Goal: Task Accomplishment & Management: Use online tool/utility

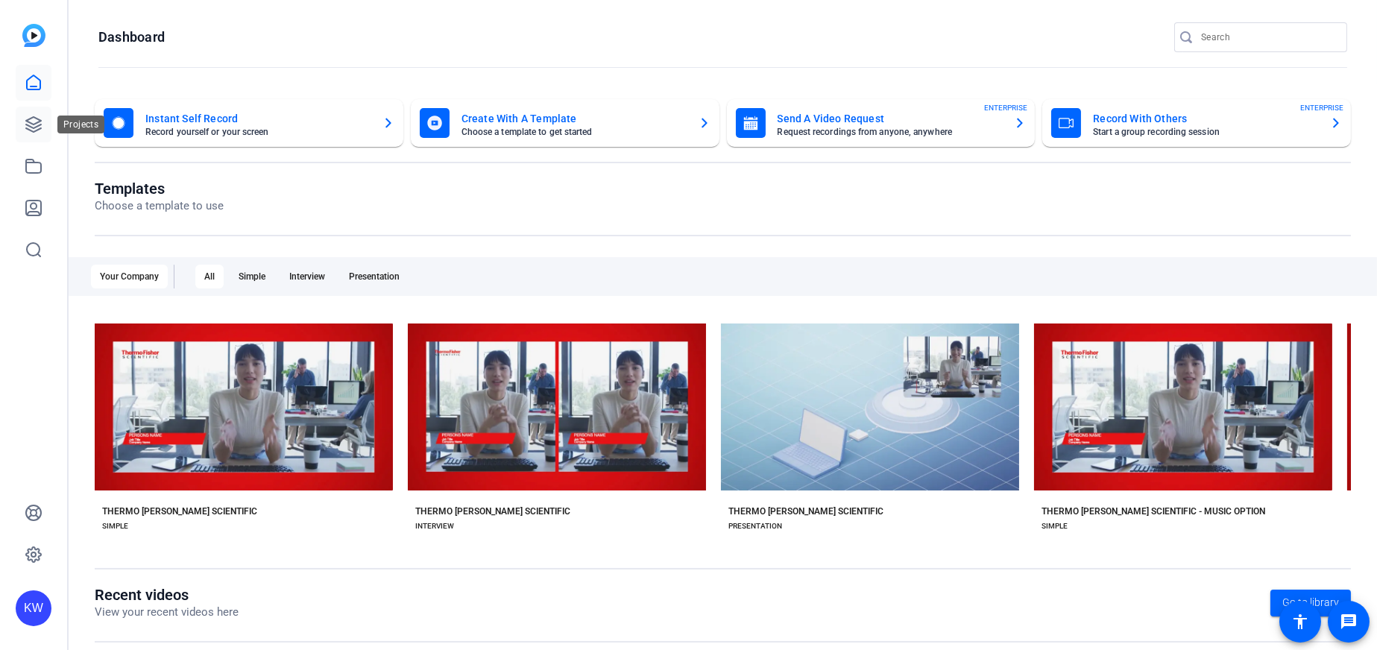
click at [25, 132] on icon at bounding box center [34, 125] width 18 height 18
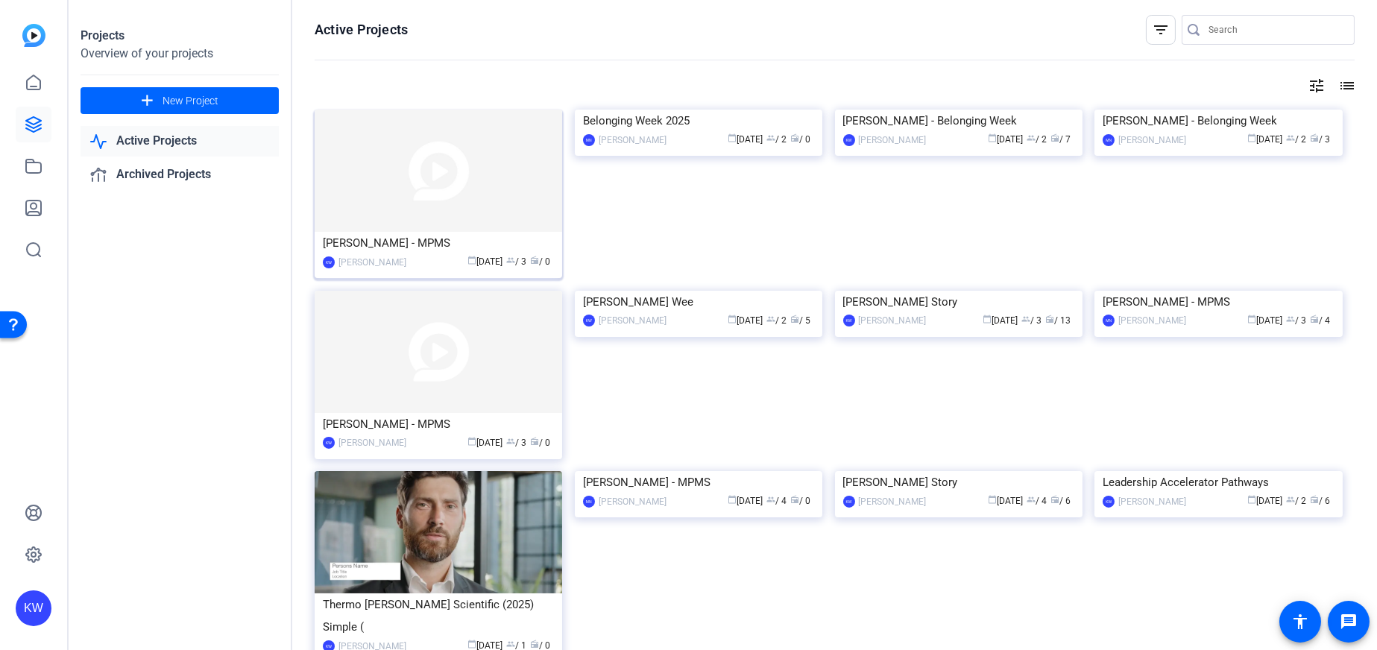
click at [409, 186] on img at bounding box center [439, 171] width 248 height 122
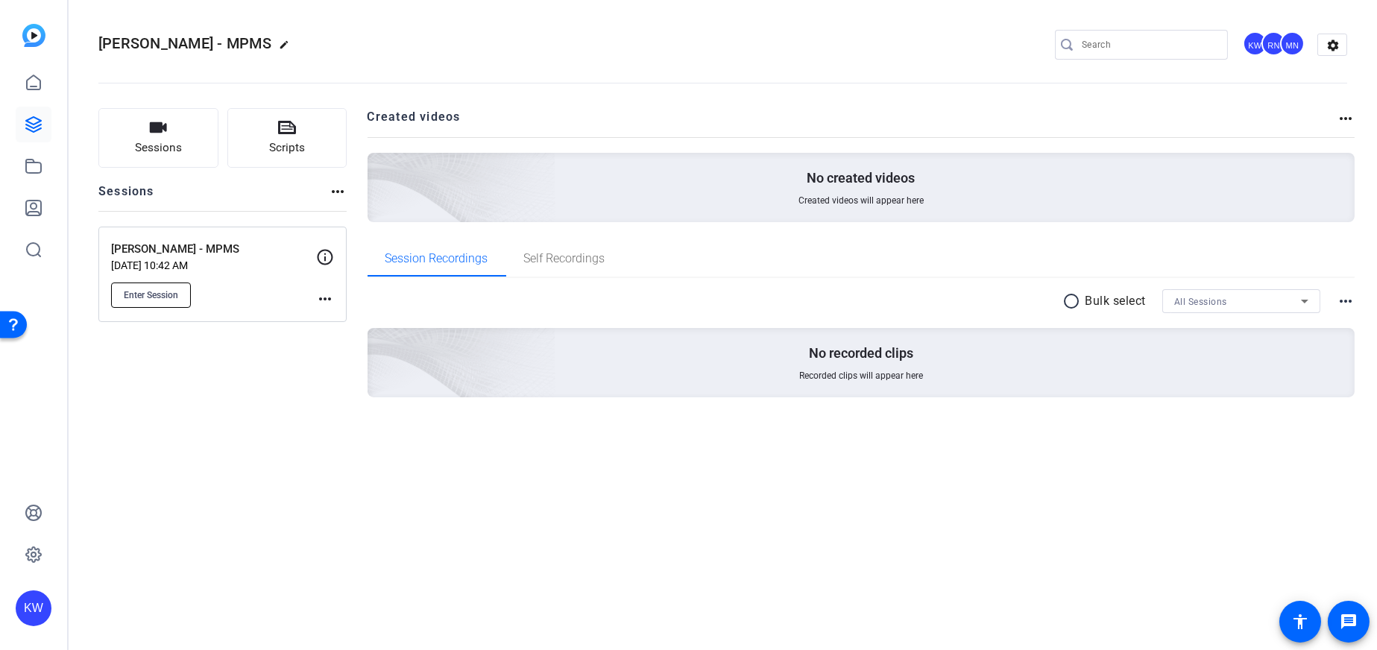
click at [172, 290] on span "Enter Session" at bounding box center [151, 295] width 54 height 12
click at [316, 298] on mat-icon "more_horiz" at bounding box center [325, 299] width 18 height 18
click at [166, 298] on div at bounding box center [688, 325] width 1377 height 650
click at [166, 297] on span "Enter Session" at bounding box center [151, 295] width 54 height 12
click at [1324, 42] on mat-icon "settings" at bounding box center [1334, 45] width 30 height 22
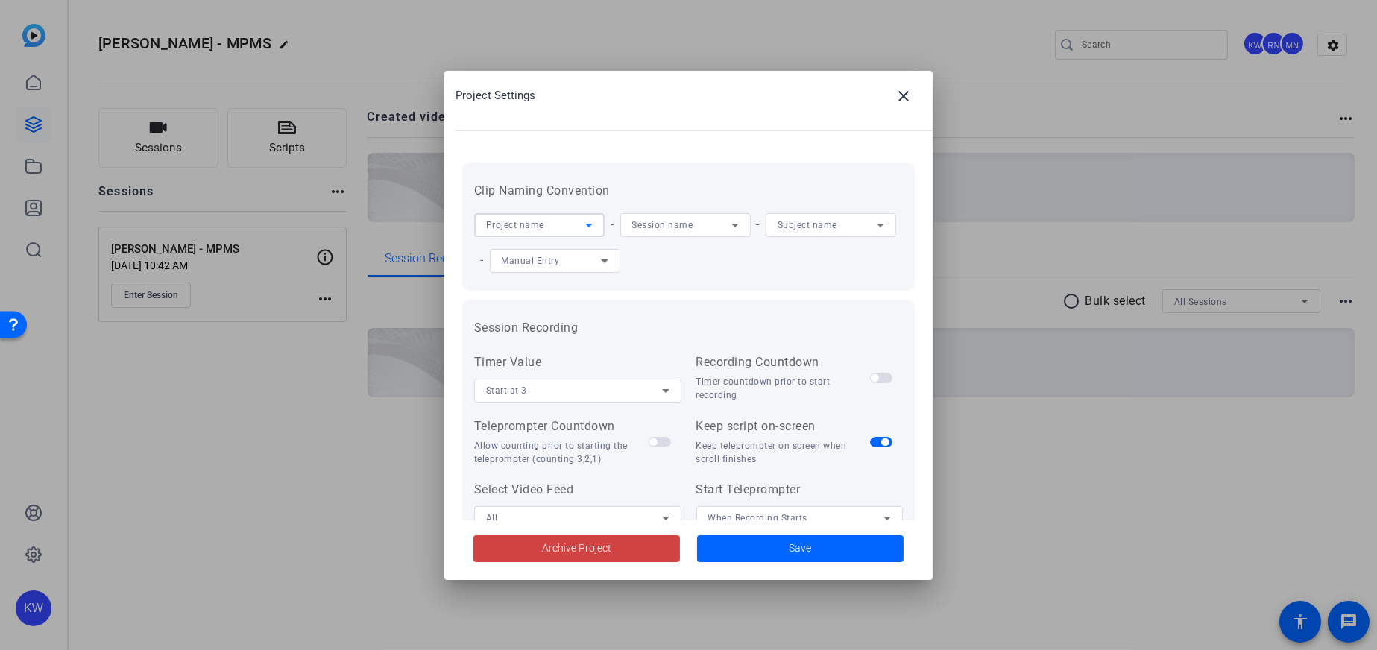
click at [556, 219] on div "Project name" at bounding box center [535, 225] width 99 height 19
click at [873, 92] on div at bounding box center [688, 325] width 1377 height 650
click at [887, 92] on span at bounding box center [904, 96] width 36 height 36
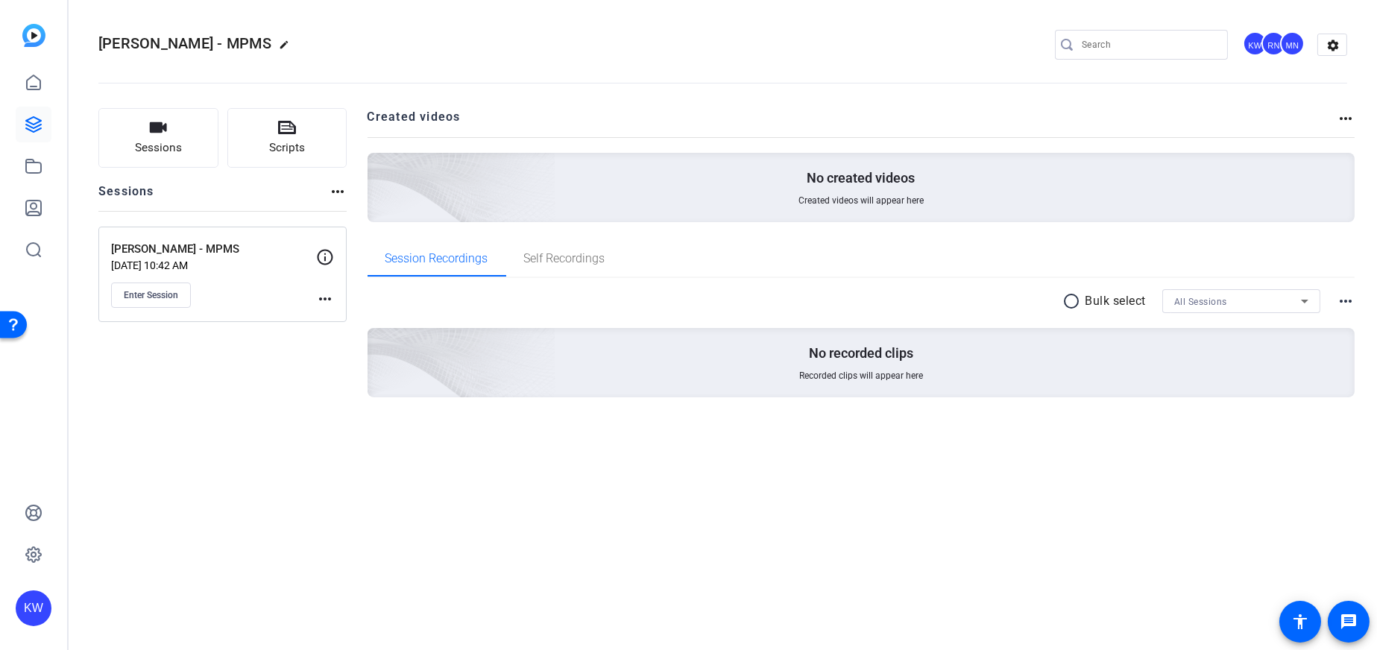
click at [1271, 42] on div "RN" at bounding box center [1274, 43] width 25 height 25
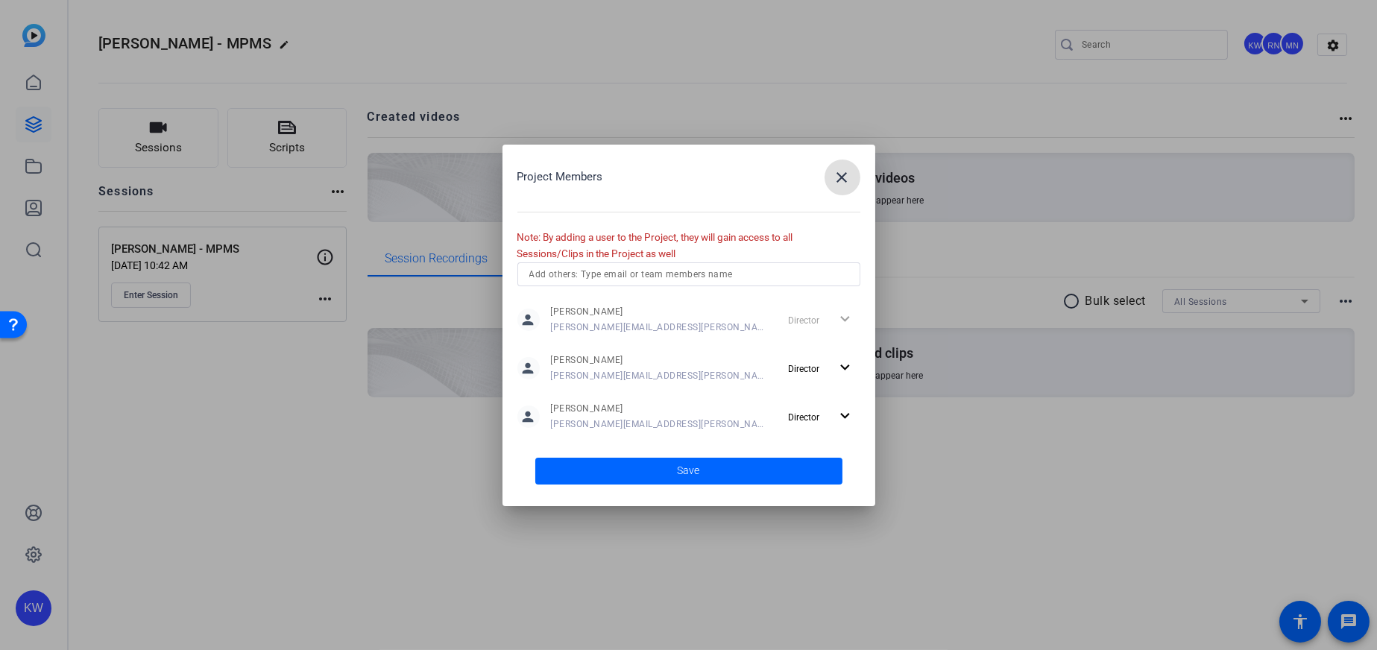
click at [641, 274] on input "text" at bounding box center [689, 274] width 319 height 18
type input "[PERSON_NAME][EMAIL_ADDRESS][PERSON_NAME][DOMAIN_NAME]"
click at [714, 471] on span at bounding box center [688, 471] width 307 height 36
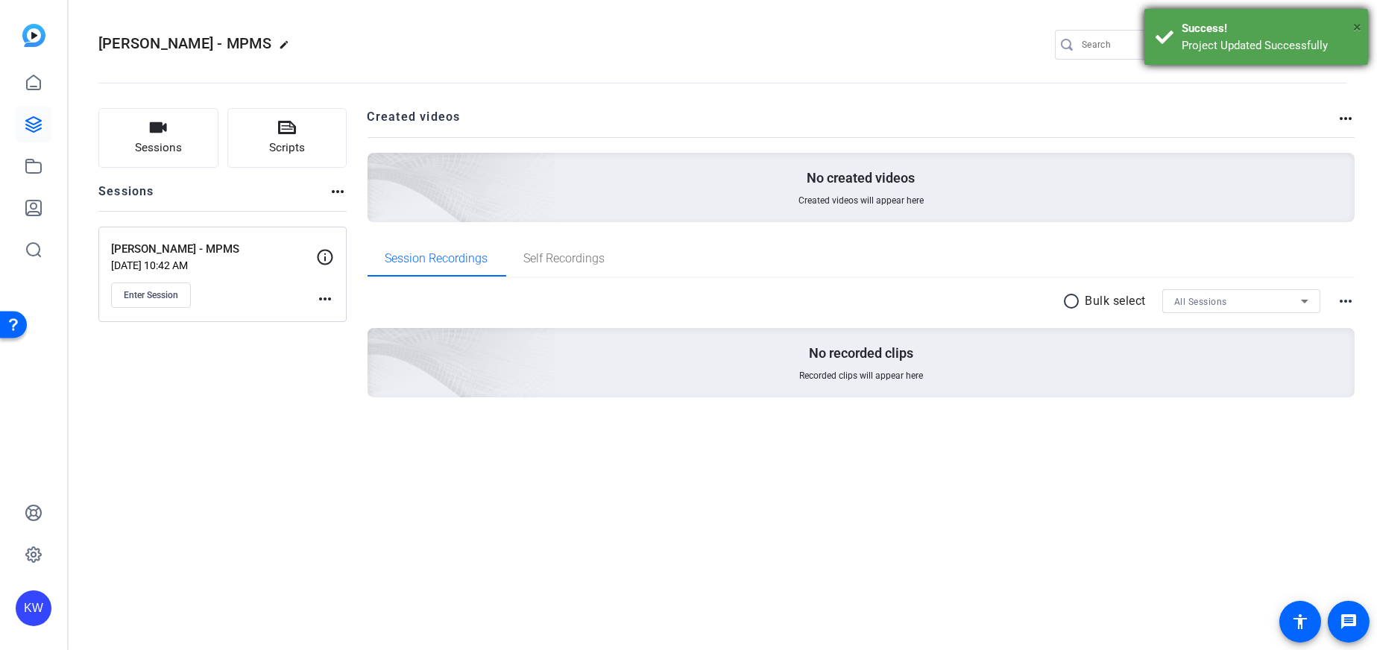
click at [1356, 20] on span "×" at bounding box center [1358, 27] width 8 height 18
click at [1227, 43] on div at bounding box center [1141, 45] width 173 height 30
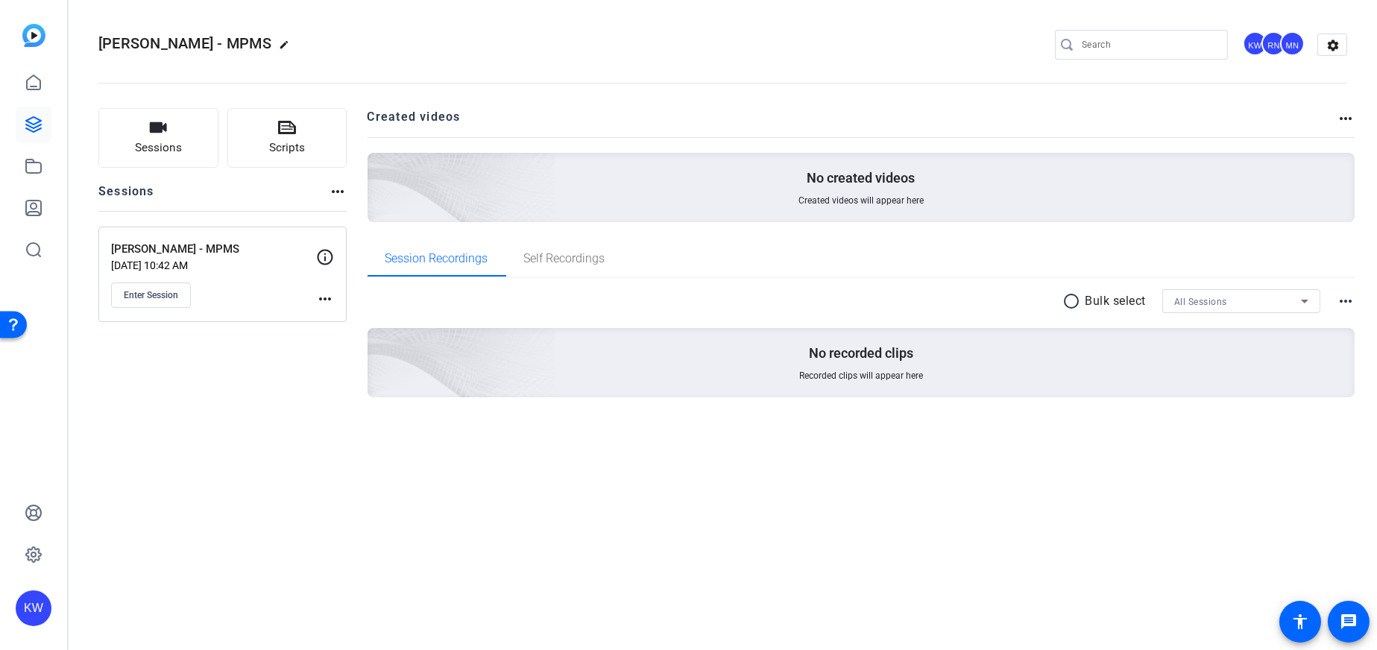
click at [1283, 46] on div "MN" at bounding box center [1292, 43] width 25 height 25
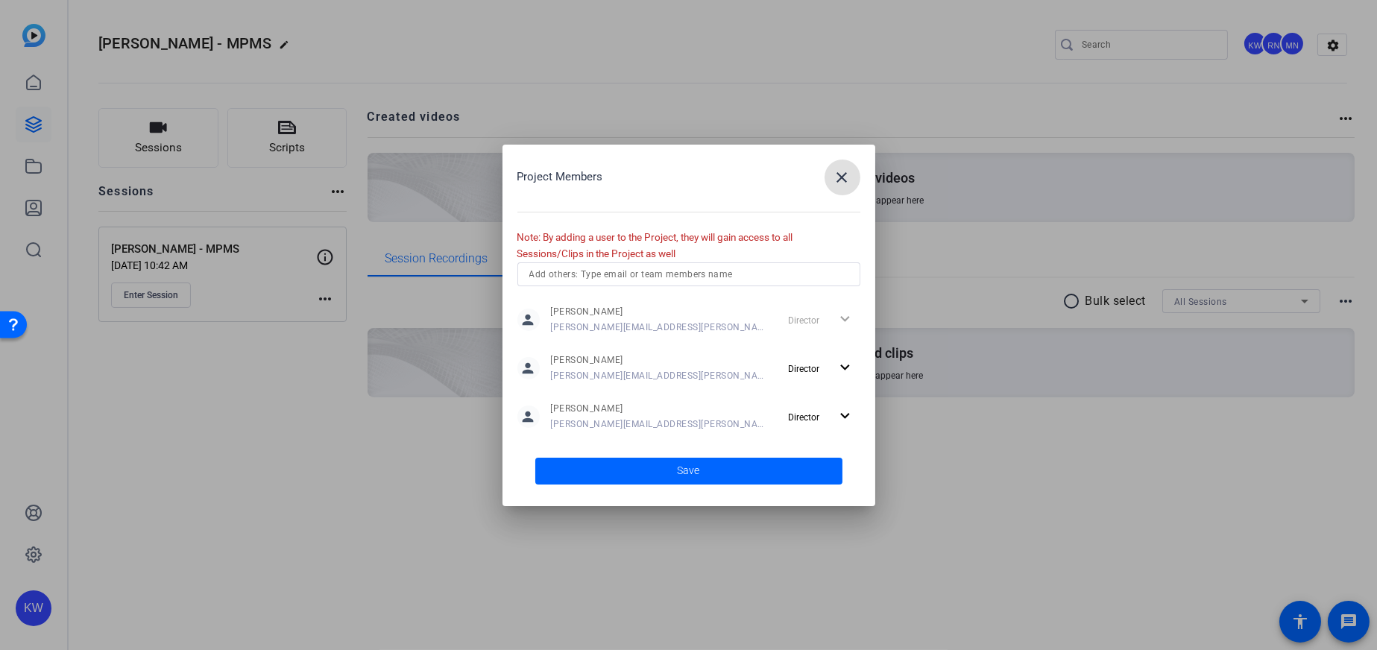
click at [835, 179] on mat-icon "close" at bounding box center [843, 178] width 18 height 18
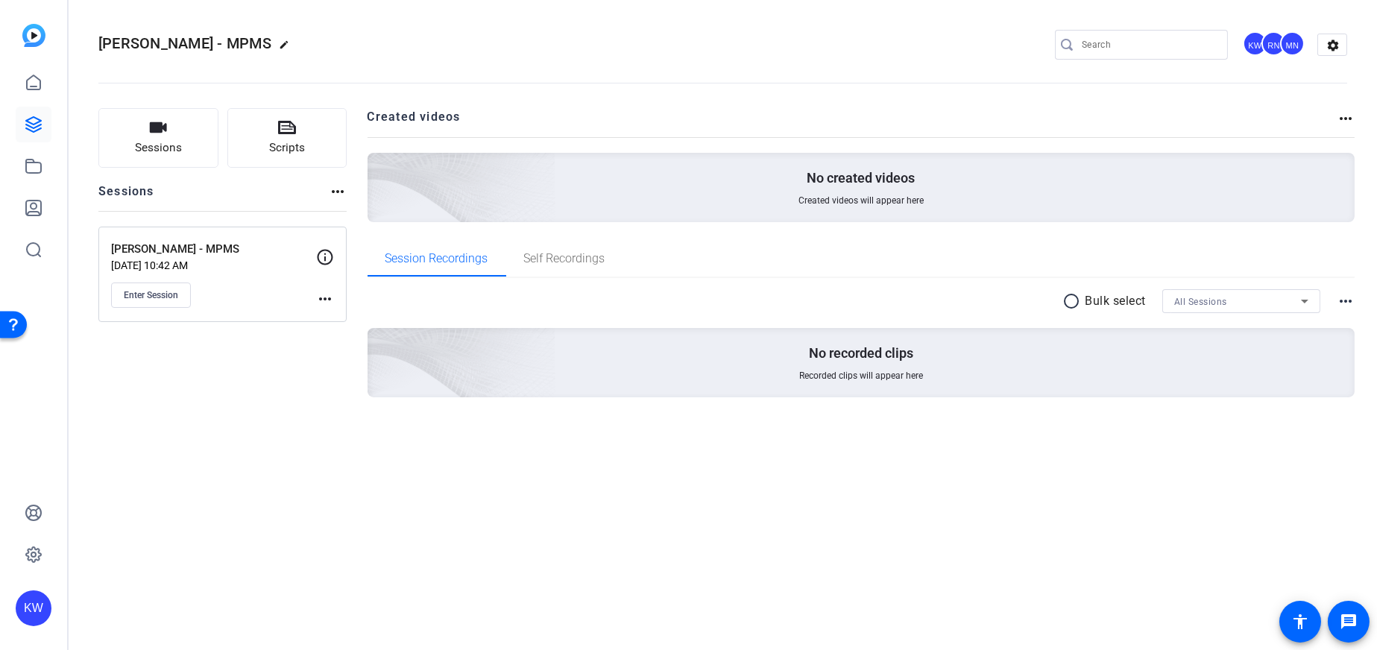
click at [489, 80] on openreel-divider-bar at bounding box center [722, 78] width 1249 height 45
drag, startPoint x: 597, startPoint y: 253, endPoint x: 582, endPoint y: 247, distance: 16.1
click at [597, 253] on span "Self Recordings" at bounding box center [564, 259] width 81 height 12
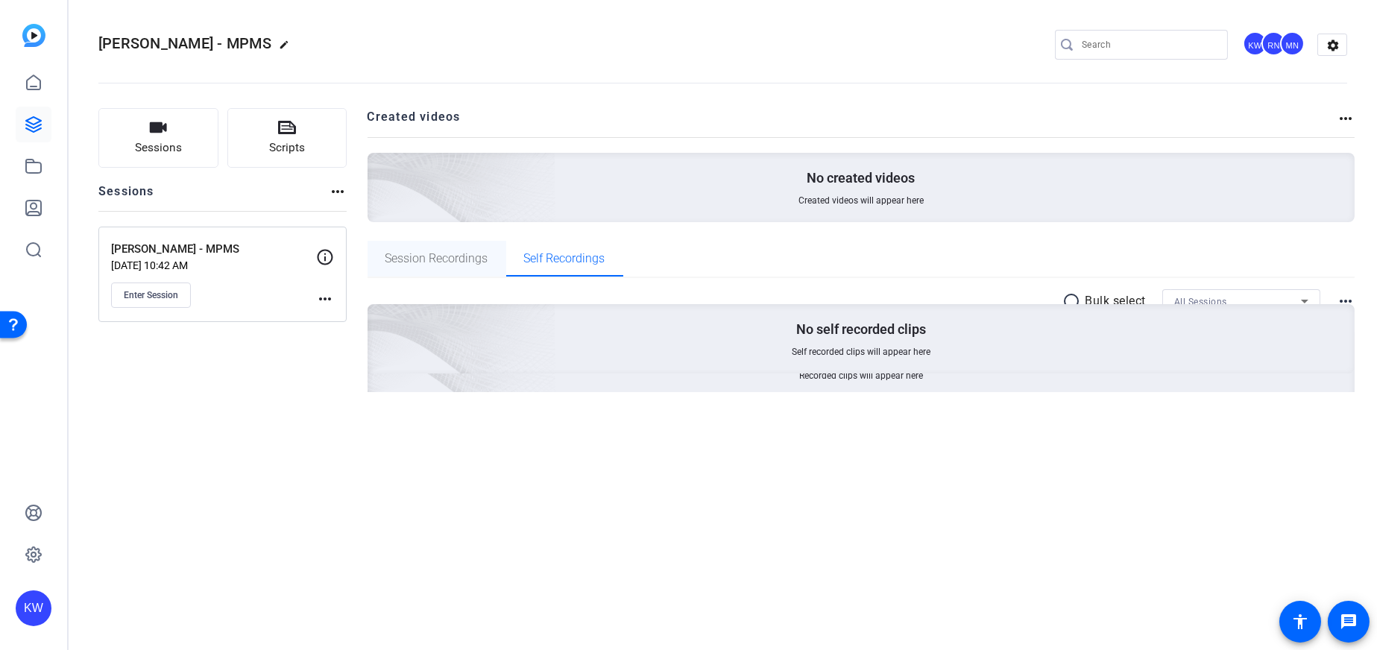
click at [450, 248] on span "Session Recordings" at bounding box center [437, 259] width 103 height 36
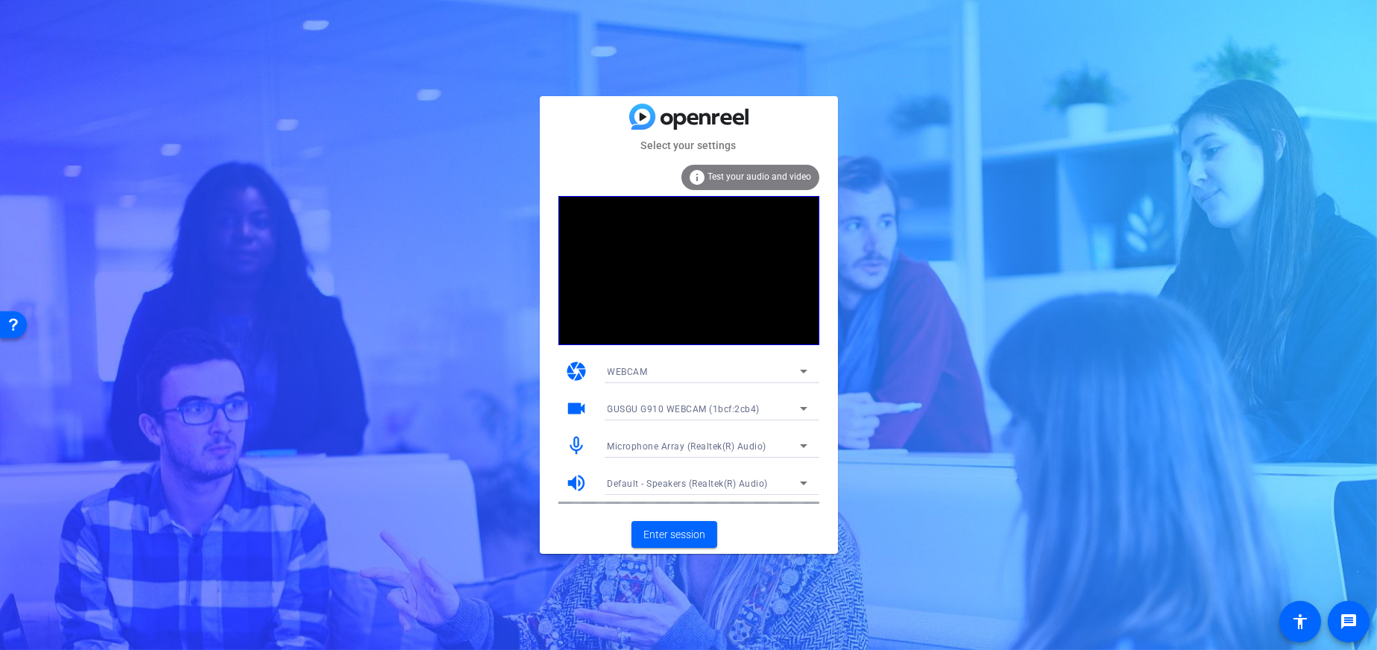
click at [732, 407] on span "GUSGU G910 WEBCAM (1bcf:2cb4)" at bounding box center [684, 409] width 153 height 10
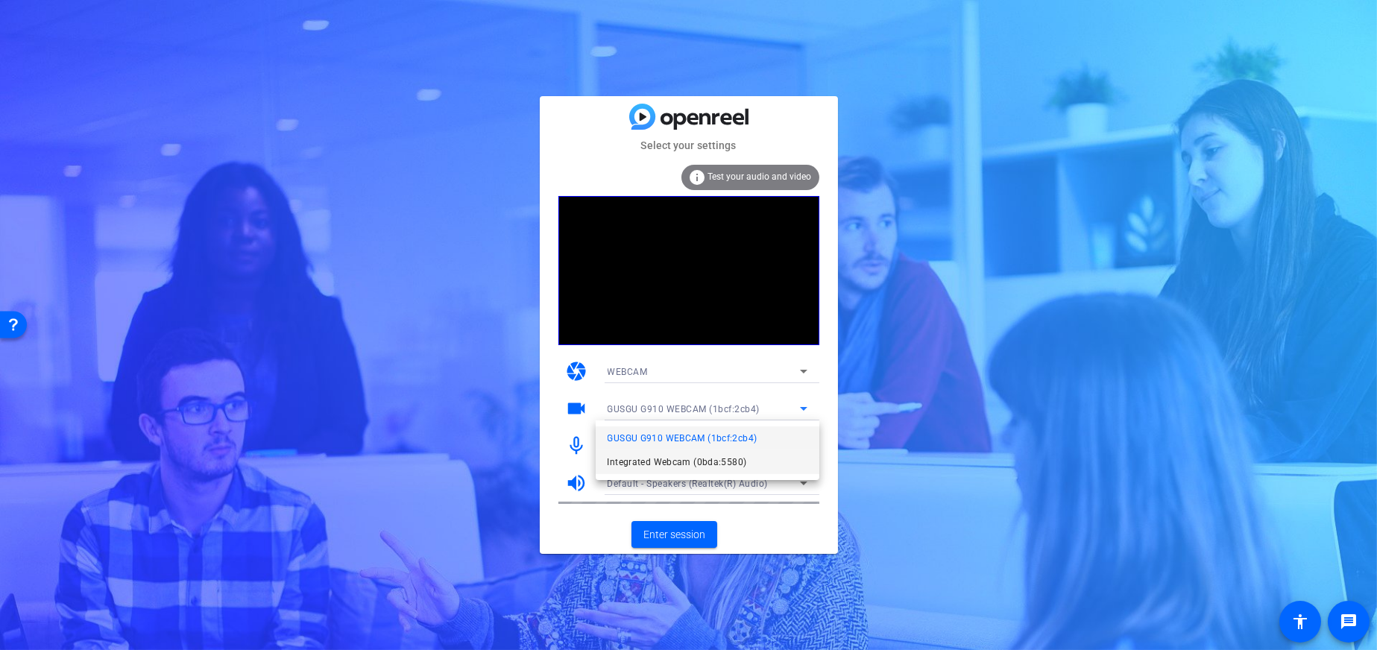
click at [702, 457] on span "Integrated Webcam (0bda:5580)" at bounding box center [677, 462] width 139 height 18
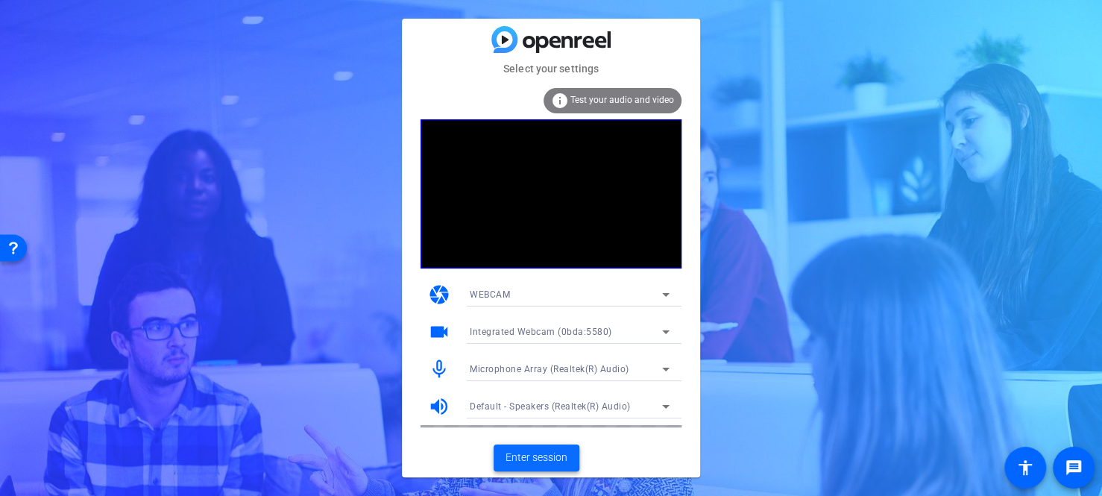
click at [514, 462] on span "Enter session" at bounding box center [537, 458] width 62 height 16
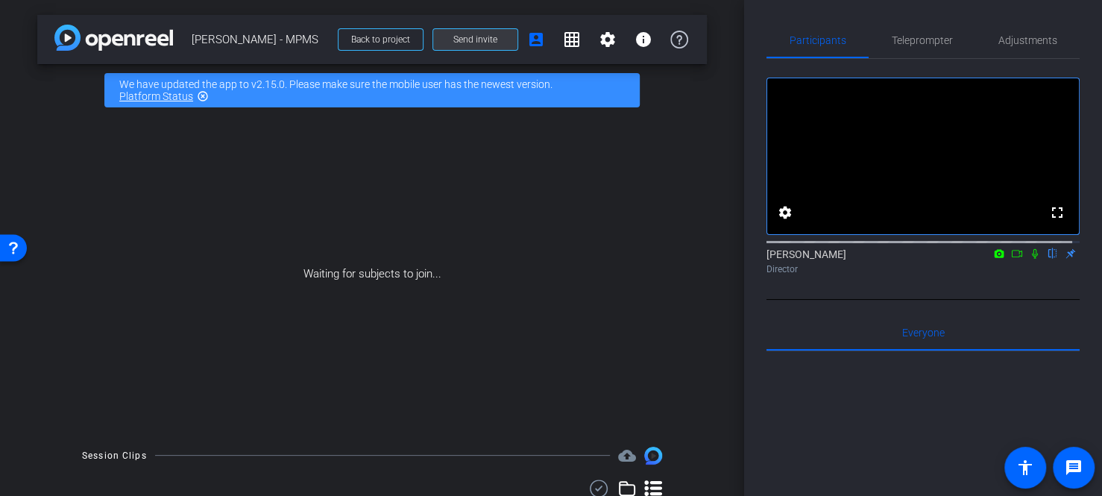
click at [475, 28] on span at bounding box center [475, 40] width 84 height 36
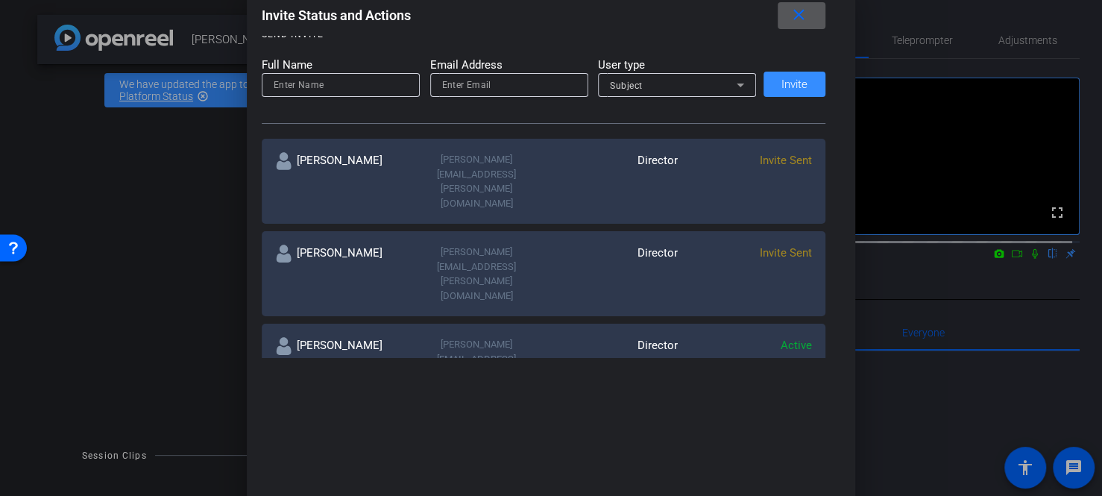
scroll to position [149, 0]
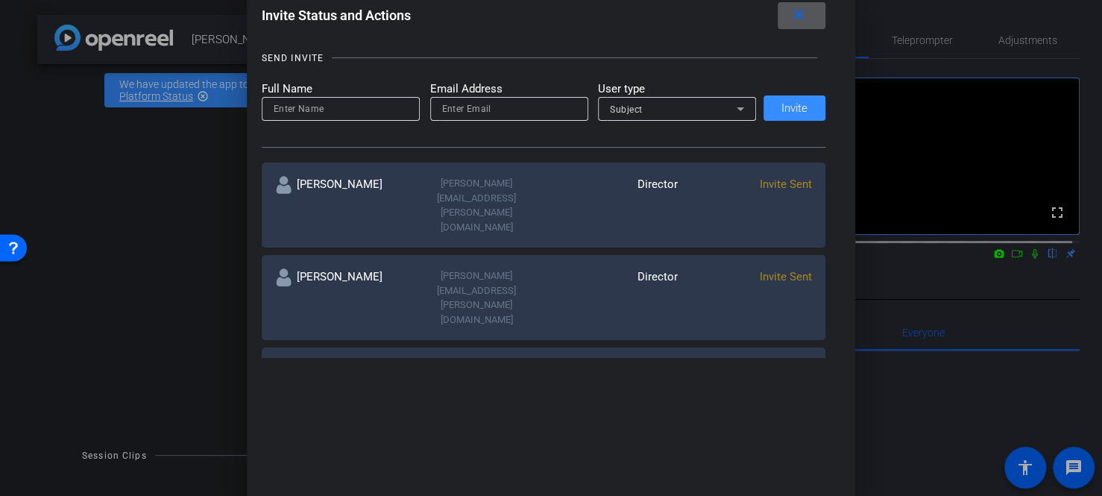
click at [805, 453] on mat-icon "more_horiz" at bounding box center [803, 462] width 18 height 18
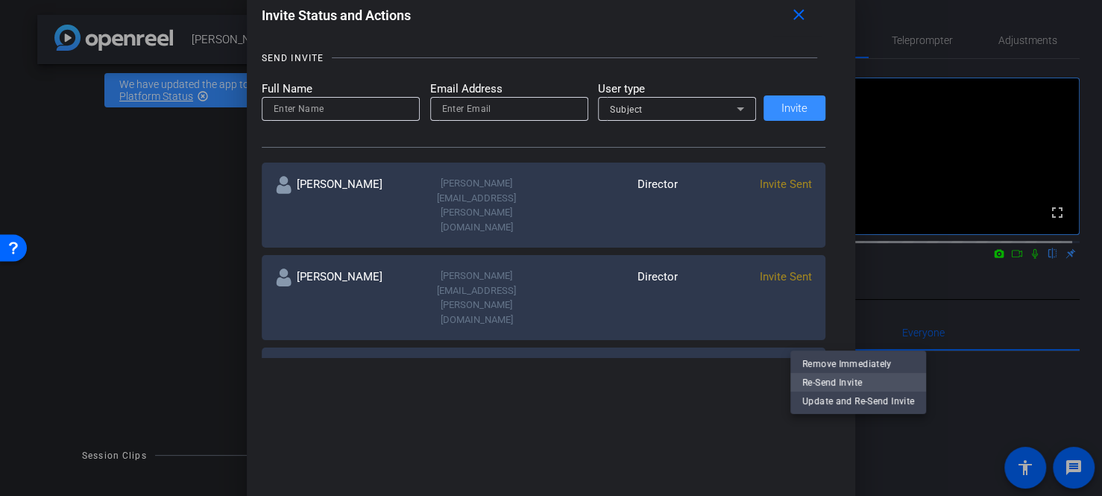
click at [822, 386] on span "Re-Send Invite" at bounding box center [858, 383] width 112 height 18
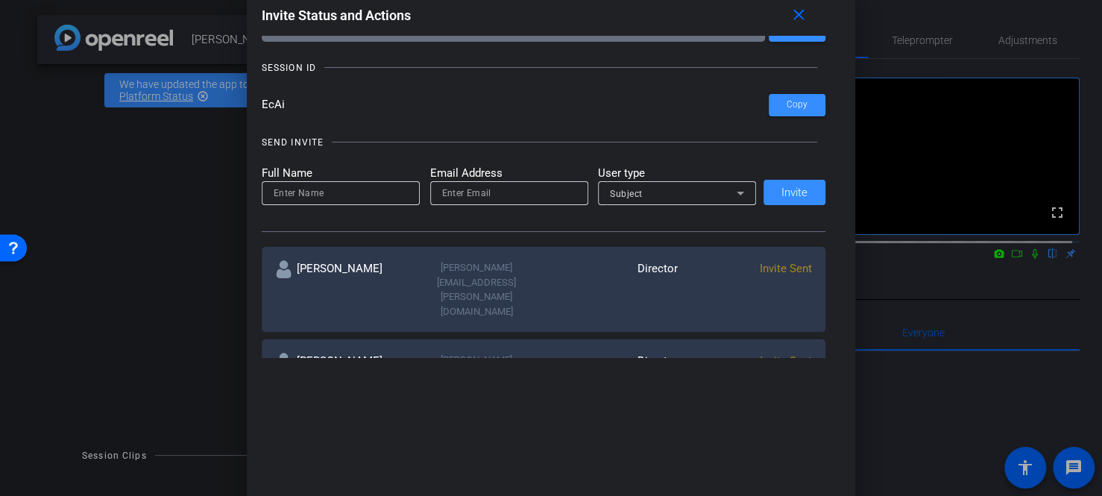
scroll to position [0, 0]
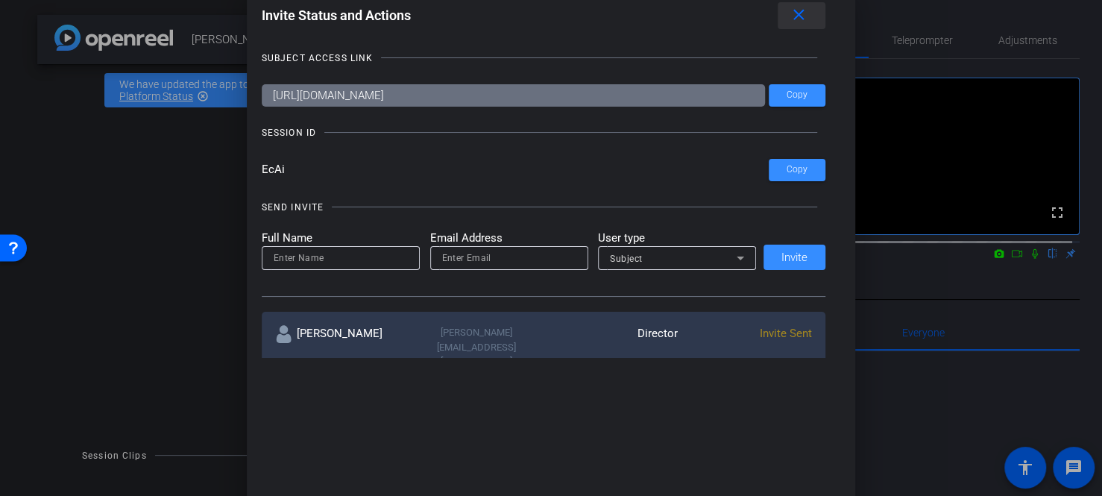
click at [0, 0] on mat-icon "close" at bounding box center [0, 0] width 0 height 0
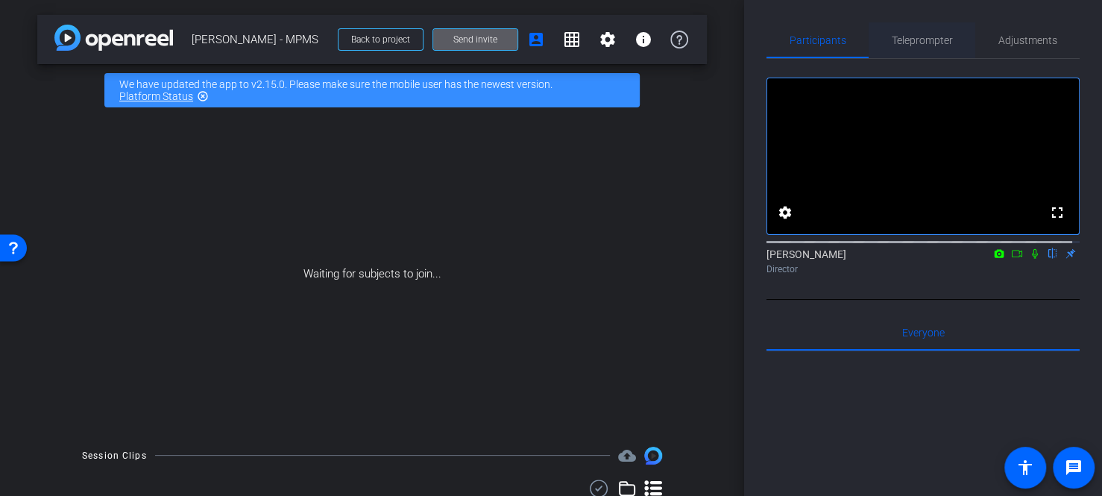
click at [925, 31] on span "Teleprompter" at bounding box center [922, 40] width 61 height 36
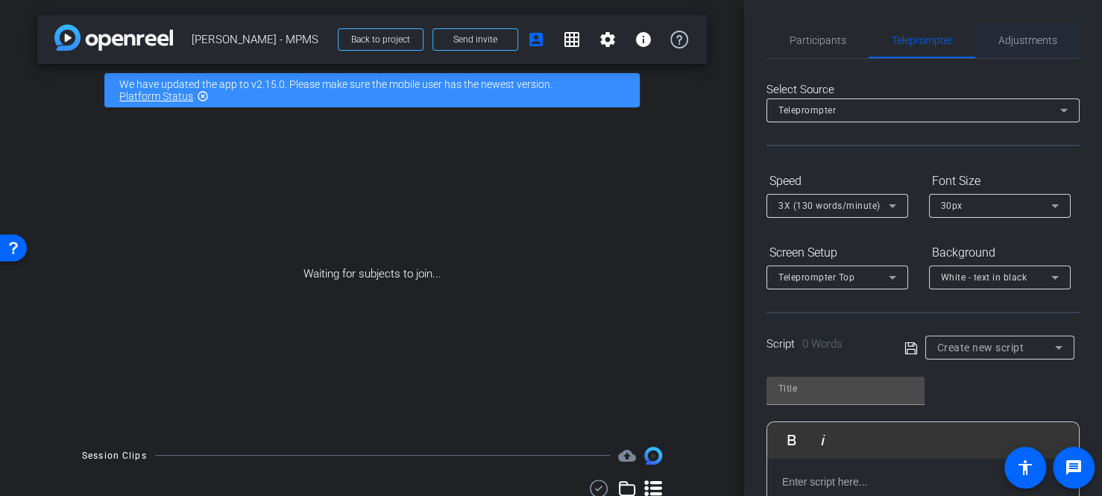
click at [999, 49] on span "Adjustments" at bounding box center [1028, 40] width 59 height 36
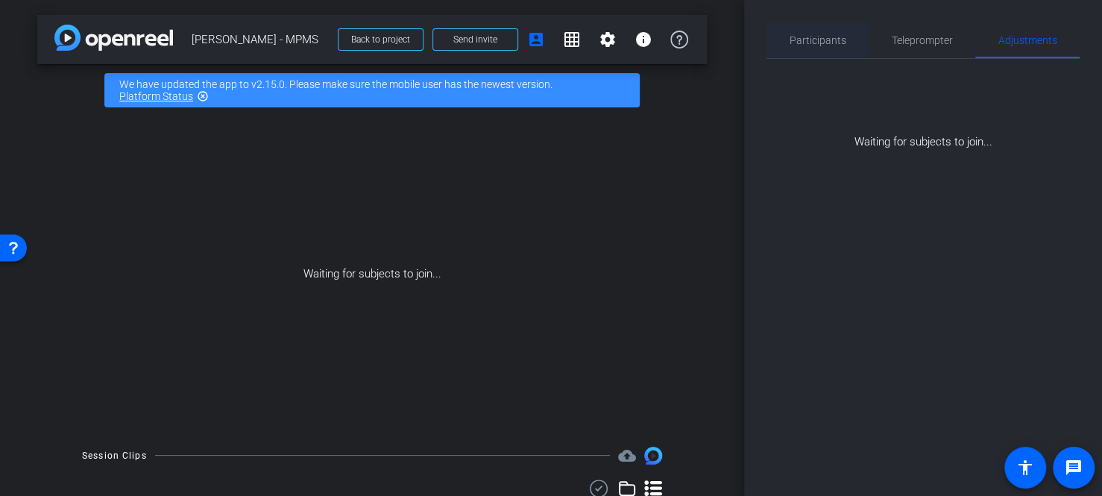
click at [808, 35] on span "Participants" at bounding box center [818, 40] width 57 height 10
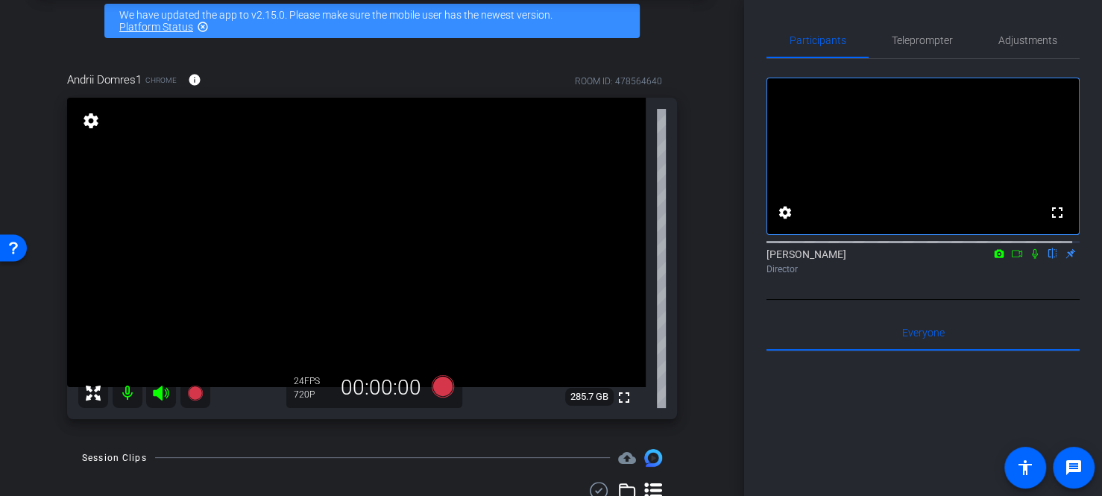
scroll to position [127, 0]
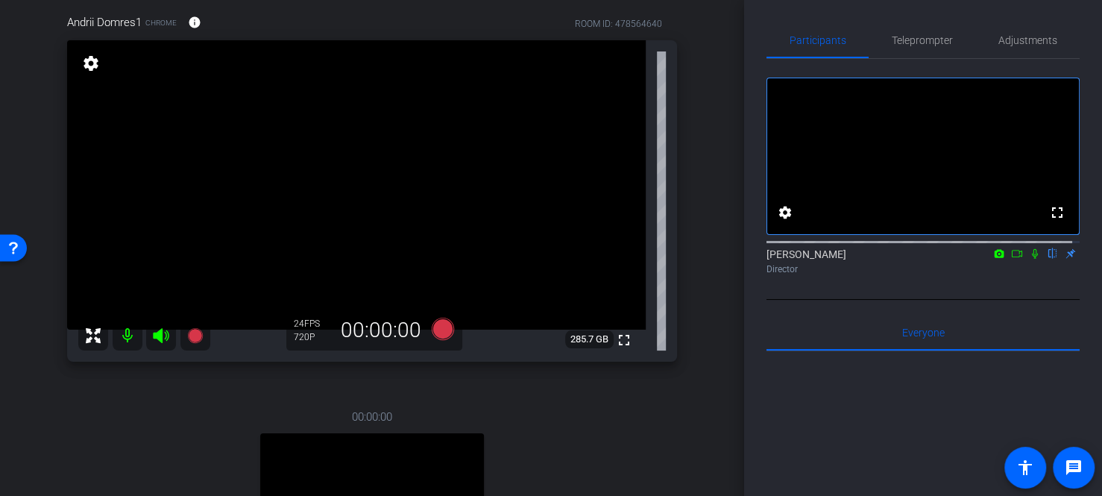
click at [156, 331] on icon at bounding box center [161, 336] width 18 height 18
click at [158, 337] on icon at bounding box center [161, 335] width 16 height 15
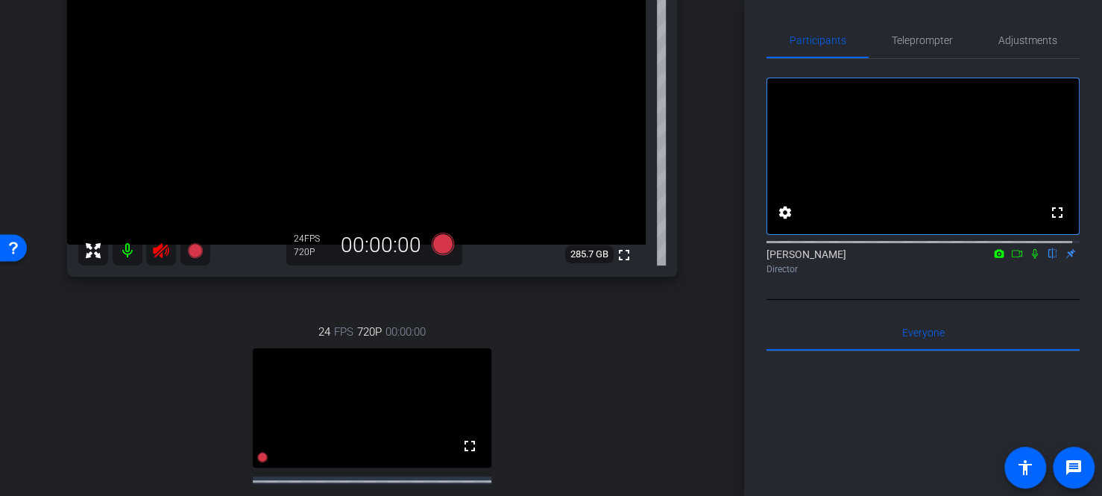
scroll to position [351, 0]
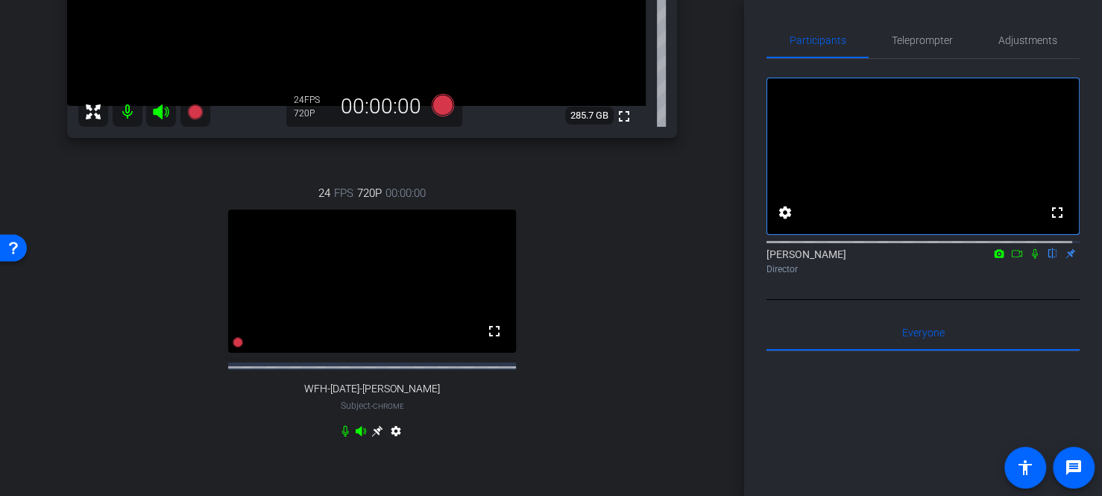
click at [154, 112] on icon at bounding box center [161, 112] width 18 height 18
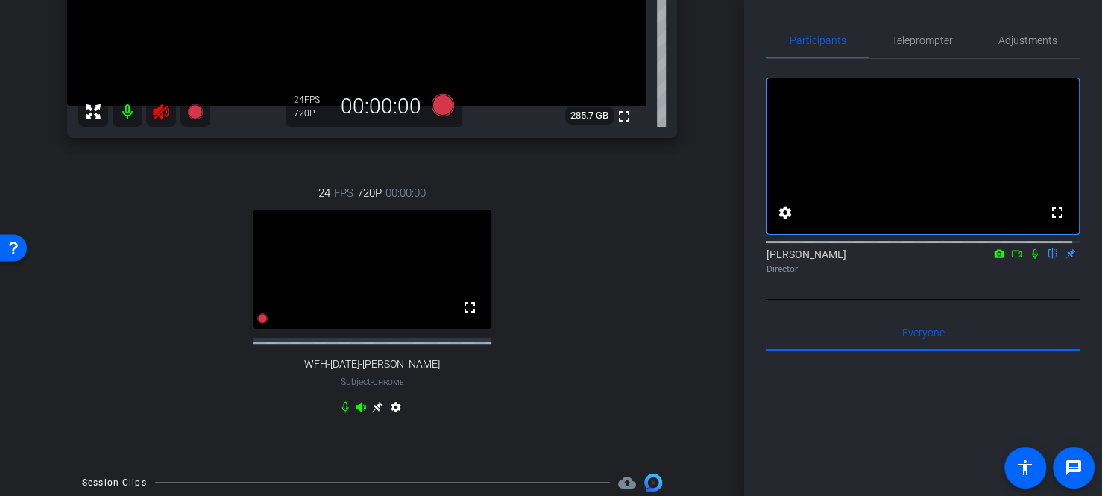
click at [159, 113] on icon at bounding box center [161, 111] width 16 height 15
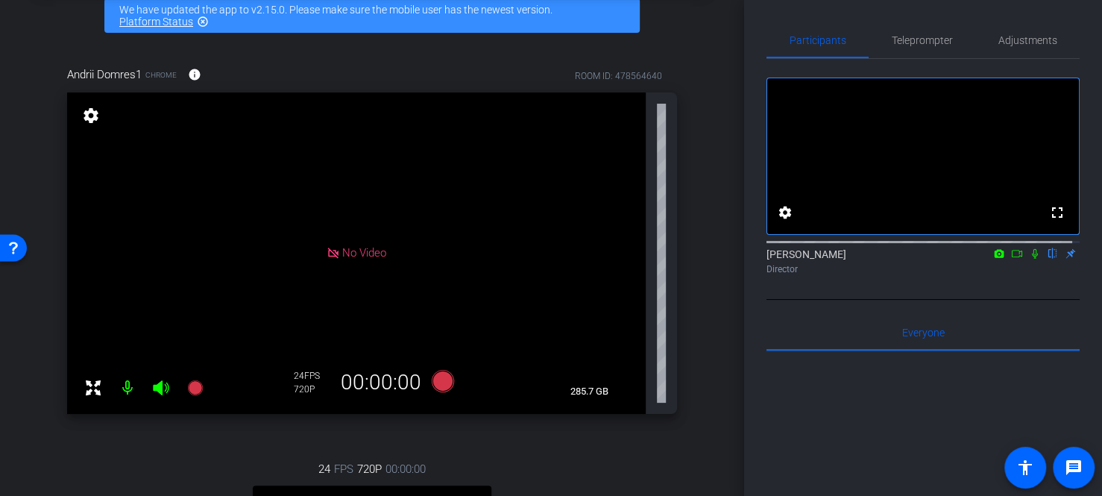
scroll to position [0, 0]
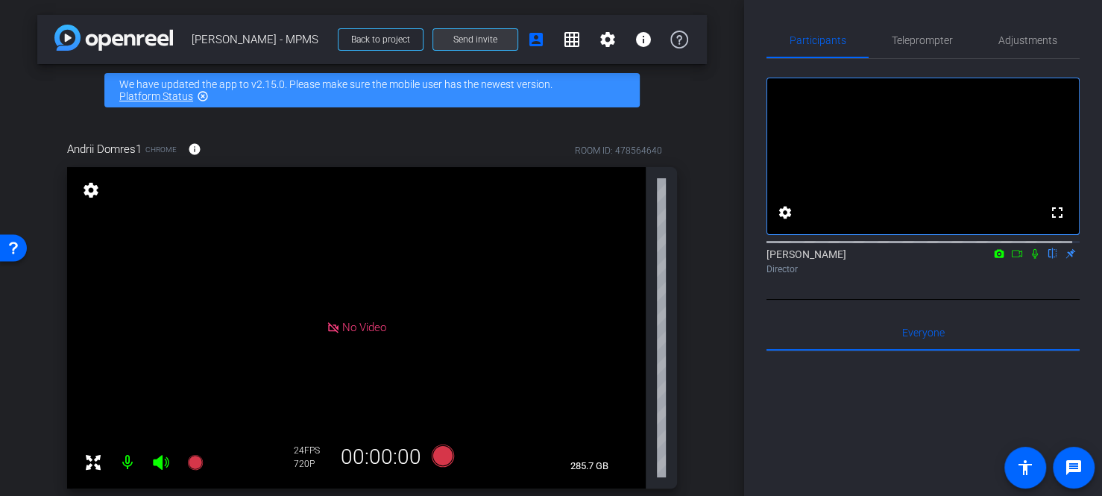
click at [455, 39] on span "Send invite" at bounding box center [475, 40] width 44 height 12
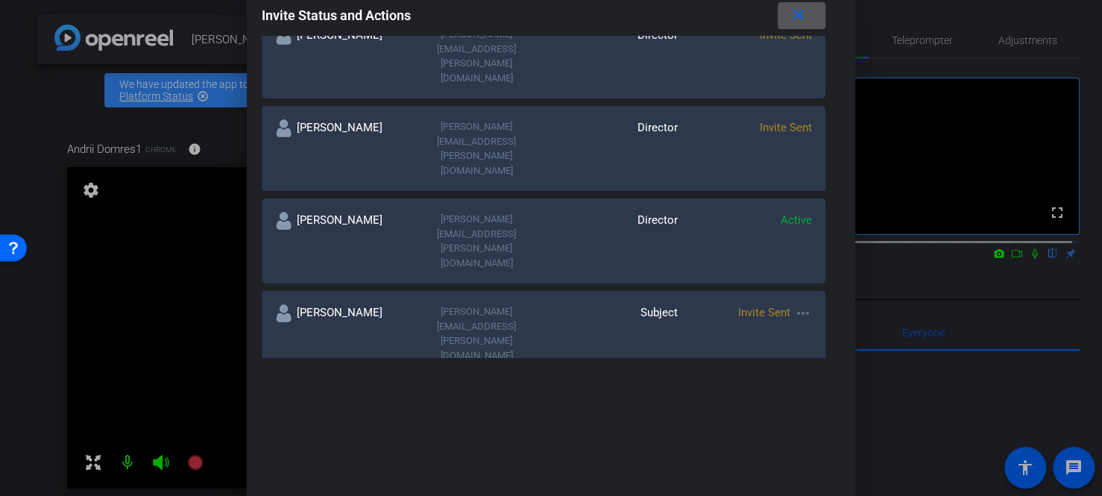
scroll to position [224, 0]
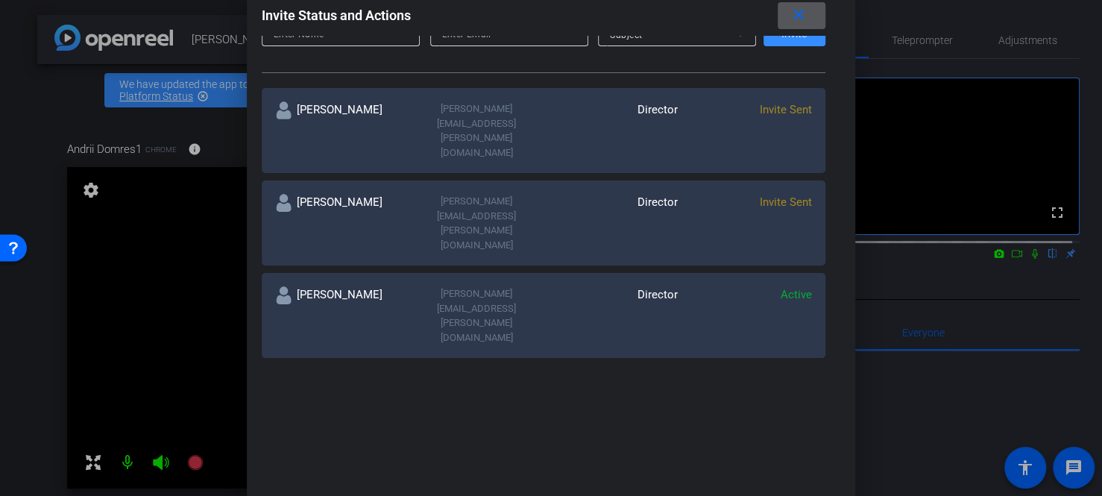
click at [404, 477] on input at bounding box center [398, 486] width 248 height 18
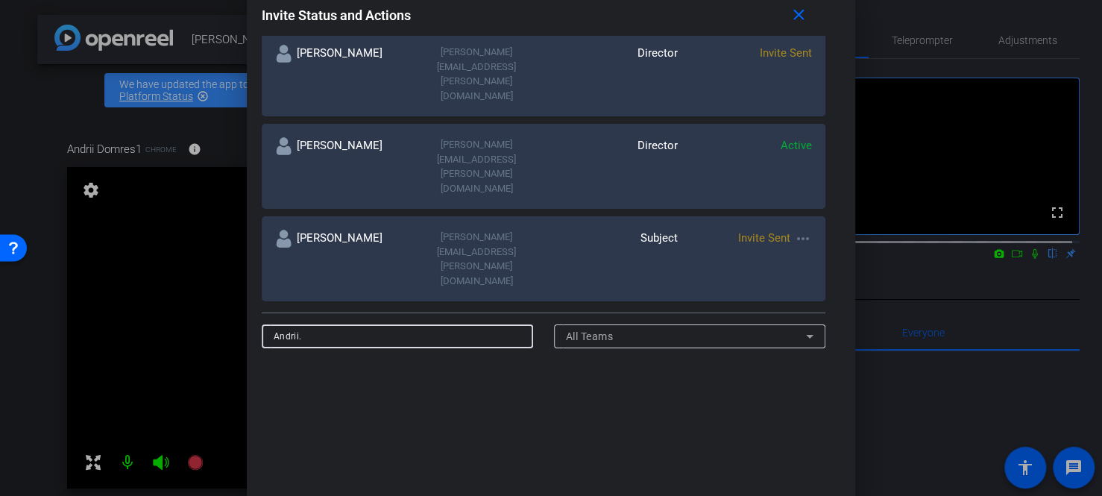
scroll to position [373, 0]
drag, startPoint x: 315, startPoint y: 181, endPoint x: 214, endPoint y: 172, distance: 101.8
click at [215, 173] on div "Invite Status and Actions close SUBJECT ACCESS LINK https://capture.openreel.co…" at bounding box center [551, 248] width 1102 height 496
type input "Andrii."
click at [773, 374] on span "button" at bounding box center [763, 392] width 73 height 36
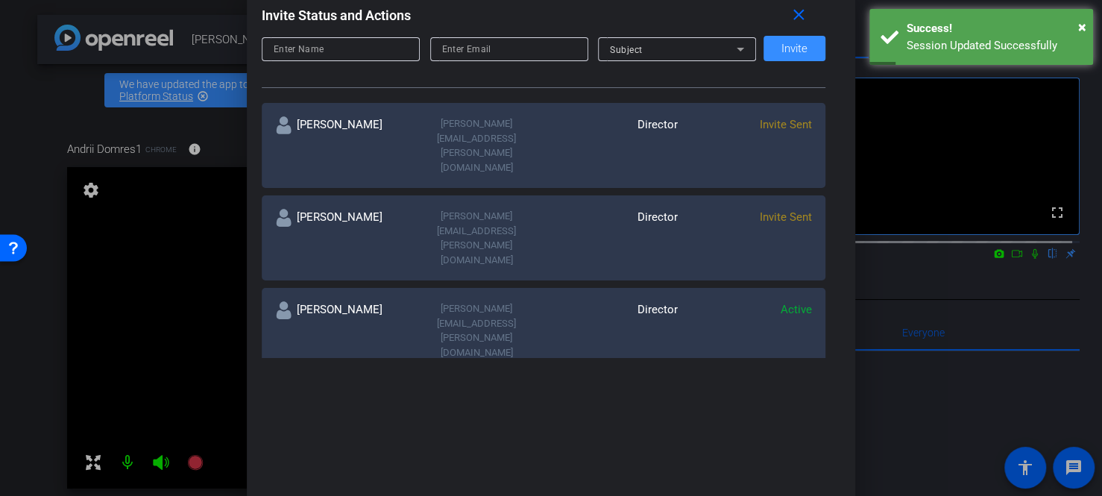
scroll to position [298, 0]
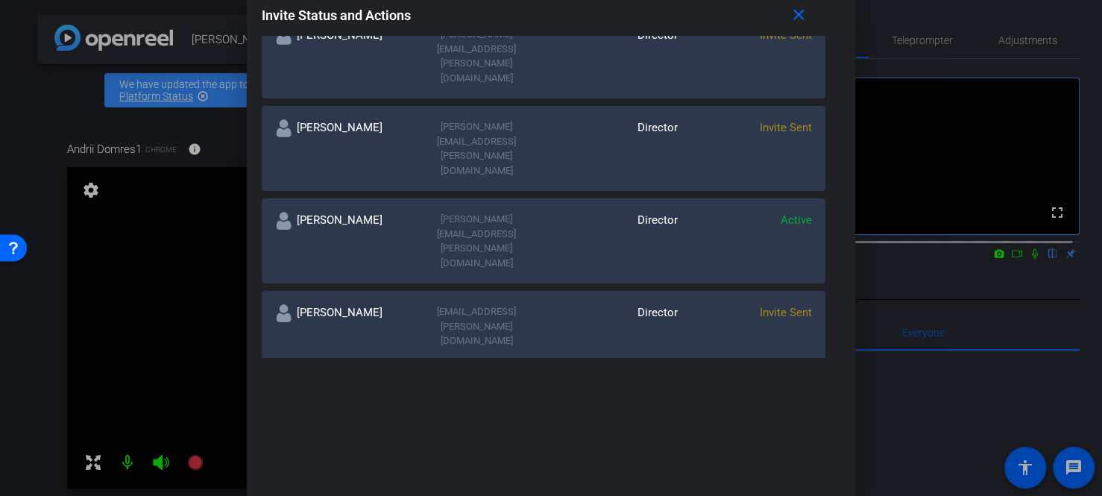
click at [34, 130] on div at bounding box center [551, 248] width 1102 height 496
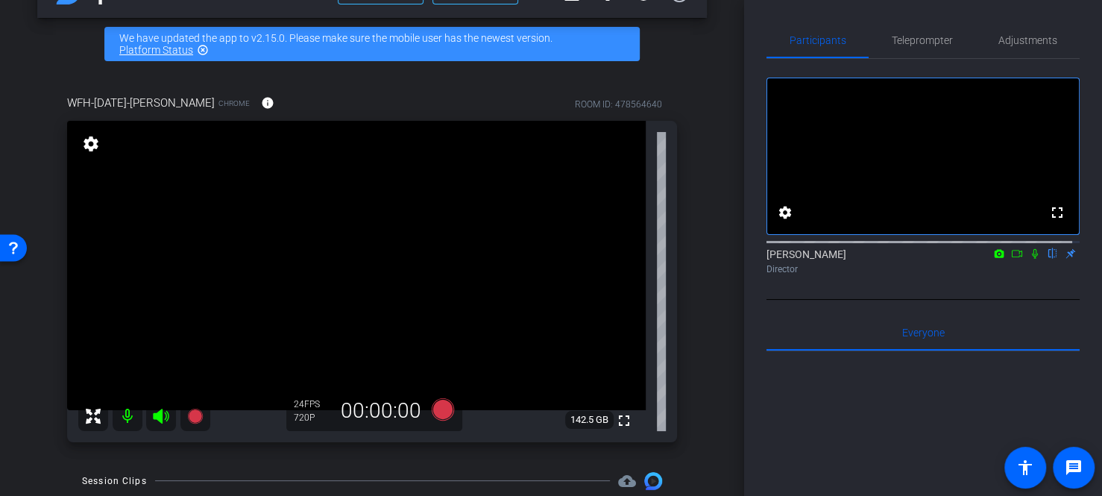
scroll to position [0, 0]
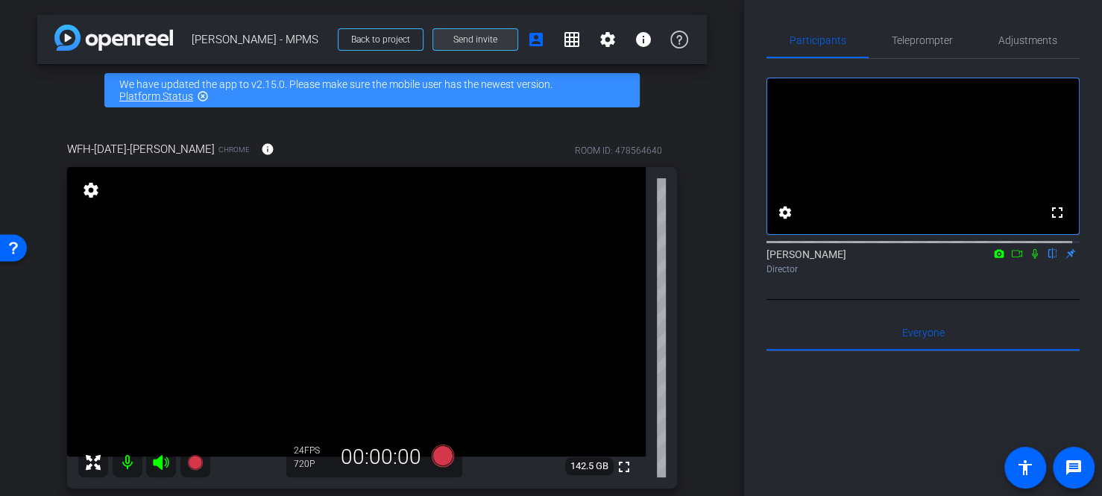
click at [465, 40] on span "Send invite" at bounding box center [475, 40] width 44 height 12
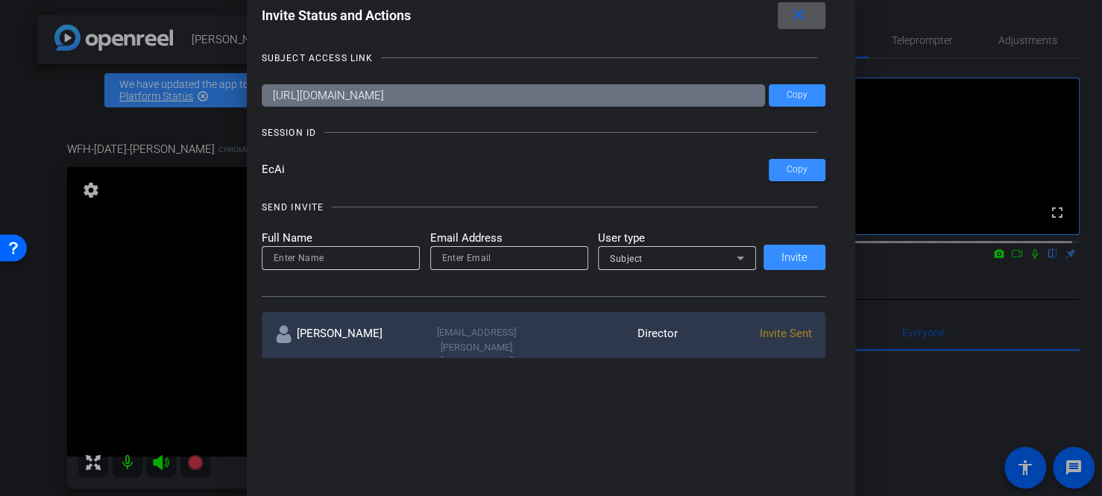
click at [798, 16] on mat-icon "close" at bounding box center [799, 15] width 19 height 19
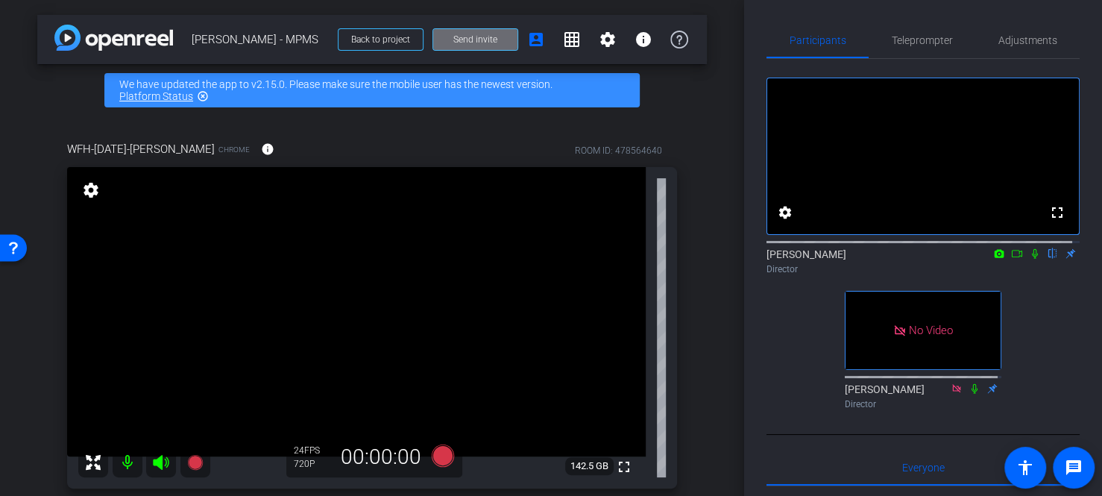
click at [493, 44] on span at bounding box center [475, 40] width 84 height 36
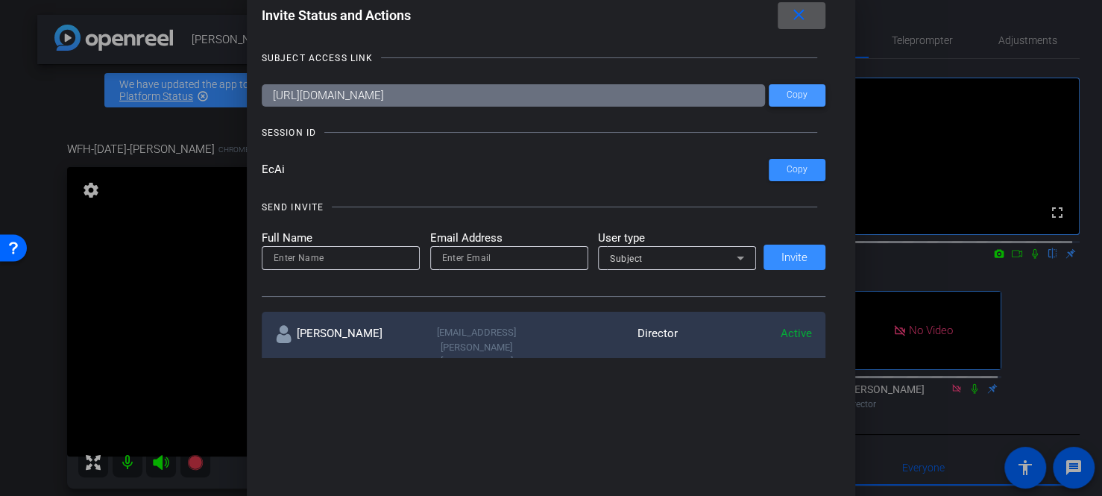
click at [788, 96] on span "Copy" at bounding box center [797, 94] width 21 height 11
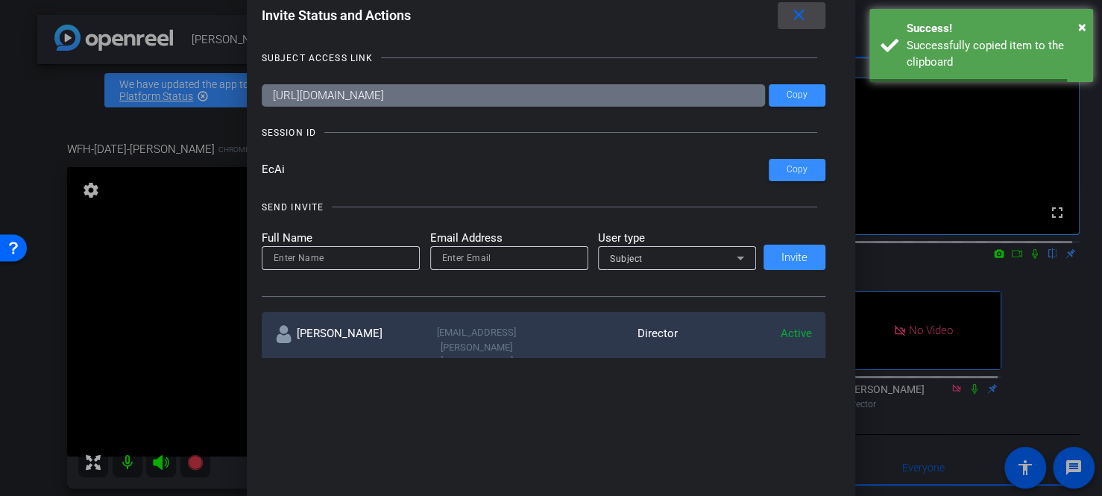
click at [807, 14] on mat-icon "close" at bounding box center [799, 15] width 19 height 19
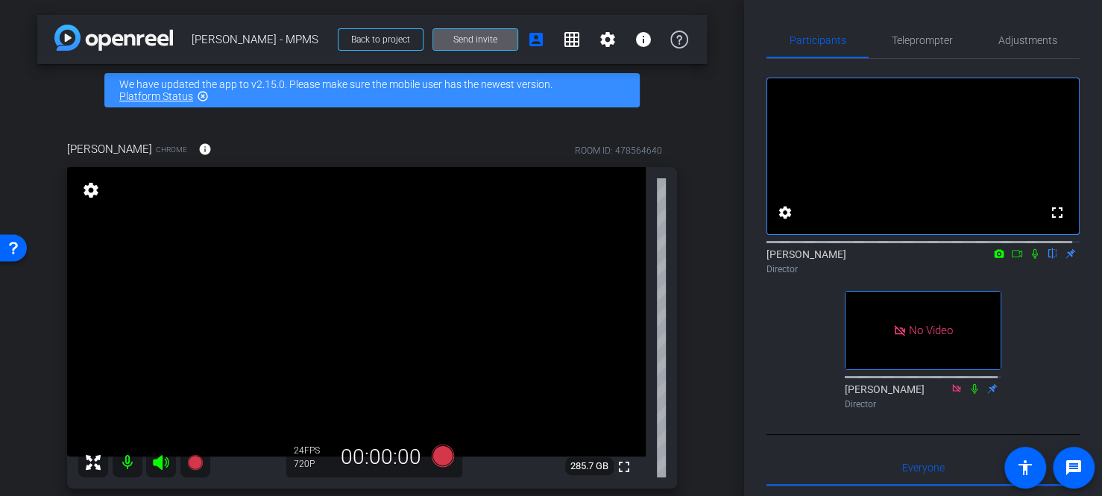
scroll to position [75, 0]
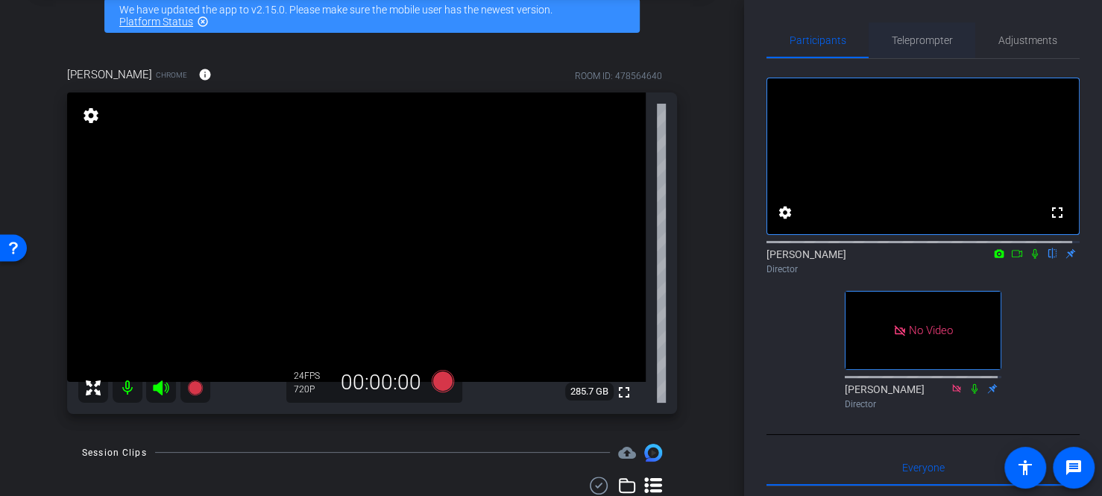
click at [929, 44] on span "Teleprompter" at bounding box center [922, 40] width 61 height 10
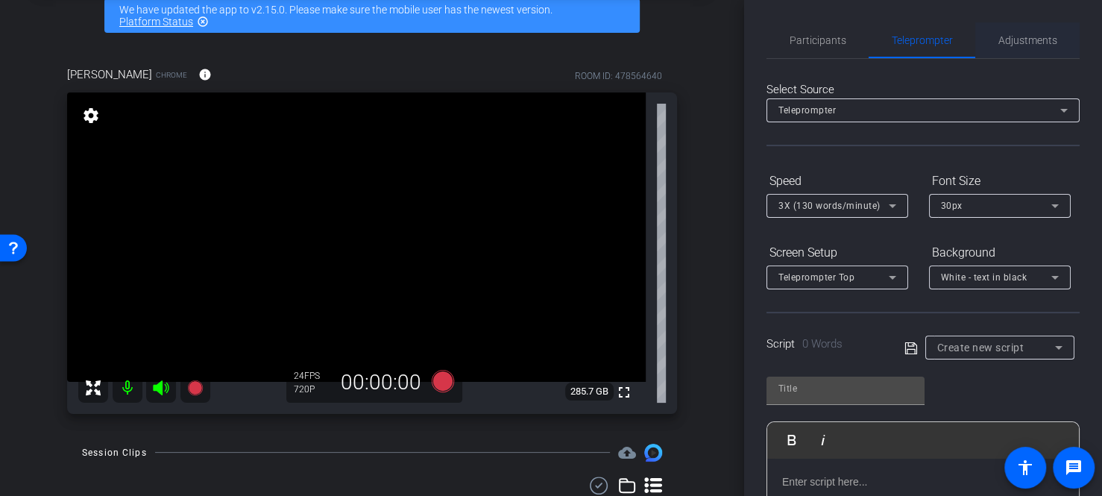
click at [1001, 48] on span "Adjustments" at bounding box center [1028, 40] width 59 height 36
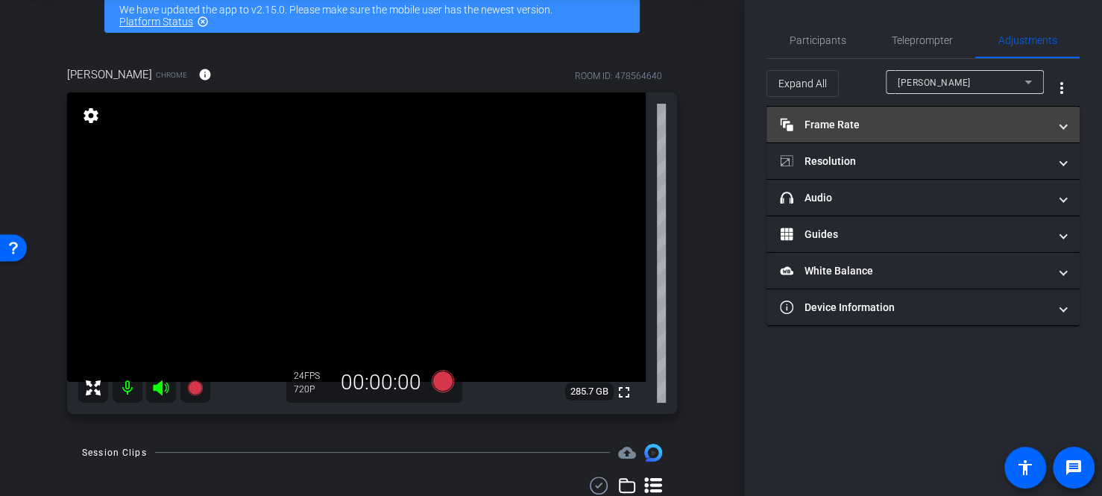
click at [859, 125] on mat-panel-title "Frame Rate Frame Rate" at bounding box center [914, 125] width 268 height 16
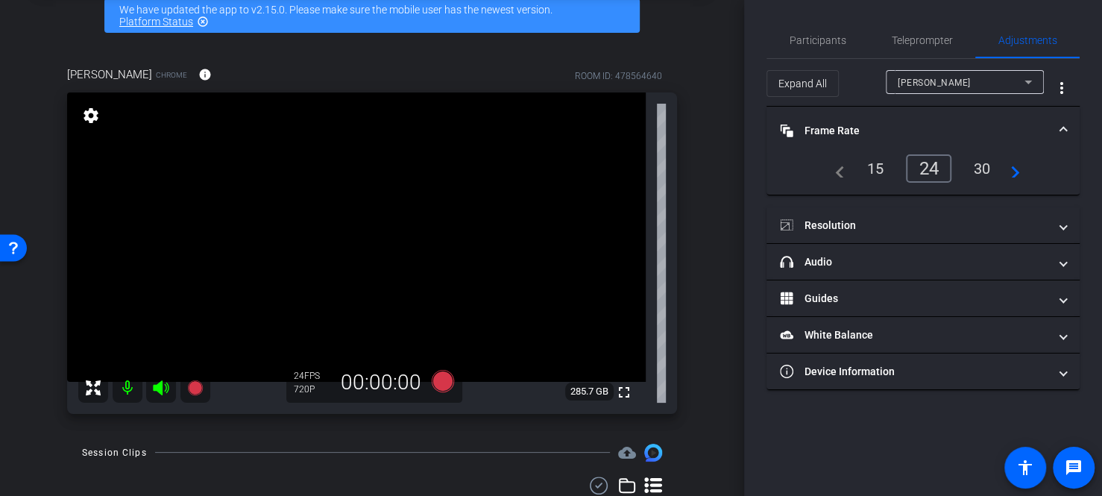
click at [981, 167] on div "30" at bounding box center [983, 168] width 40 height 25
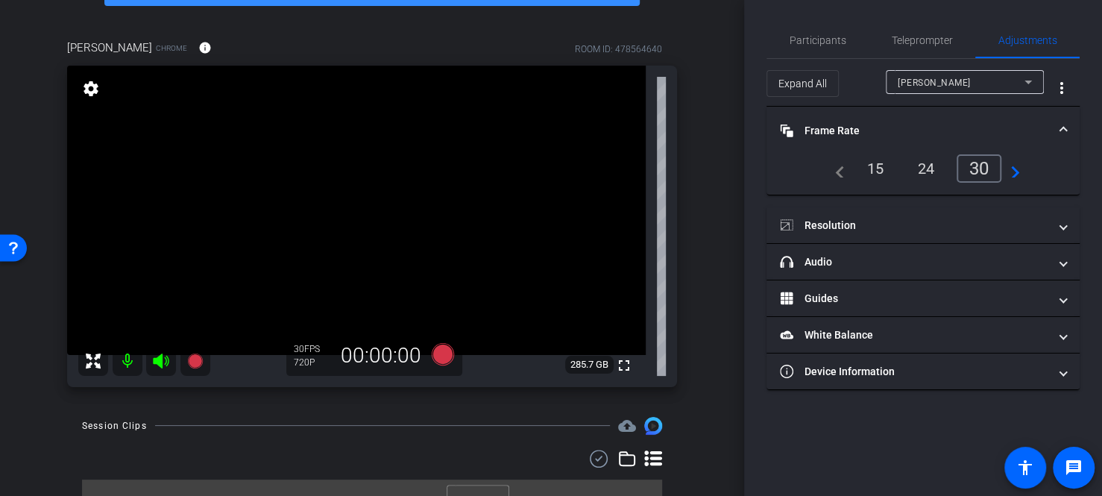
scroll to position [127, 0]
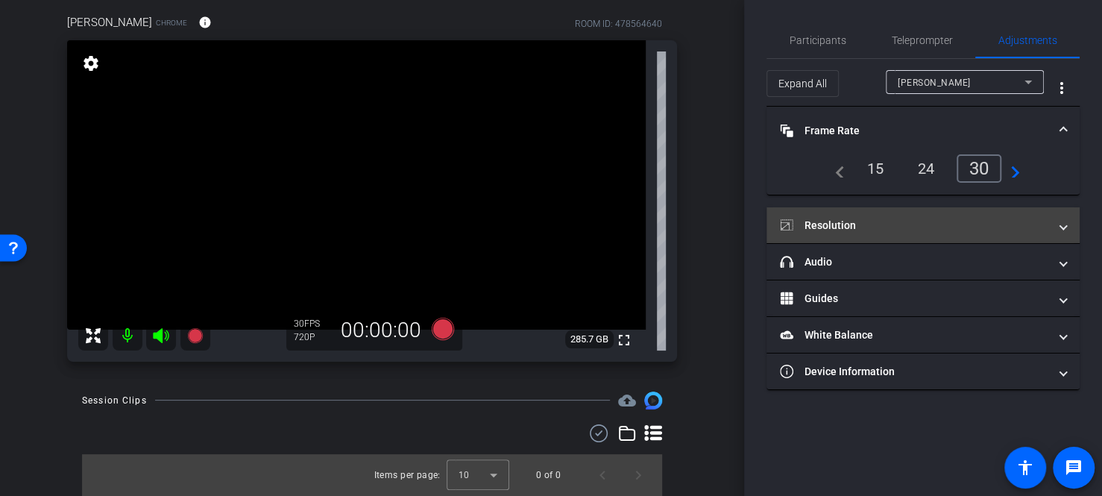
click at [881, 231] on mat-panel-title "Resolution" at bounding box center [914, 226] width 268 height 16
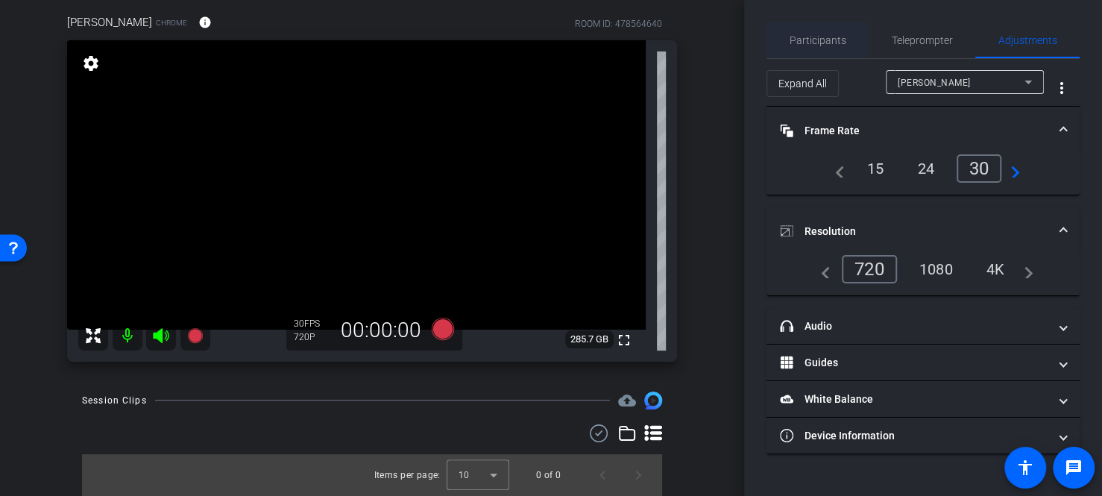
click at [821, 23] on span "Participants" at bounding box center [818, 40] width 57 height 36
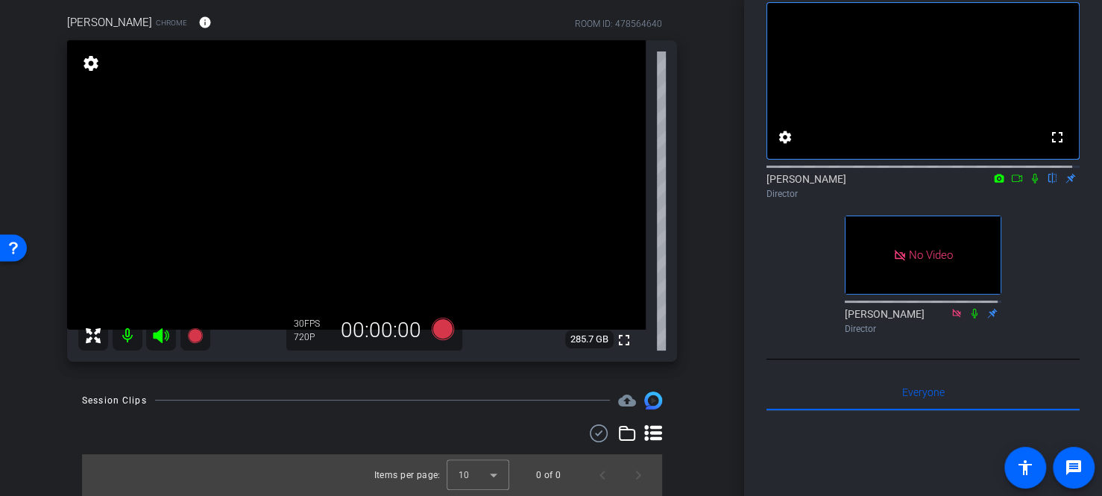
scroll to position [75, 0]
click at [969, 319] on icon at bounding box center [975, 314] width 12 height 10
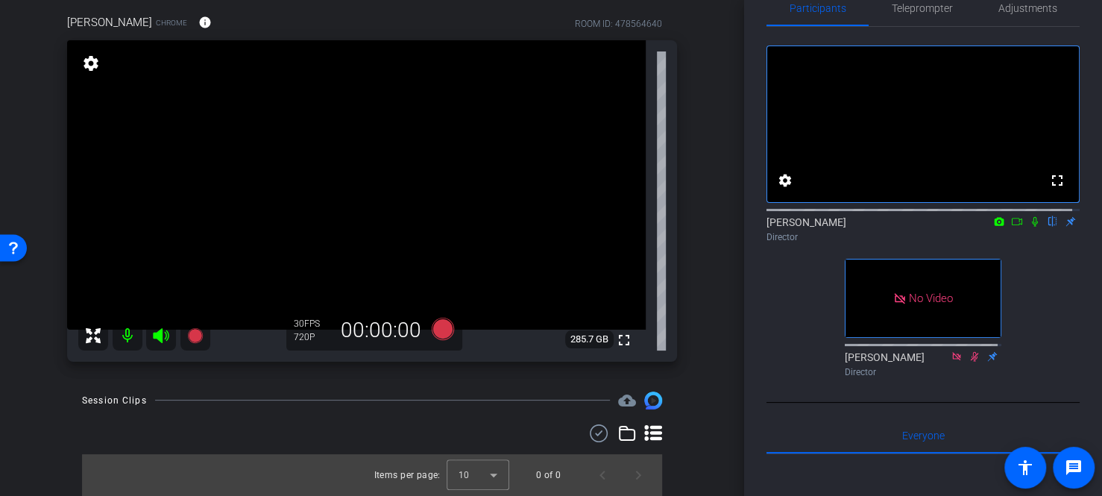
scroll to position [0, 0]
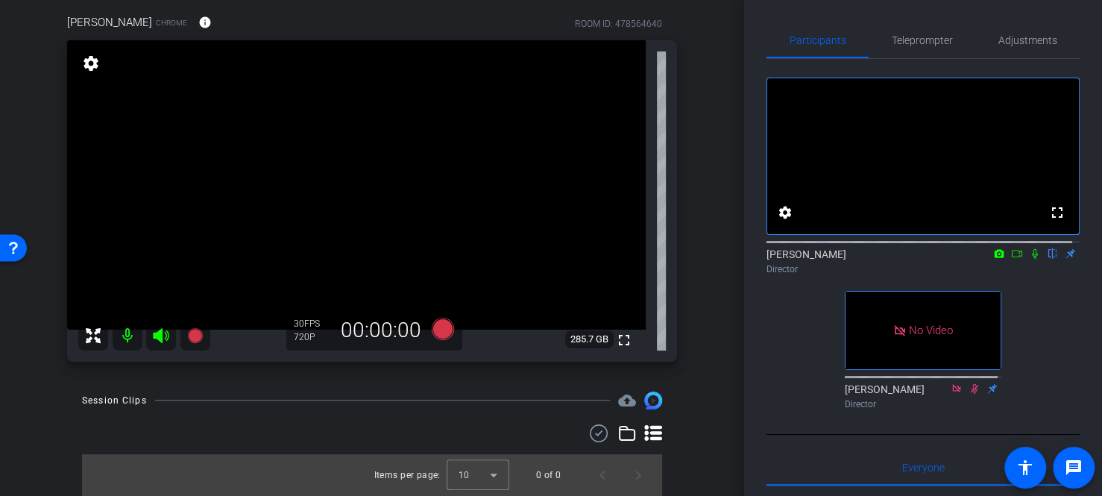
click at [876, 13] on div "Participants Teleprompter Adjustments fullscreen settings Kellie Walker flip Di…" at bounding box center [923, 248] width 358 height 496
click at [1021, 41] on span "Adjustments" at bounding box center [1028, 40] width 59 height 10
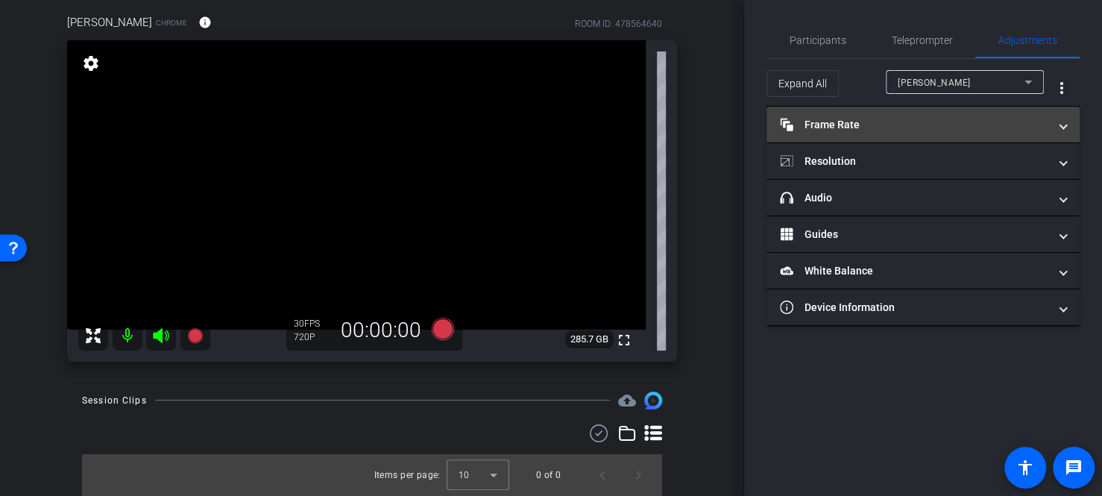
click at [896, 123] on mat-panel-title "Frame Rate Frame Rate" at bounding box center [914, 125] width 268 height 16
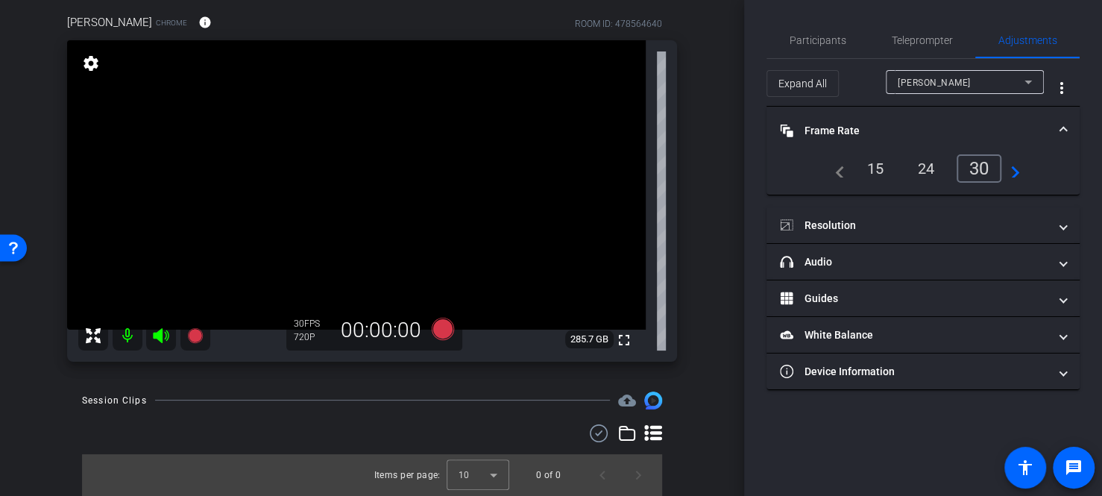
click at [893, 130] on mat-panel-title "Frame Rate Frame Rate" at bounding box center [914, 131] width 268 height 16
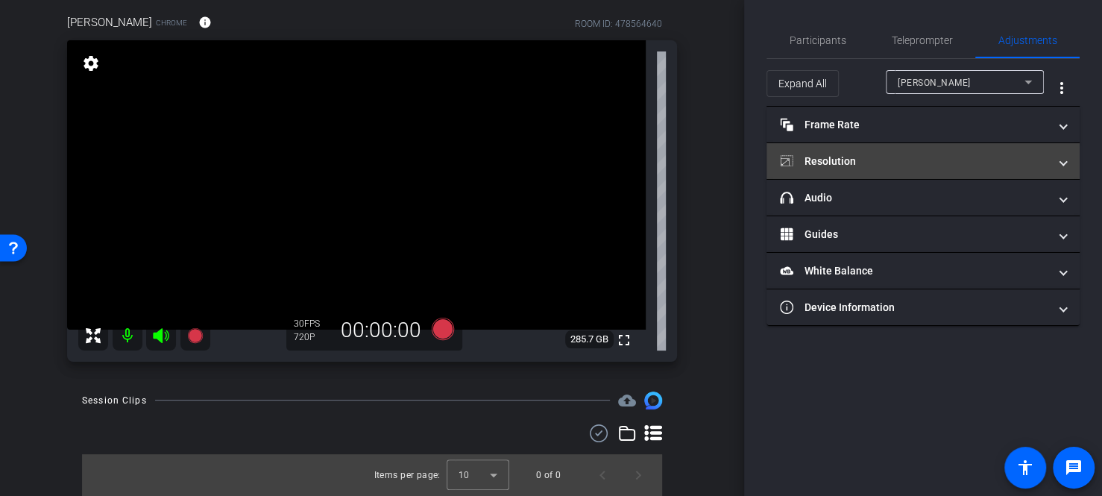
click at [855, 165] on mat-panel-title "Resolution" at bounding box center [914, 162] width 268 height 16
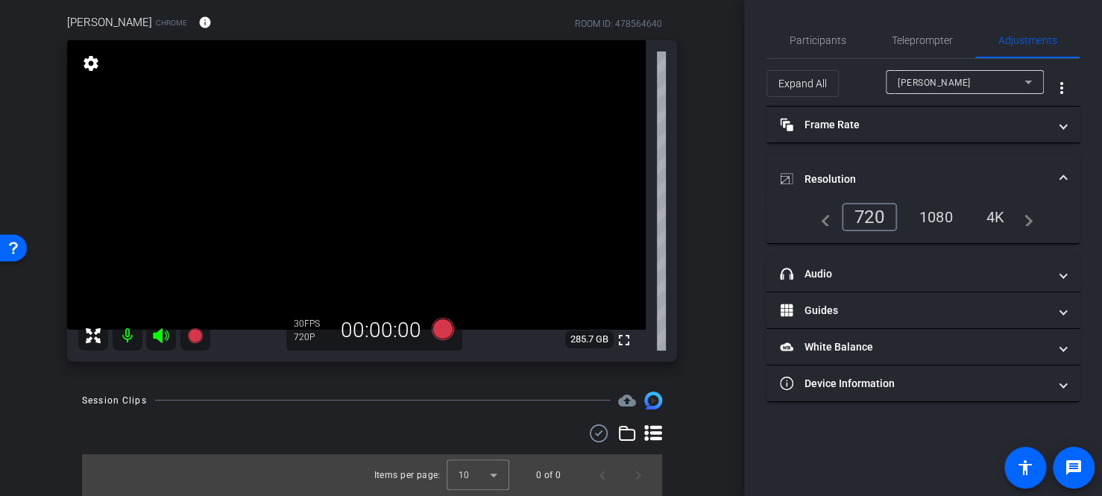
click at [941, 221] on div "1080" at bounding box center [936, 216] width 56 height 25
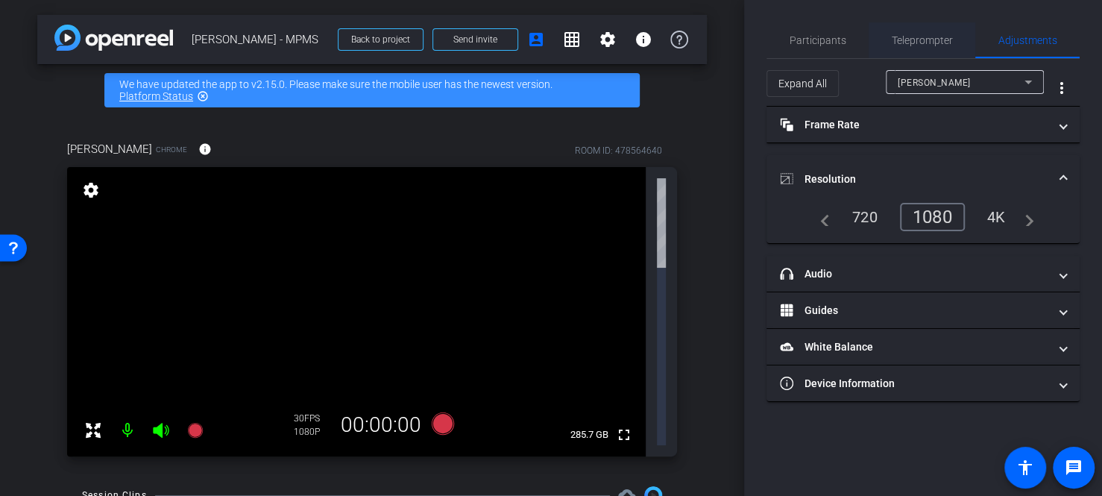
click at [920, 48] on span "Teleprompter" at bounding box center [922, 40] width 61 height 36
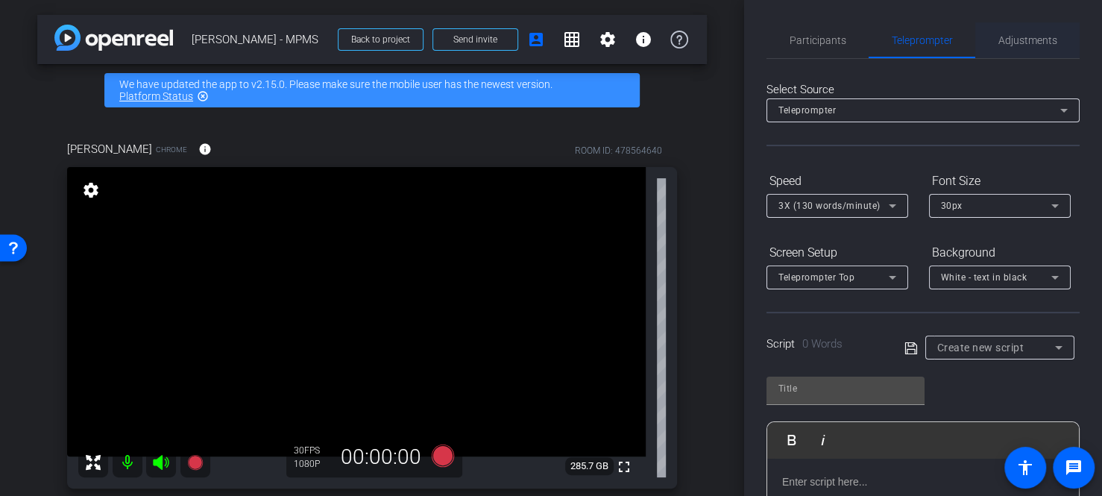
click at [1011, 48] on span "Adjustments" at bounding box center [1028, 40] width 59 height 36
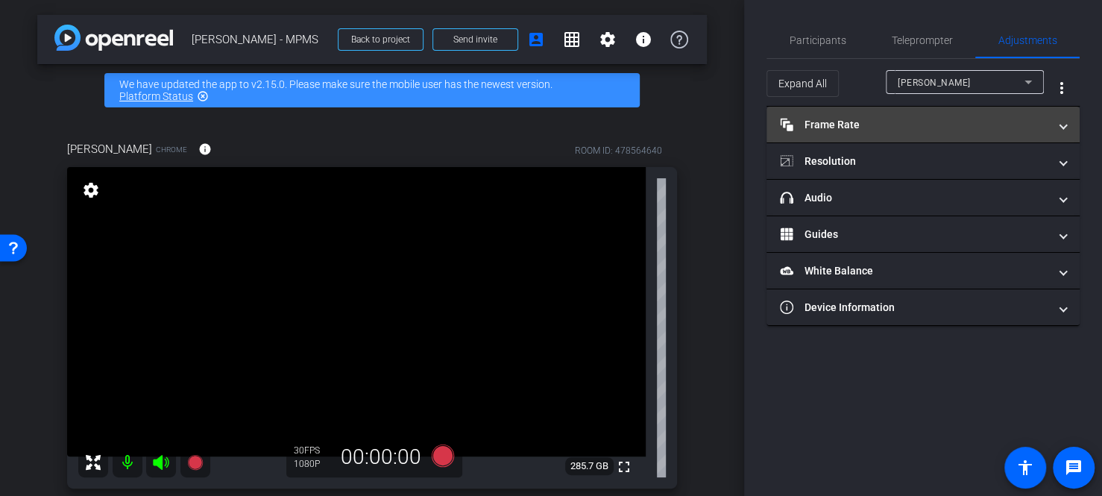
click at [879, 123] on mat-panel-title "Frame Rate Frame Rate" at bounding box center [914, 125] width 268 height 16
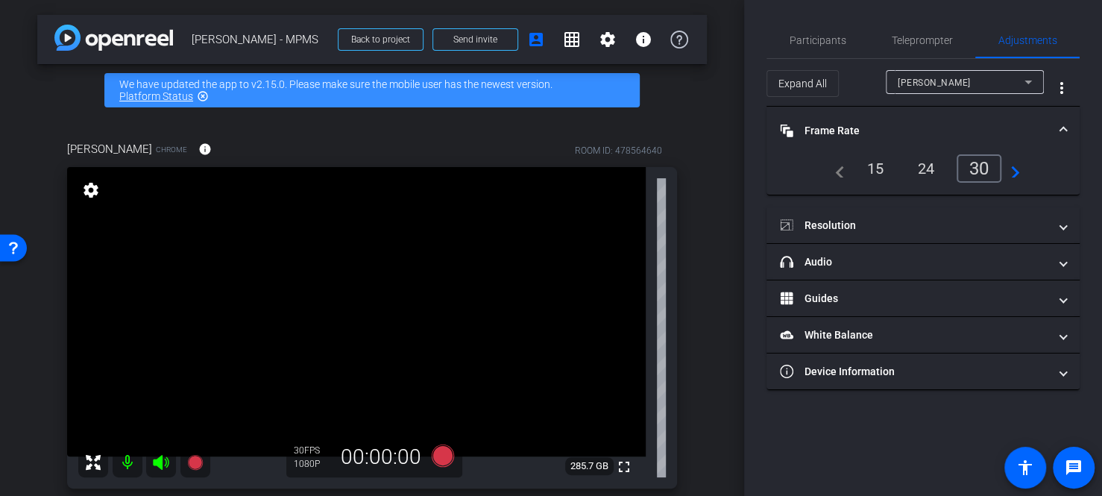
click at [915, 164] on div "24" at bounding box center [926, 168] width 40 height 25
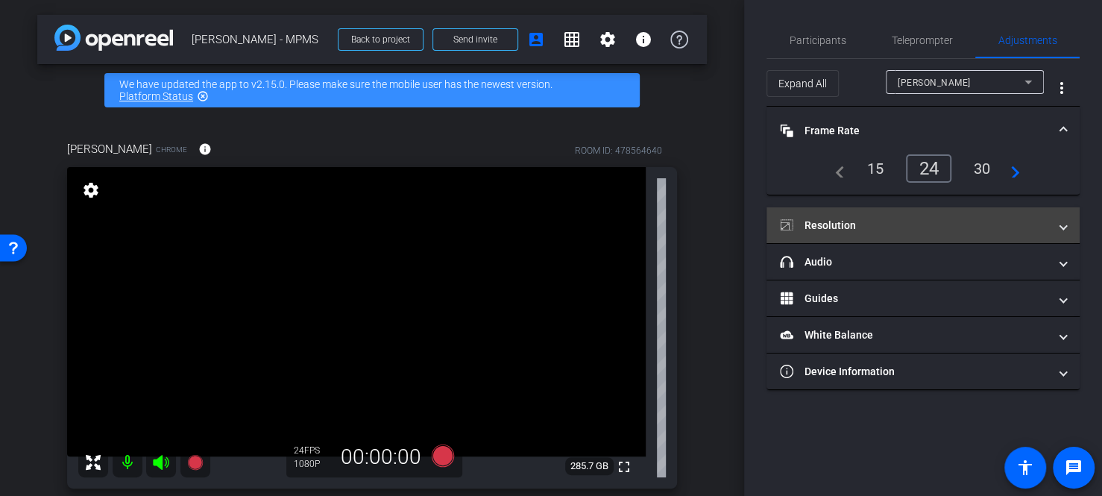
click at [882, 222] on mat-panel-title "Resolution" at bounding box center [914, 226] width 268 height 16
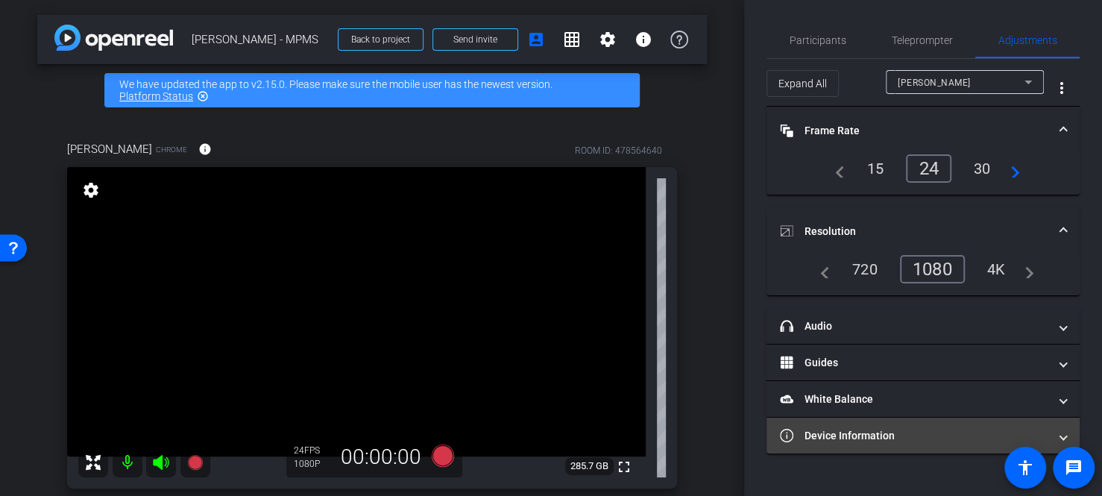
click at [864, 439] on mat-panel-title "Device Information" at bounding box center [914, 436] width 268 height 16
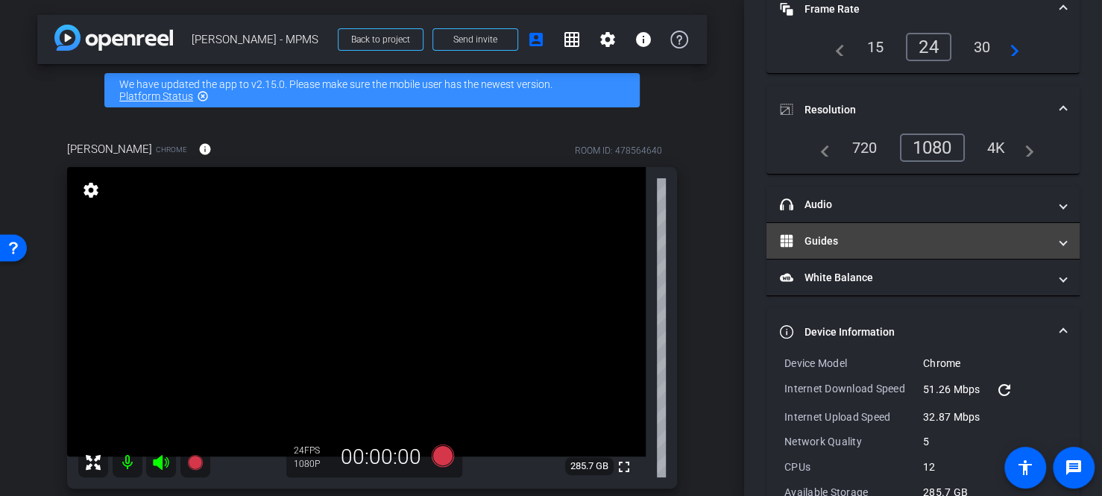
scroll to position [207, 0]
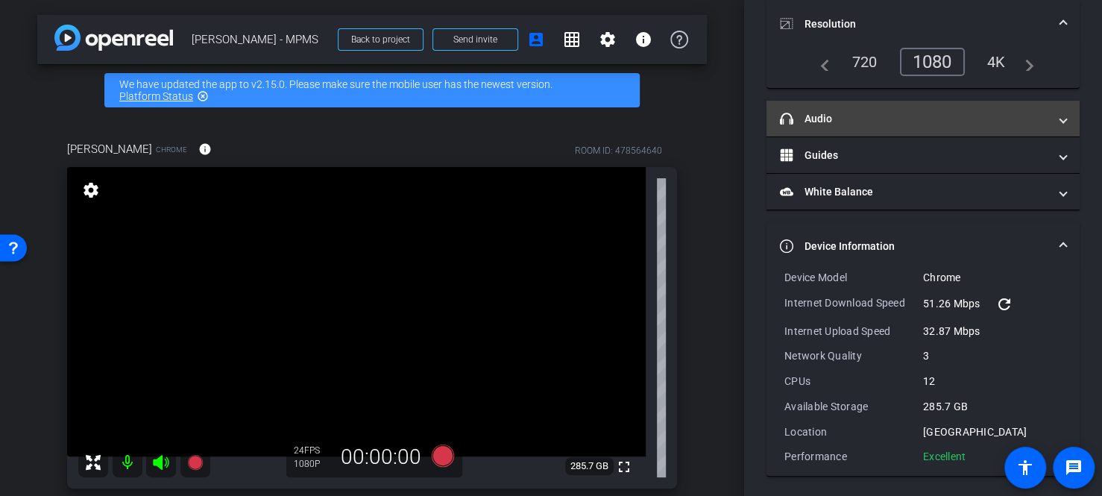
click at [861, 115] on mat-panel-title "headphone icon Audio" at bounding box center [914, 119] width 268 height 16
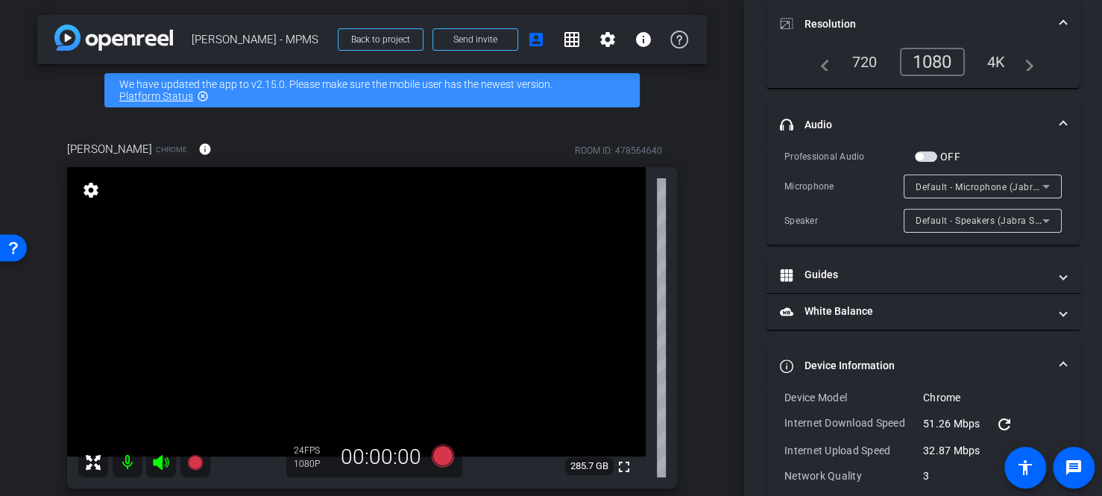
click at [859, 117] on mat-panel-title "headphone icon Audio" at bounding box center [914, 125] width 268 height 16
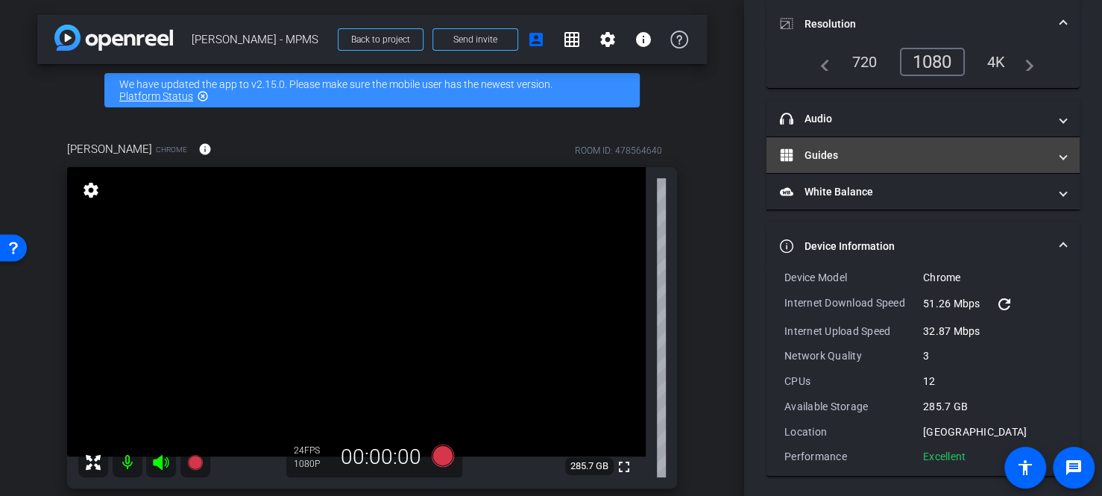
click at [848, 163] on mat-expansion-panel-header "Guides" at bounding box center [923, 155] width 313 height 36
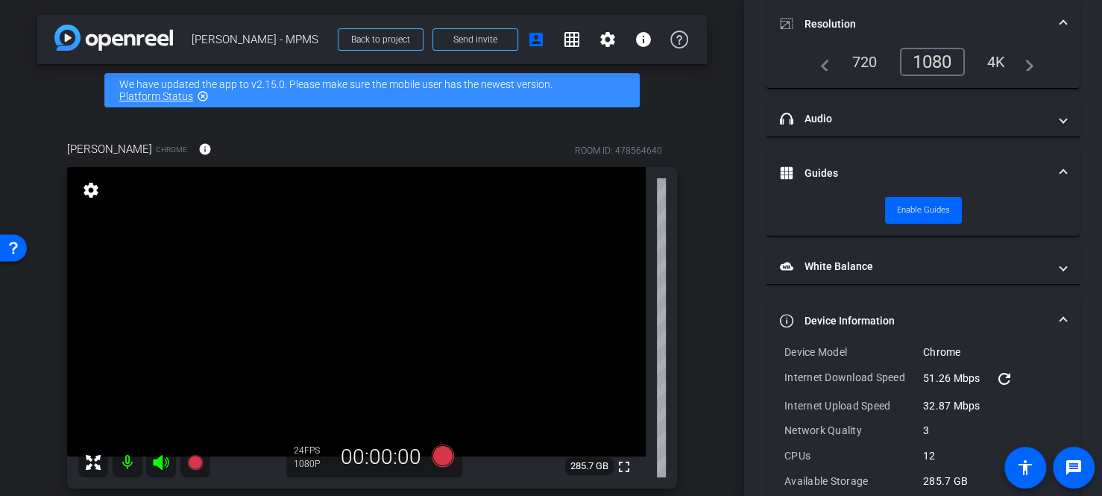
click at [847, 166] on mat-panel-title "Guides" at bounding box center [914, 174] width 268 height 16
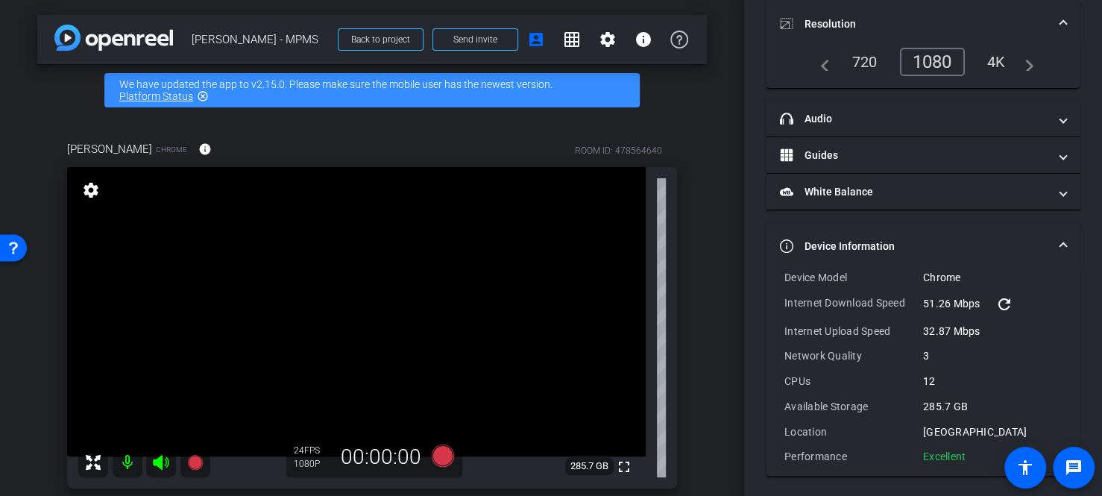
scroll to position [0, 0]
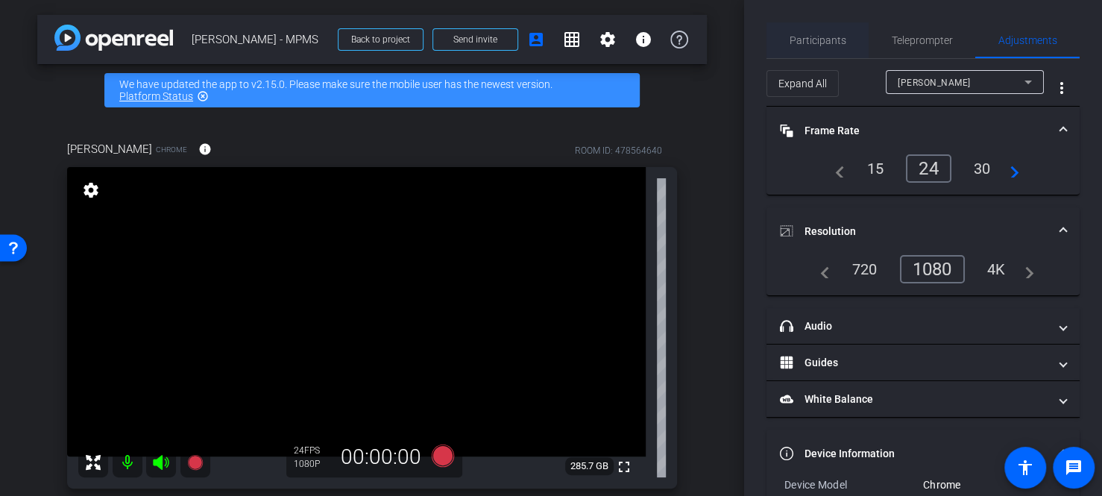
click at [819, 45] on span "Participants" at bounding box center [818, 40] width 57 height 10
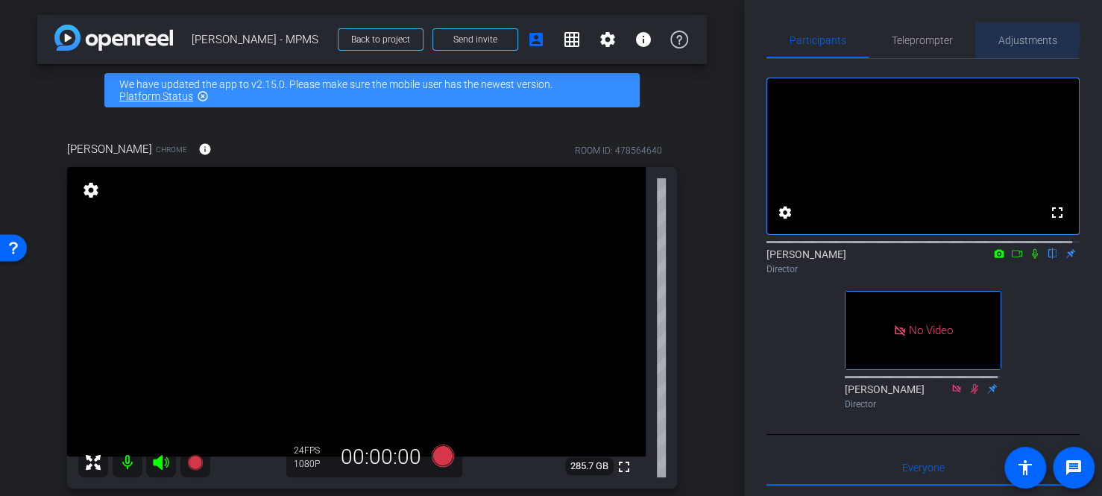
click at [1006, 37] on span "Adjustments" at bounding box center [1028, 40] width 59 height 10
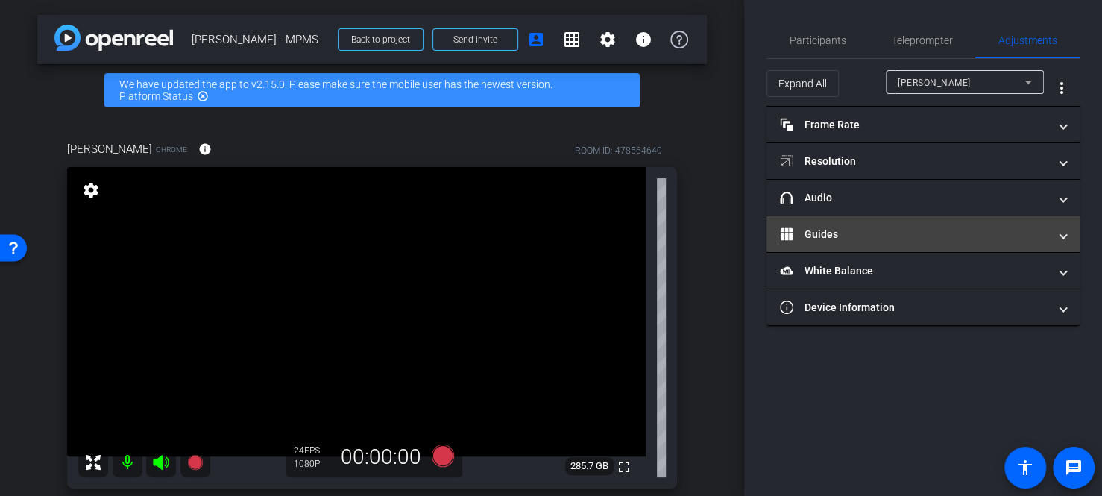
click at [867, 237] on mat-panel-title "Guides" at bounding box center [914, 235] width 268 height 16
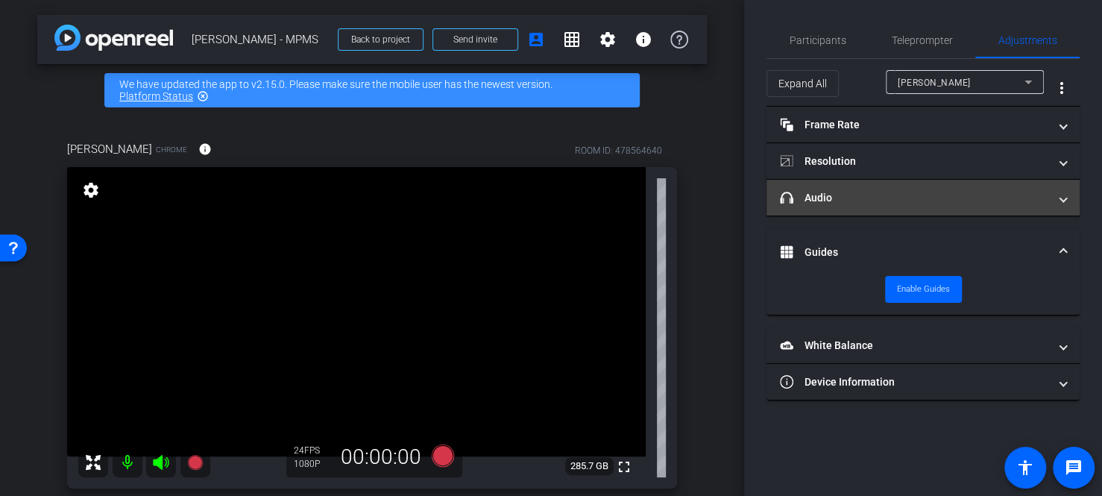
click at [855, 208] on mat-expansion-panel-header "headphone icon Audio" at bounding box center [923, 198] width 313 height 36
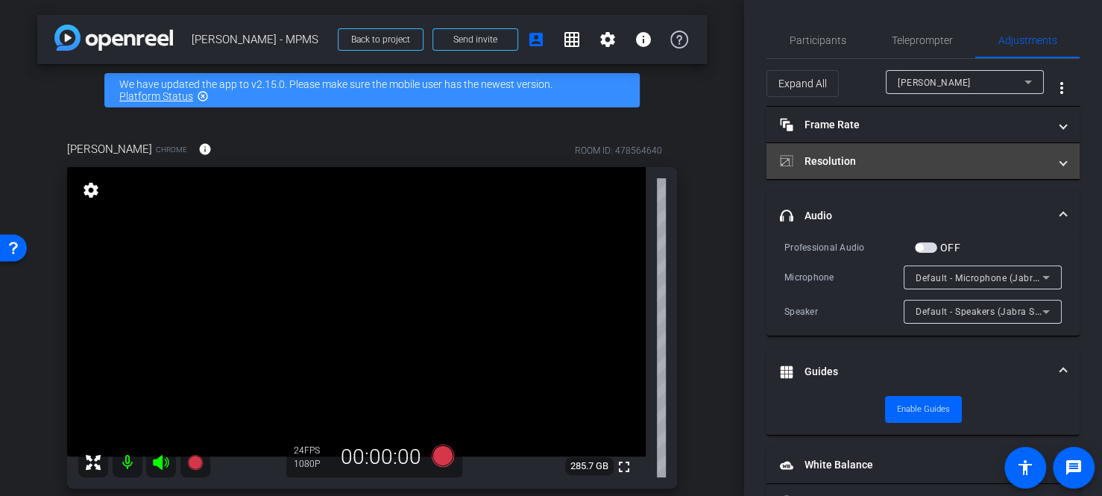
click at [846, 159] on mat-panel-title "Resolution" at bounding box center [914, 162] width 268 height 16
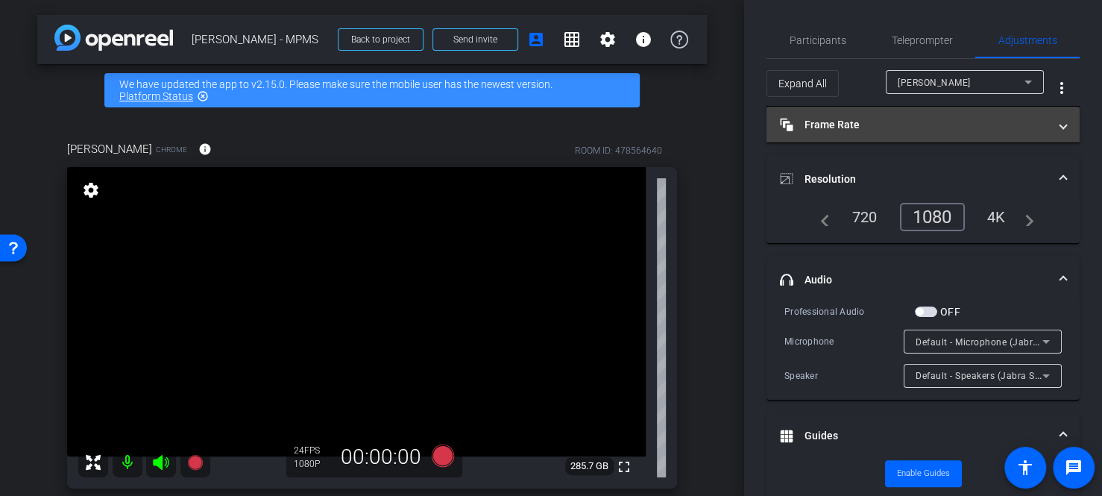
click at [840, 125] on mat-panel-title "Frame Rate Frame Rate" at bounding box center [914, 125] width 268 height 16
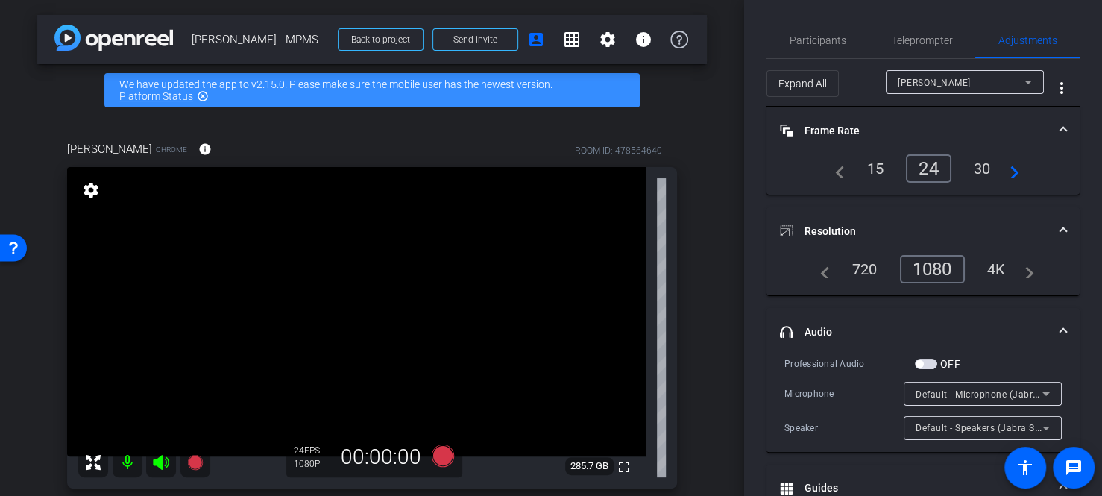
click at [834, 126] on mat-panel-title "Frame Rate Frame Rate" at bounding box center [914, 131] width 268 height 16
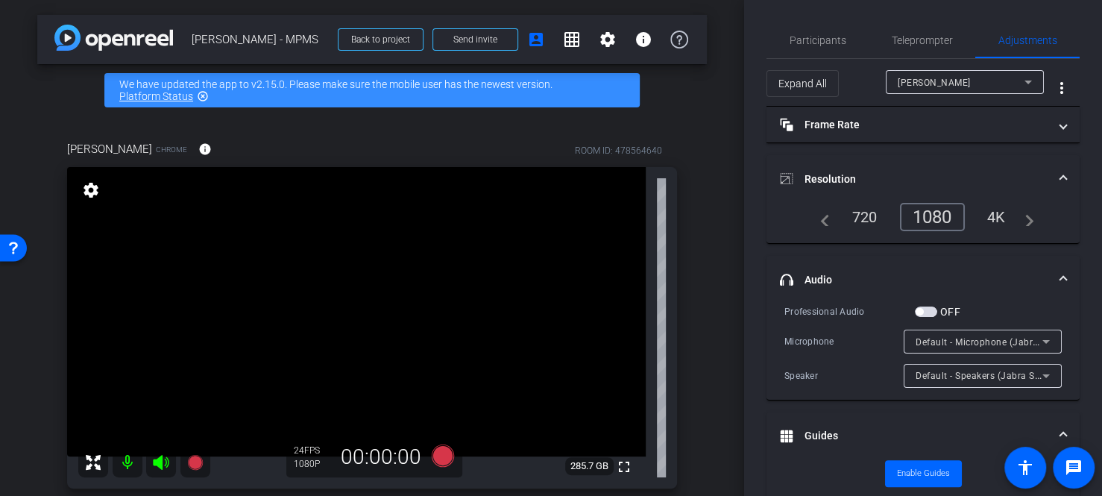
click at [810, 170] on mat-expansion-panel-header "Resolution" at bounding box center [923, 179] width 313 height 48
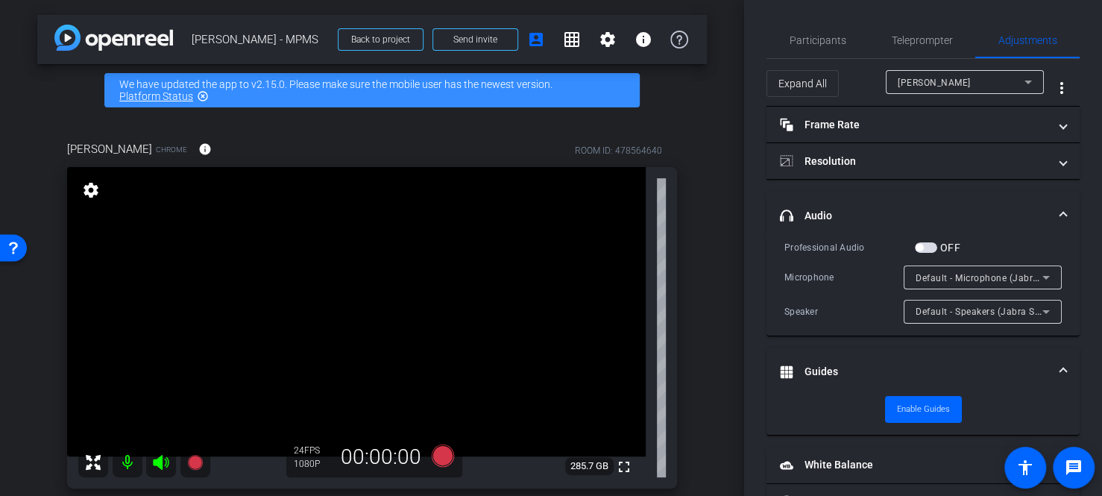
click at [817, 365] on mat-panel-title "Guides" at bounding box center [914, 372] width 268 height 16
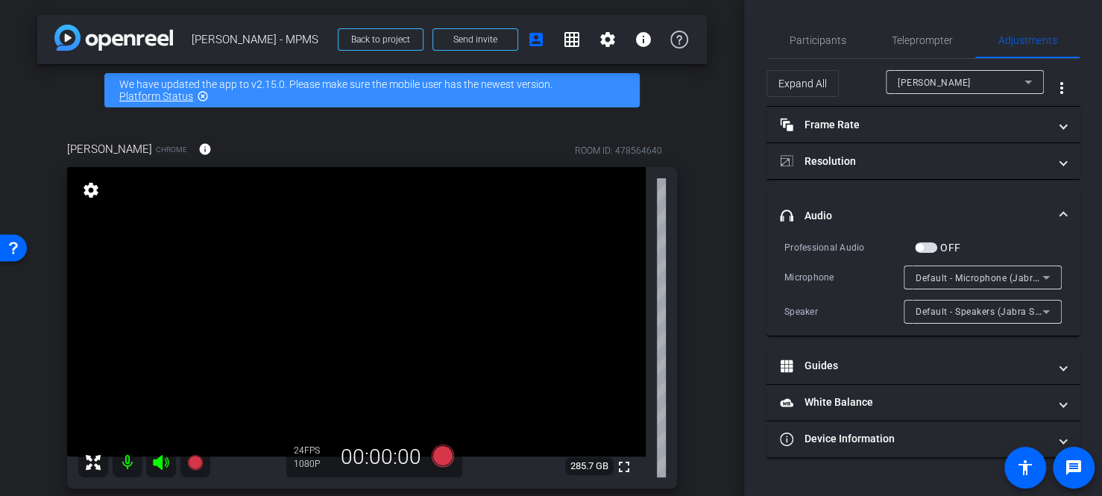
click at [832, 207] on mat-expansion-panel-header "headphone icon Audio" at bounding box center [923, 216] width 313 height 48
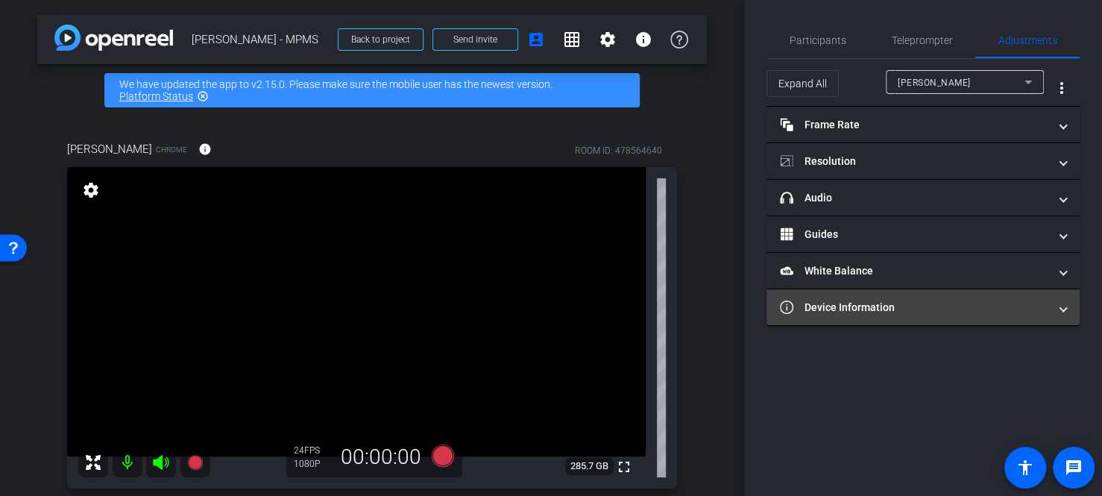
click at [838, 303] on mat-panel-title "Device Information" at bounding box center [914, 308] width 268 height 16
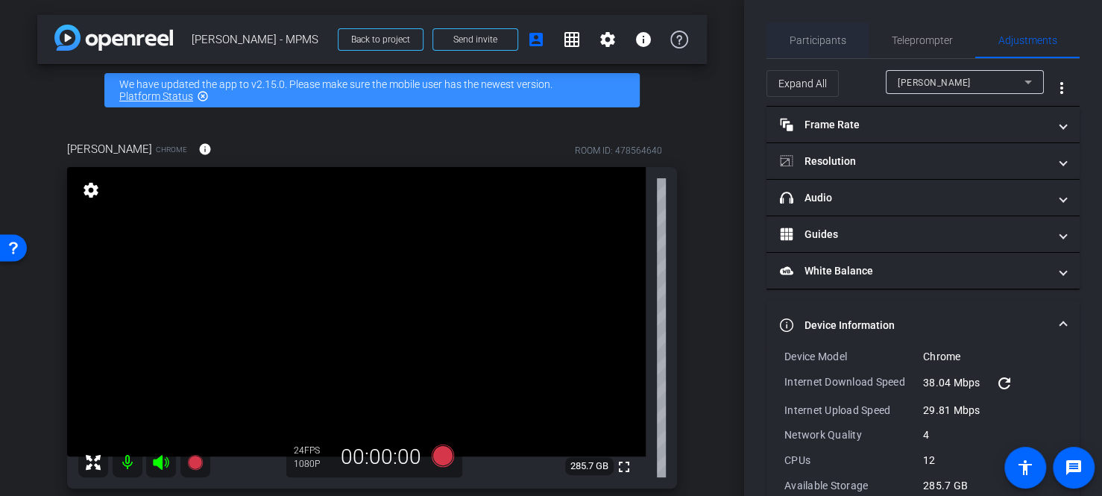
click at [799, 23] on span "Participants" at bounding box center [818, 40] width 57 height 36
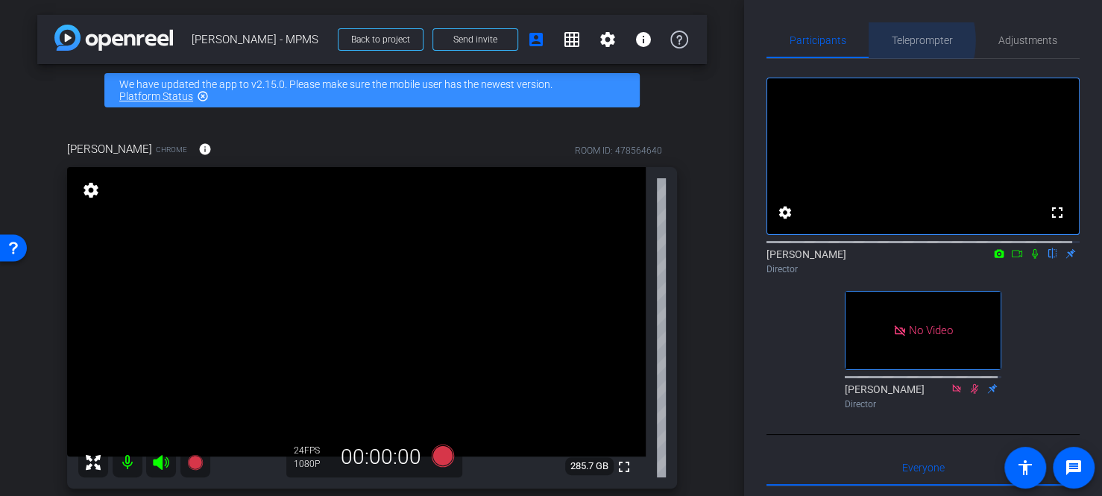
click at [904, 40] on span "Teleprompter" at bounding box center [922, 40] width 61 height 10
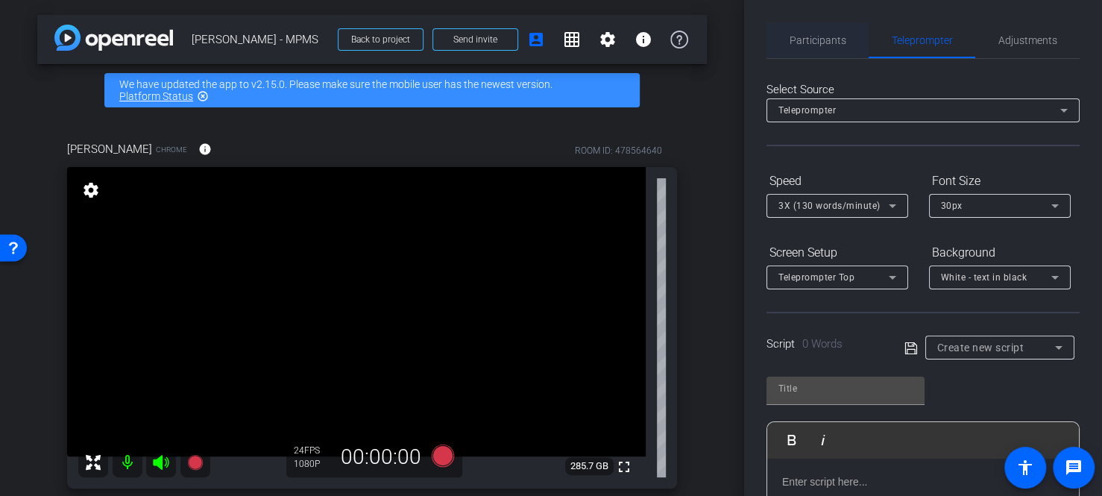
click at [794, 32] on span "Participants" at bounding box center [818, 40] width 57 height 36
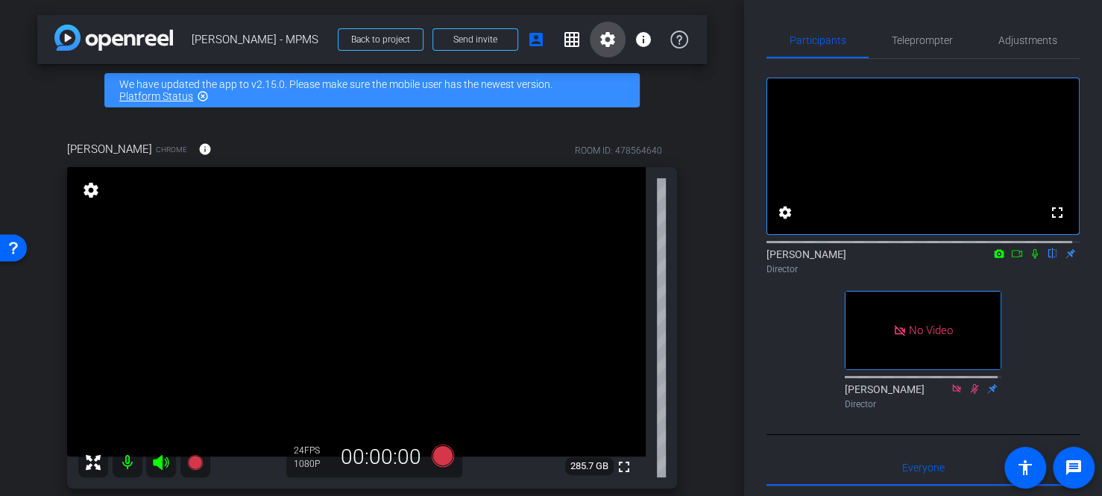
click at [606, 48] on mat-icon "settings" at bounding box center [608, 40] width 18 height 18
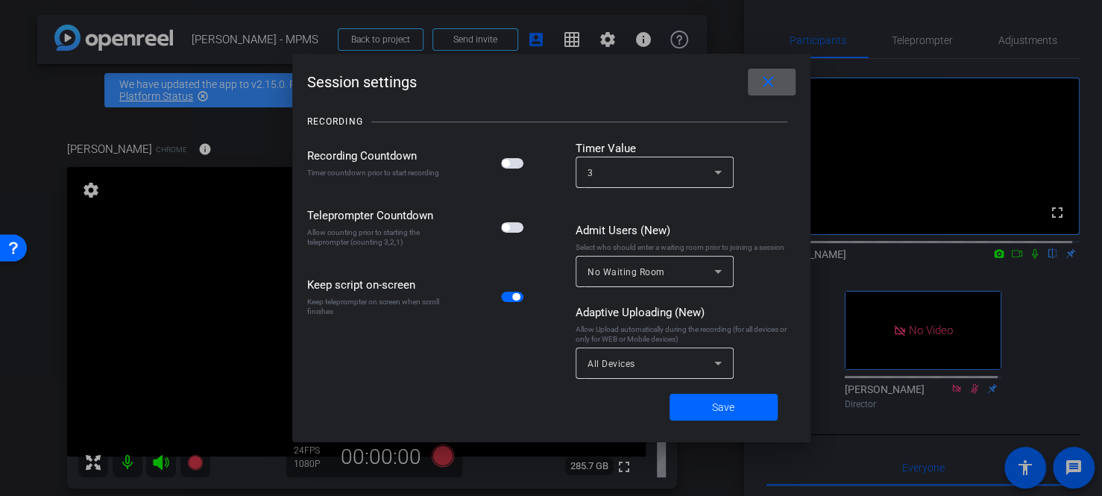
click at [765, 91] on span at bounding box center [772, 82] width 48 height 36
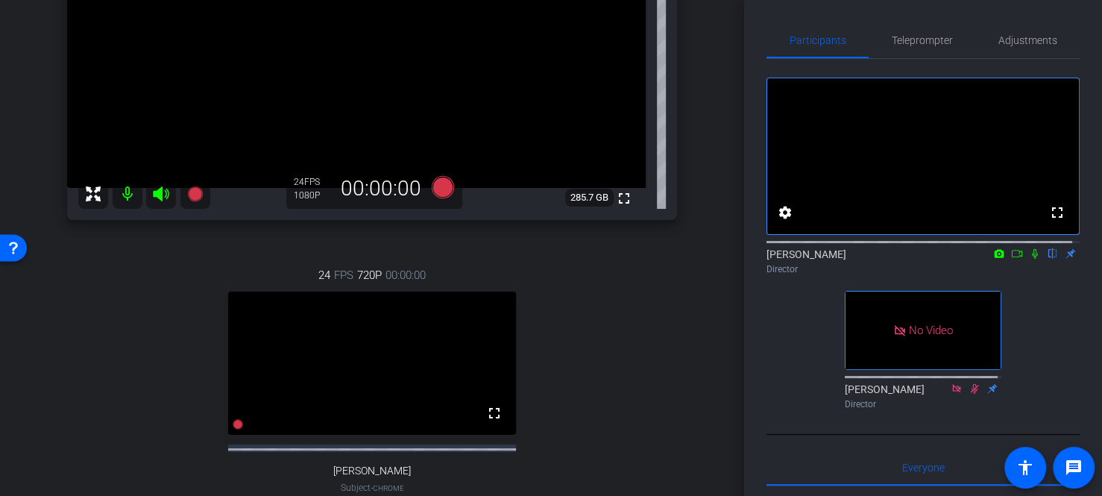
scroll to position [447, 0]
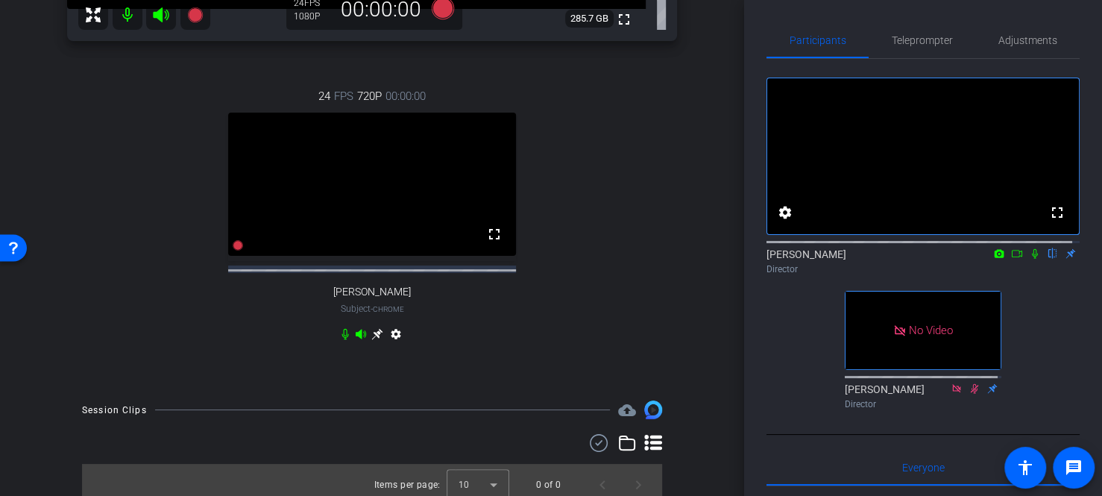
click at [389, 346] on mat-icon "settings" at bounding box center [396, 337] width 18 height 18
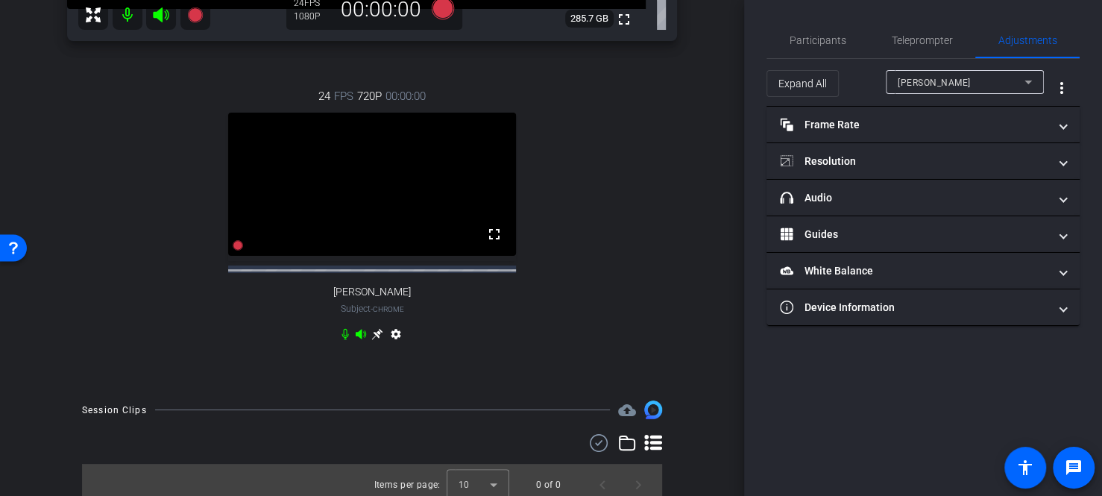
click at [390, 346] on mat-icon "settings" at bounding box center [396, 337] width 18 height 18
click at [390, 345] on mat-icon "settings" at bounding box center [396, 337] width 18 height 18
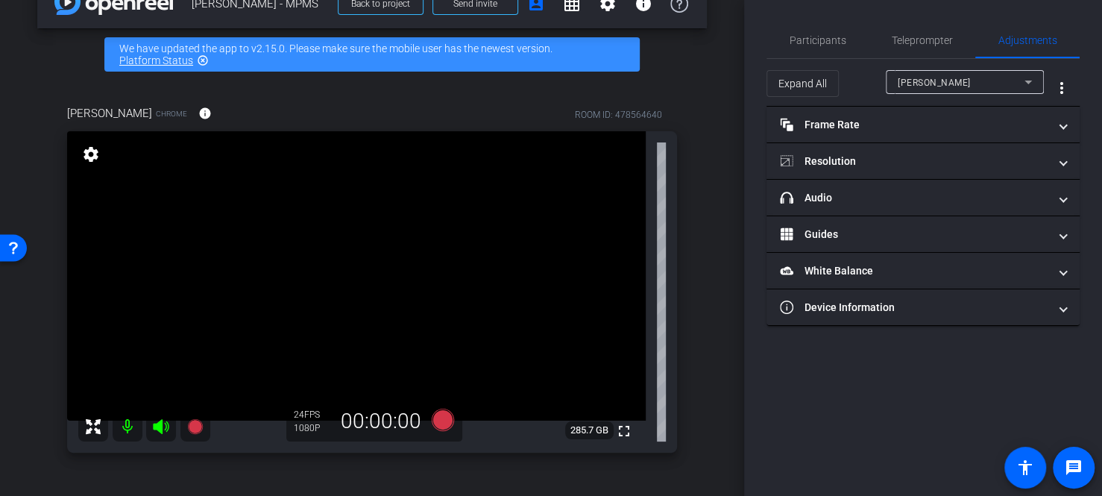
scroll to position [0, 0]
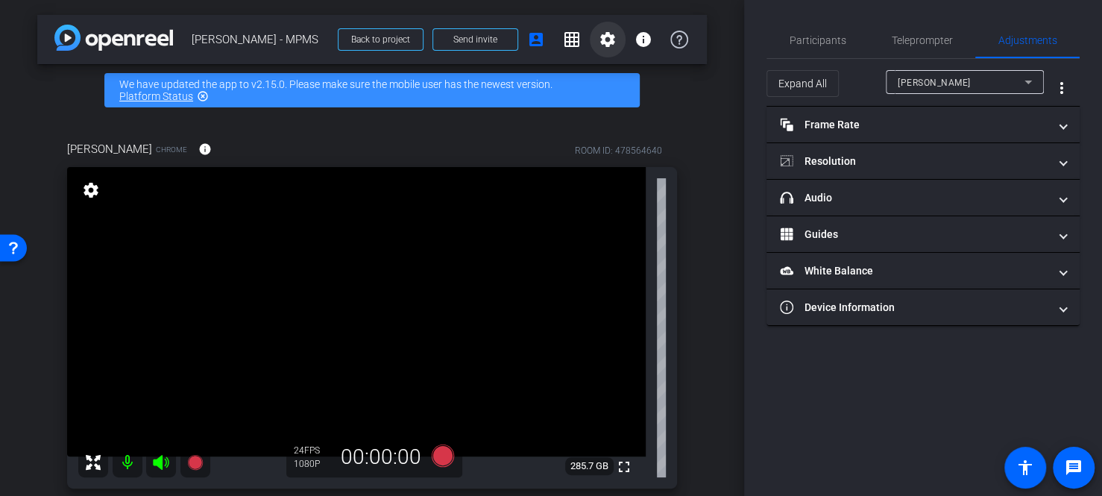
click at [617, 44] on span at bounding box center [608, 40] width 36 height 36
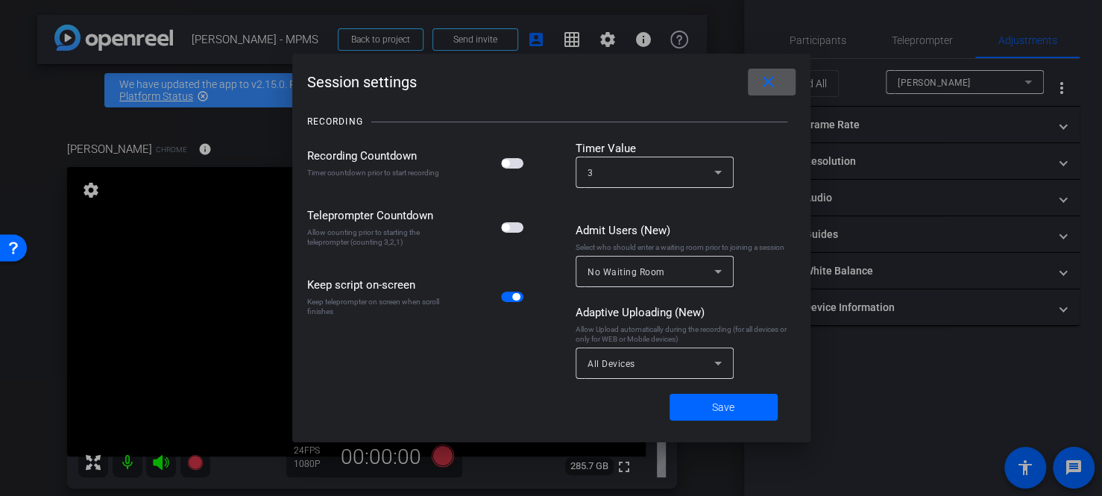
click at [768, 85] on mat-icon "close" at bounding box center [768, 82] width 19 height 19
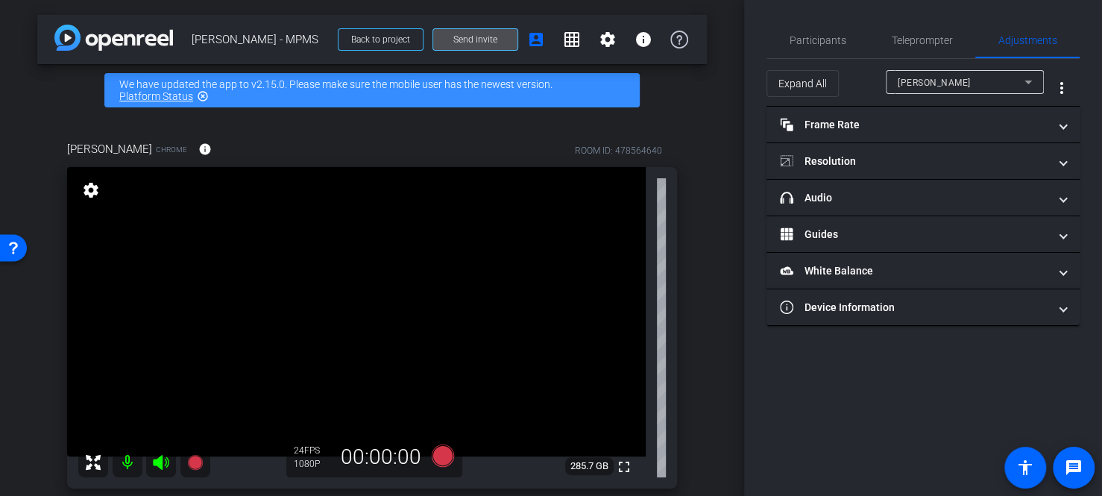
click at [494, 37] on span at bounding box center [475, 40] width 84 height 36
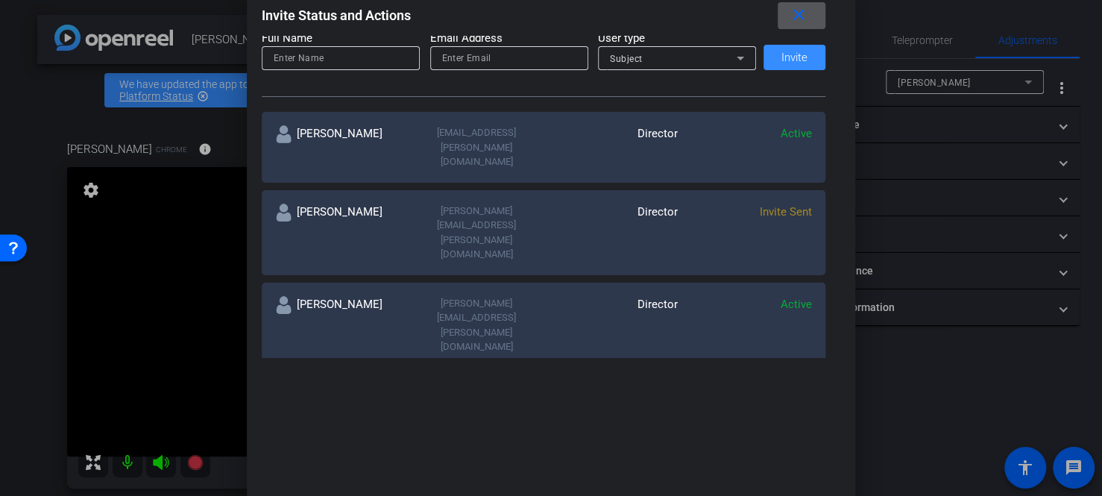
scroll to position [224, 0]
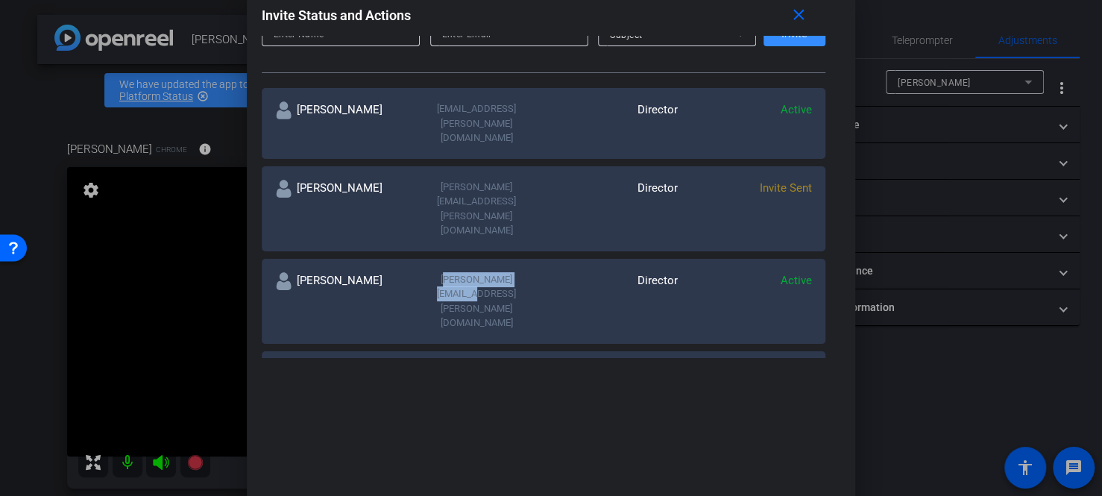
drag, startPoint x: 409, startPoint y: 210, endPoint x: 533, endPoint y: 220, distance: 124.9
click at [533, 272] on div "[PERSON_NAME][EMAIL_ADDRESS][PERSON_NAME][DOMAIN_NAME]" at bounding box center [476, 301] width 134 height 58
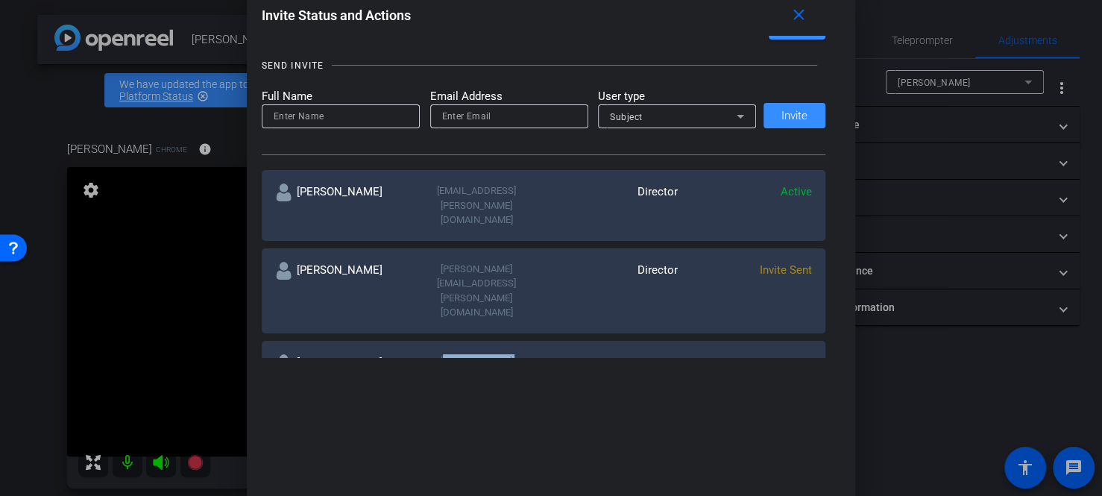
scroll to position [75, 0]
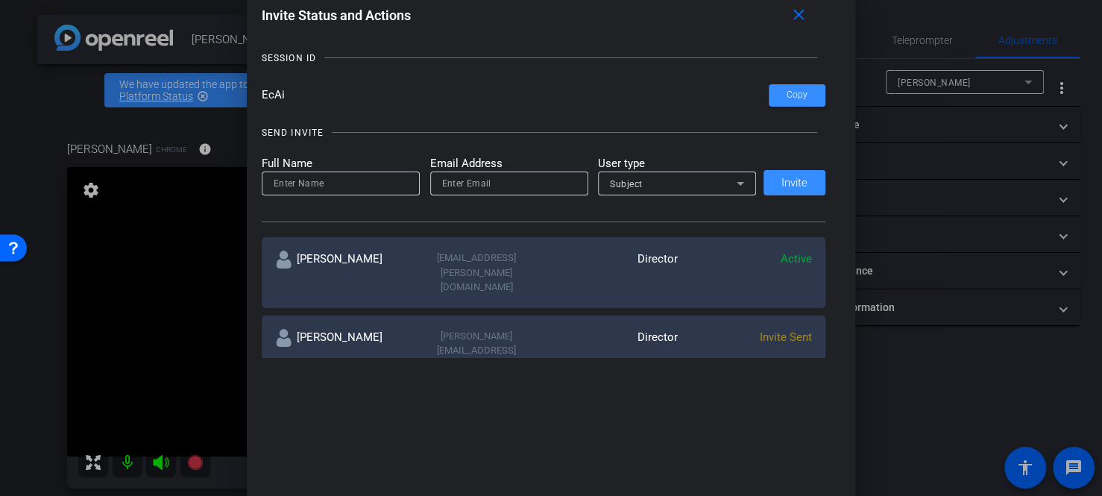
copy div "[PERSON_NAME][EMAIL_ADDRESS][PERSON_NAME][DOMAIN_NAME]"
click at [333, 177] on input at bounding box center [341, 184] width 134 height 18
type input "Robin"
type input "robin.nalepa.thermofisher.com"
click at [610, 183] on span "Subject" at bounding box center [626, 184] width 33 height 10
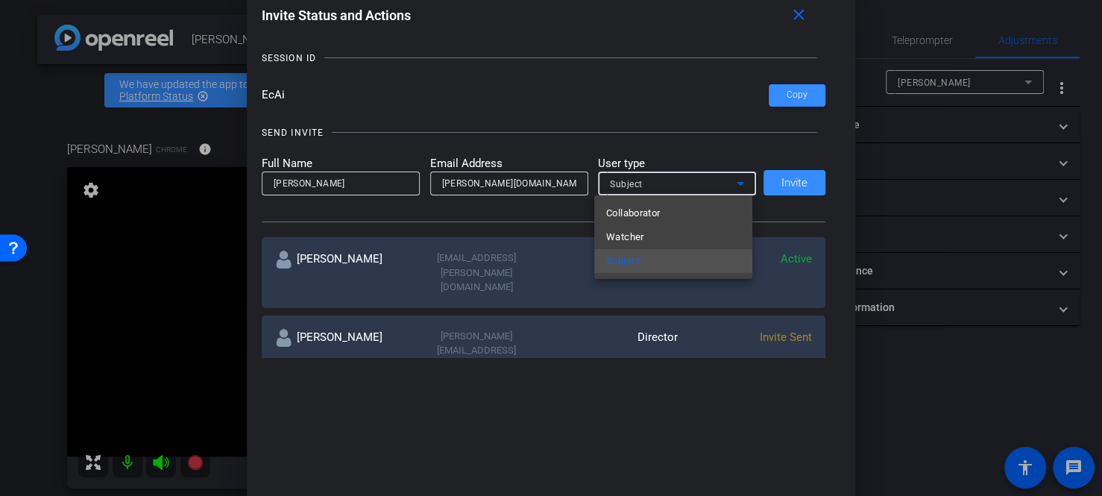
click at [632, 211] on span "Collaborator" at bounding box center [633, 213] width 54 height 18
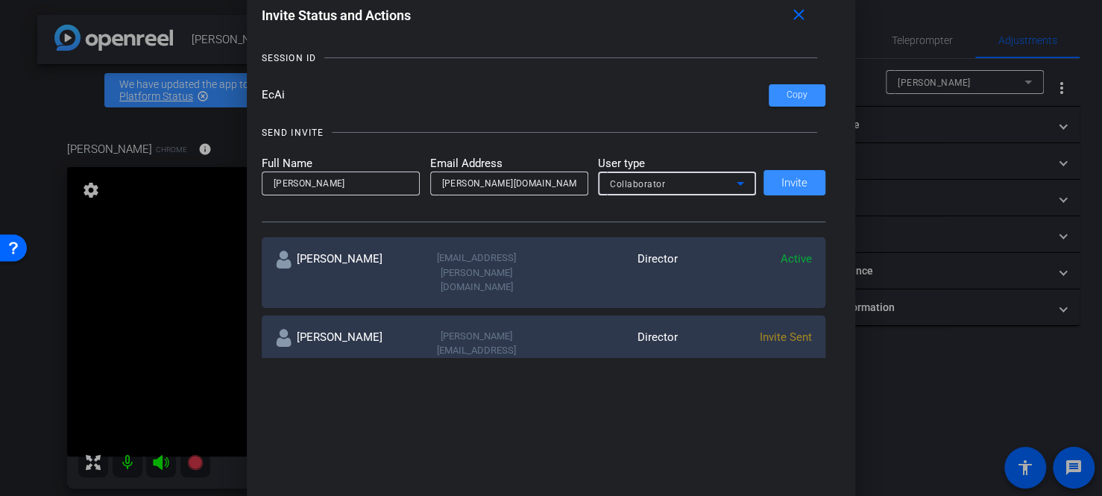
click at [791, 183] on div "Full Name Robin Email Address robin.nalepa.thermofisher.com User type Collabora…" at bounding box center [544, 175] width 565 height 41
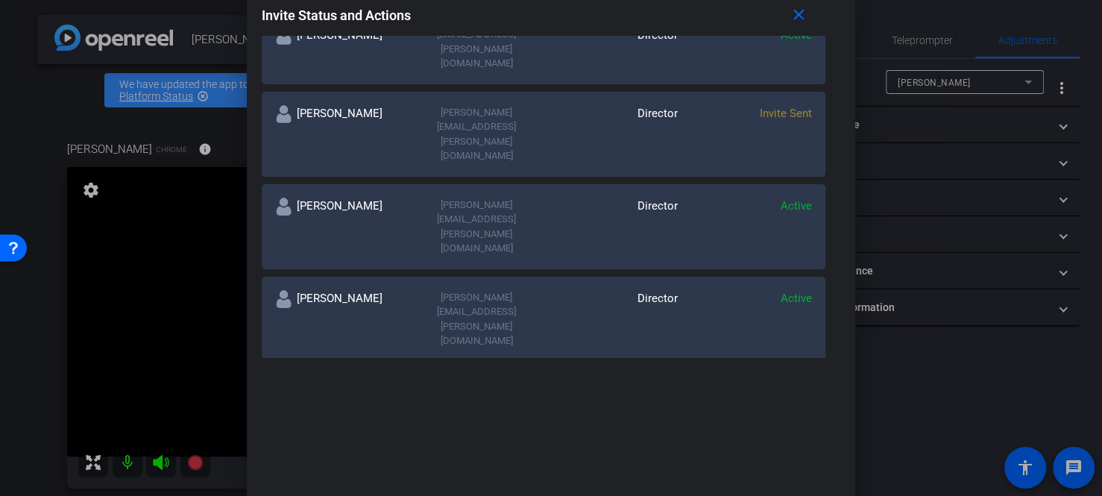
scroll to position [149, 0]
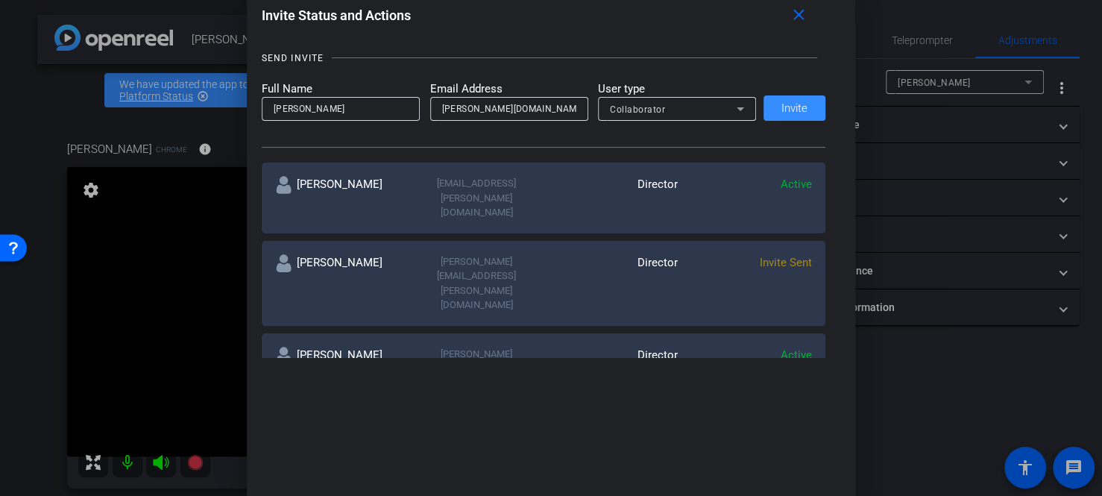
click at [802, 116] on div "Full Name Robin Email Address robin.nalepa.thermofisher.com User type Collabora…" at bounding box center [544, 101] width 565 height 41
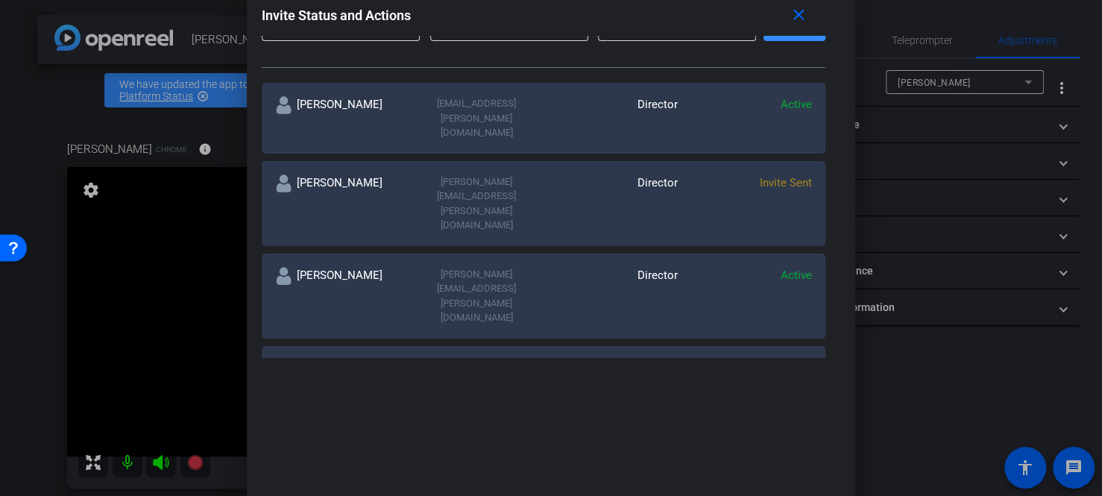
scroll to position [0, 0]
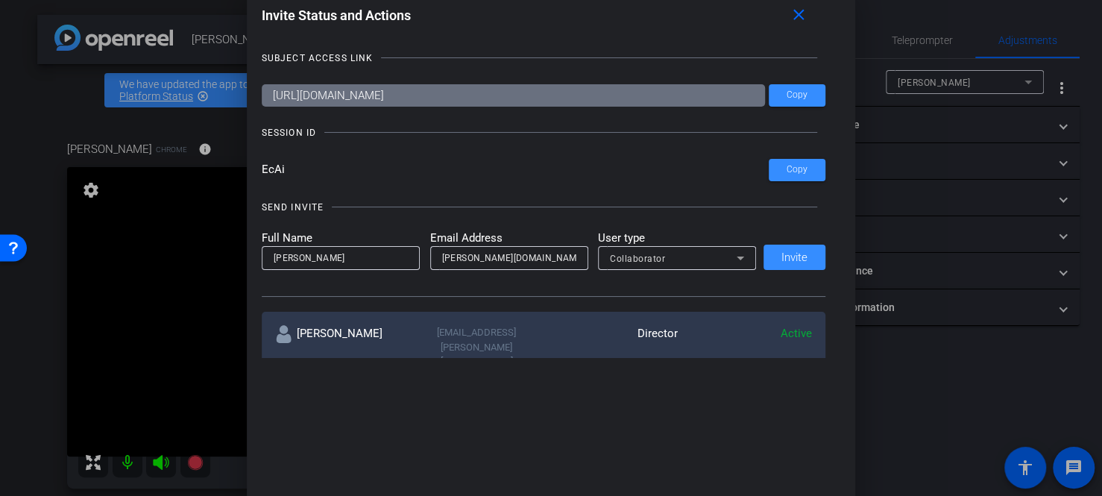
click at [793, 257] on div "Full Name Robin Email Address robin.nalepa.thermofisher.com User type Collabora…" at bounding box center [544, 250] width 565 height 41
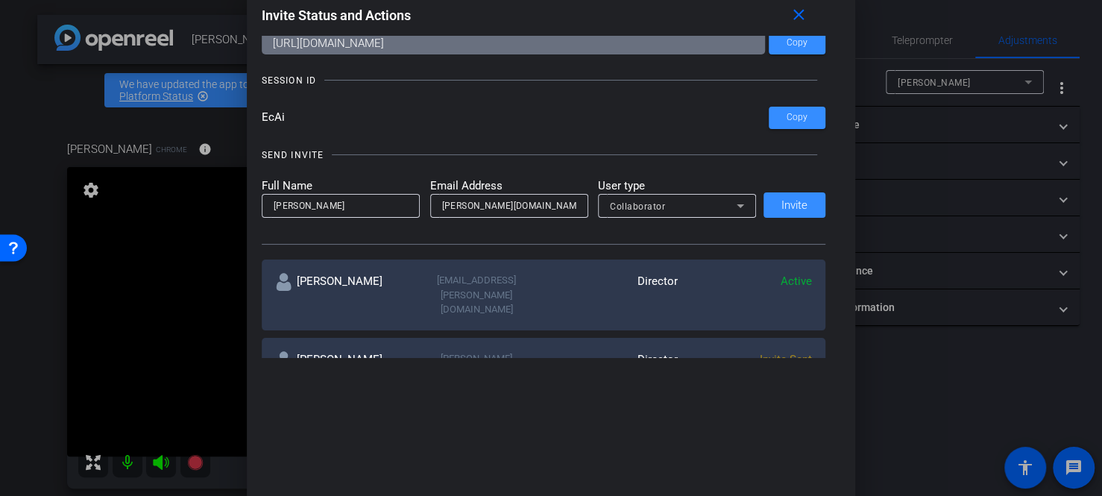
scroll to position [75, 0]
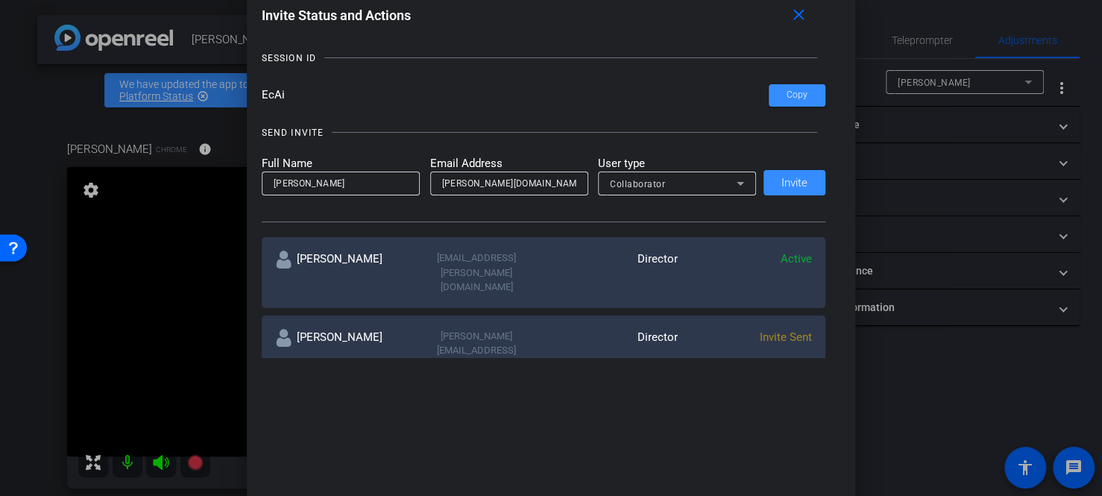
click at [671, 190] on div "Collaborator" at bounding box center [673, 184] width 127 height 19
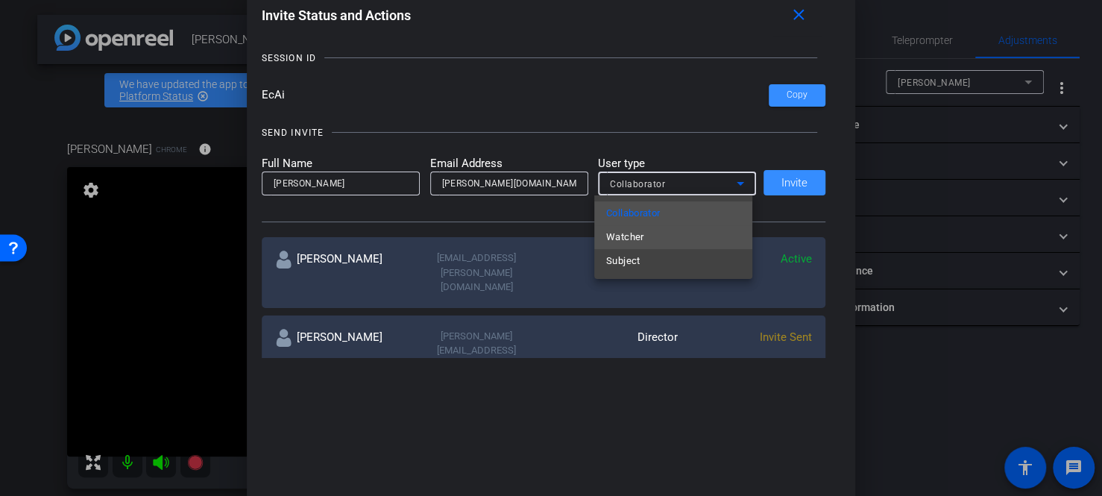
click at [650, 236] on mat-option "Watcher" at bounding box center [673, 237] width 158 height 24
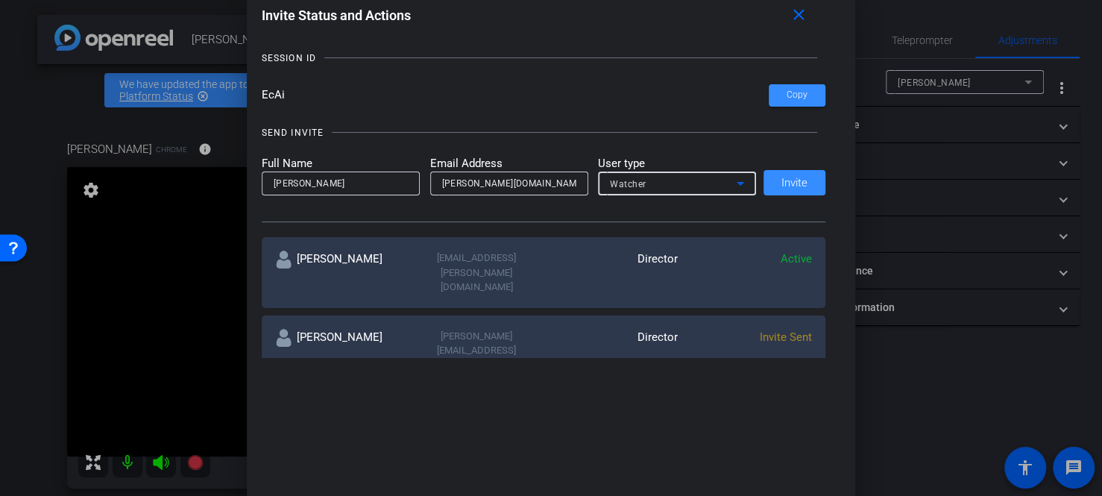
click at [682, 186] on div "Watcher" at bounding box center [673, 184] width 127 height 19
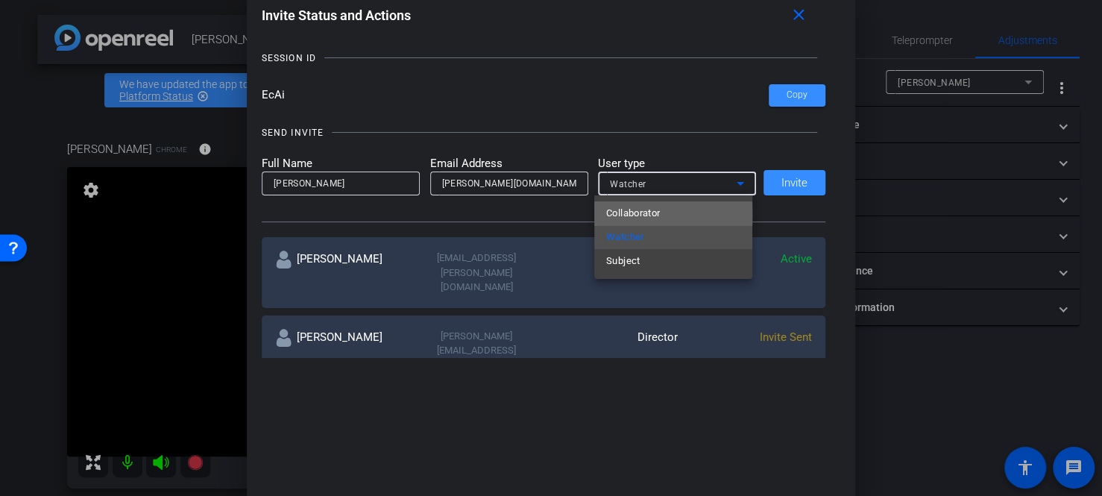
click at [648, 215] on span "Collaborator" at bounding box center [633, 213] width 54 height 18
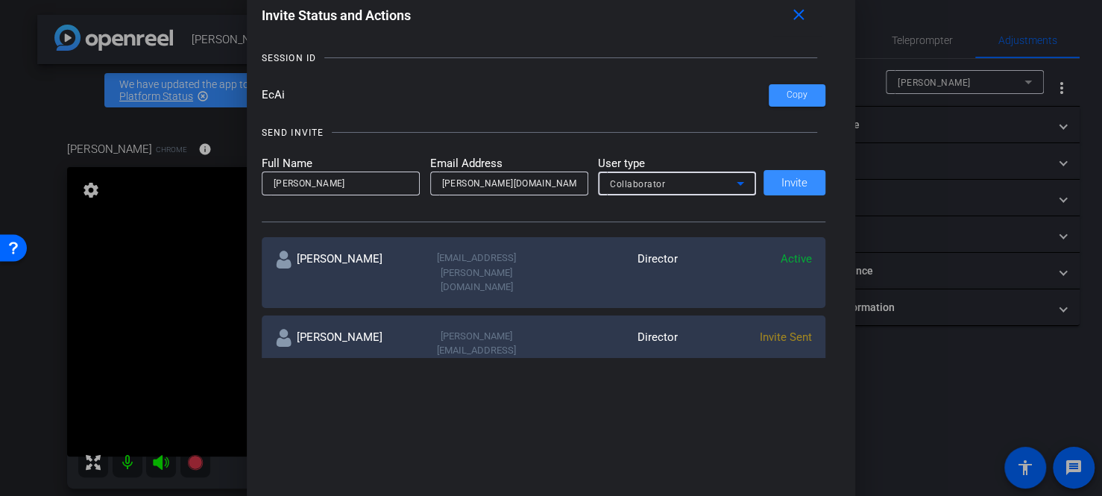
click at [769, 185] on div "Full Name Robin Email Address robin.nalepa.thermofisher.com User type Collabora…" at bounding box center [544, 175] width 565 height 41
click at [778, 181] on div "Full Name Robin Email Address robin.nalepa.thermofisher.com User type Collabora…" at bounding box center [544, 175] width 565 height 41
click at [779, 178] on div "Full Name Robin Email Address robin.nalepa.thermofisher.com User type Collabora…" at bounding box center [544, 175] width 565 height 41
click at [694, 160] on mat-label "User type" at bounding box center [677, 163] width 158 height 17
click at [689, 180] on div "Collaborator" at bounding box center [673, 184] width 127 height 19
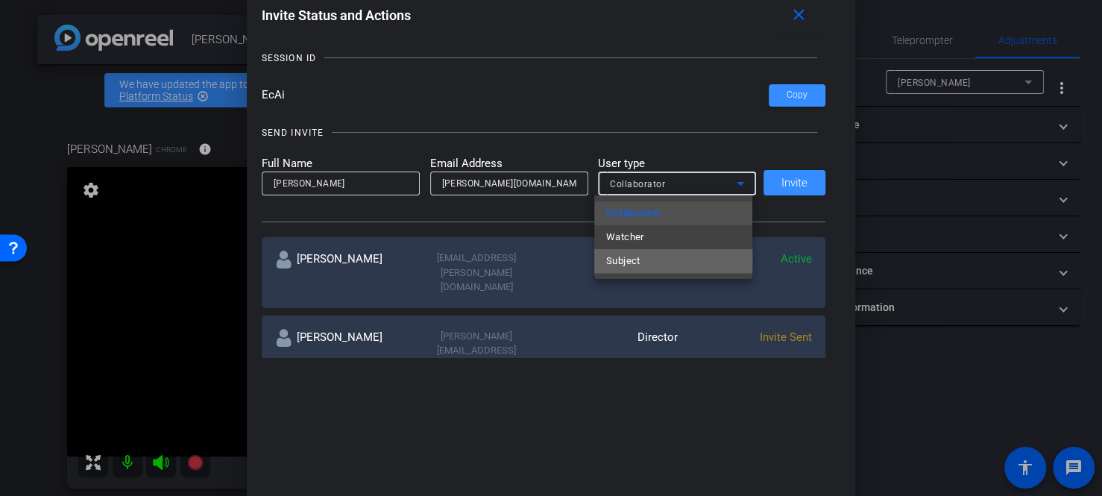
click at [654, 251] on mat-option "Subject" at bounding box center [673, 261] width 158 height 24
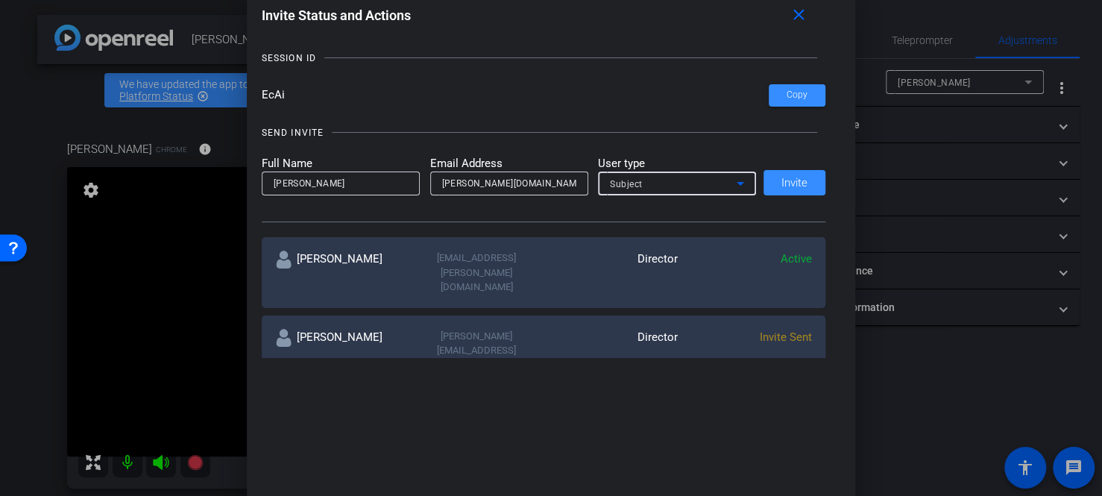
click at [688, 172] on div "Subject" at bounding box center [677, 184] width 134 height 24
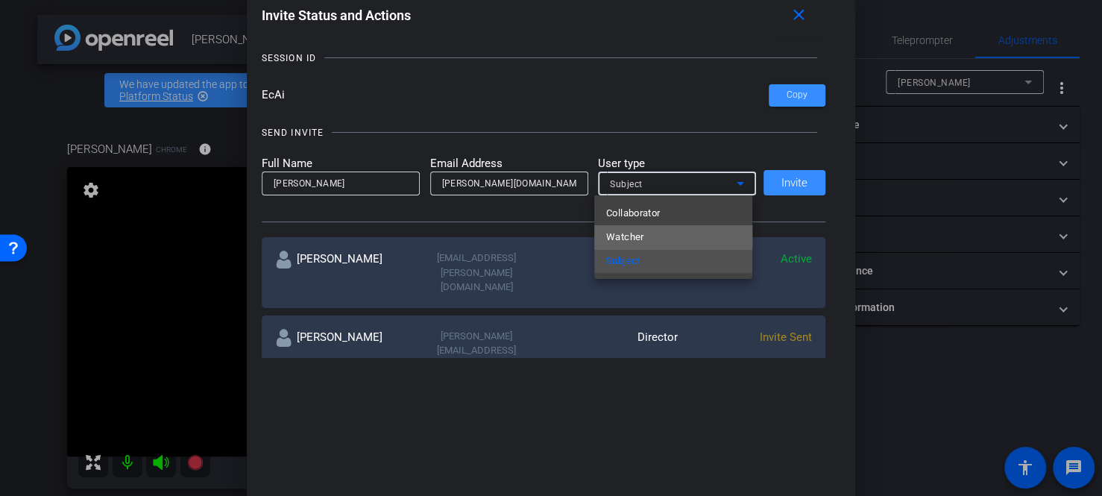
click at [652, 233] on mat-option "Watcher" at bounding box center [673, 237] width 158 height 24
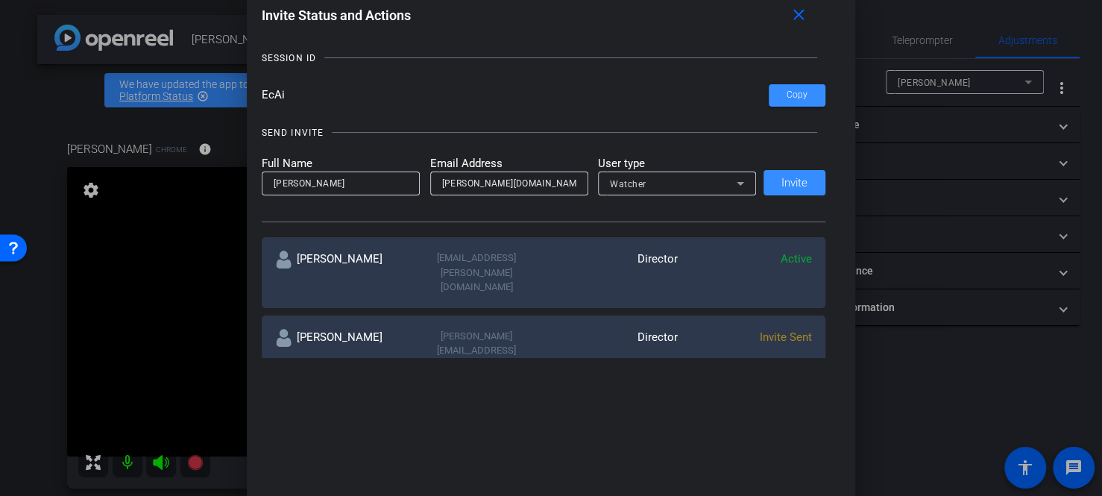
click at [770, 175] on div "Full Name Robin Email Address robin.nalepa.thermofisher.com User type Watcher I…" at bounding box center [544, 175] width 565 height 41
click at [782, 182] on div "Full Name Robin Email Address robin.nalepa.thermofisher.com User type Watcher I…" at bounding box center [544, 175] width 565 height 41
click at [546, 189] on input "robin.nalepa.thermofisher.com" at bounding box center [509, 184] width 134 height 18
click at [373, 182] on input "Robin" at bounding box center [341, 184] width 134 height 18
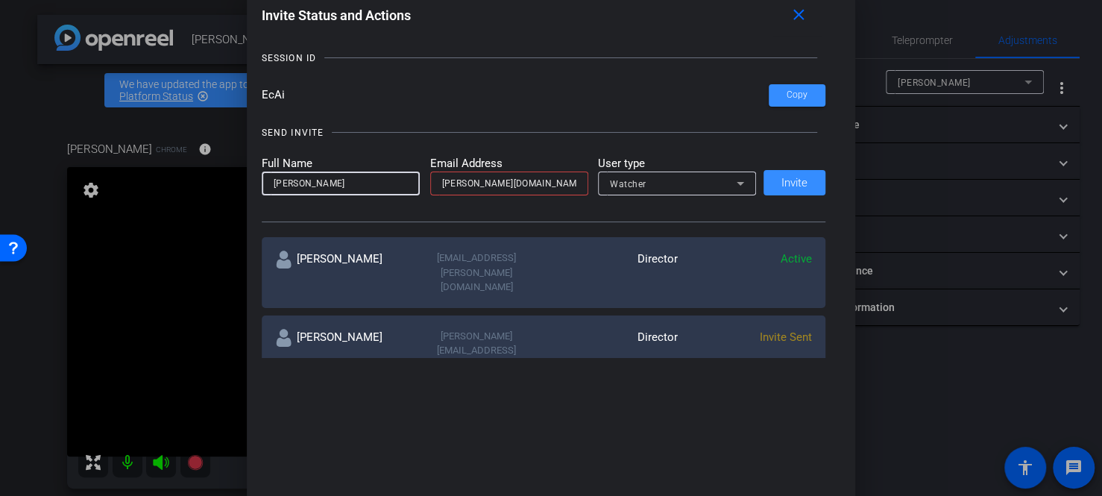
click at [571, 183] on div "robin.nalepa.thermofisher.com" at bounding box center [509, 184] width 158 height 24
click at [351, 183] on input "Robin" at bounding box center [341, 184] width 134 height 18
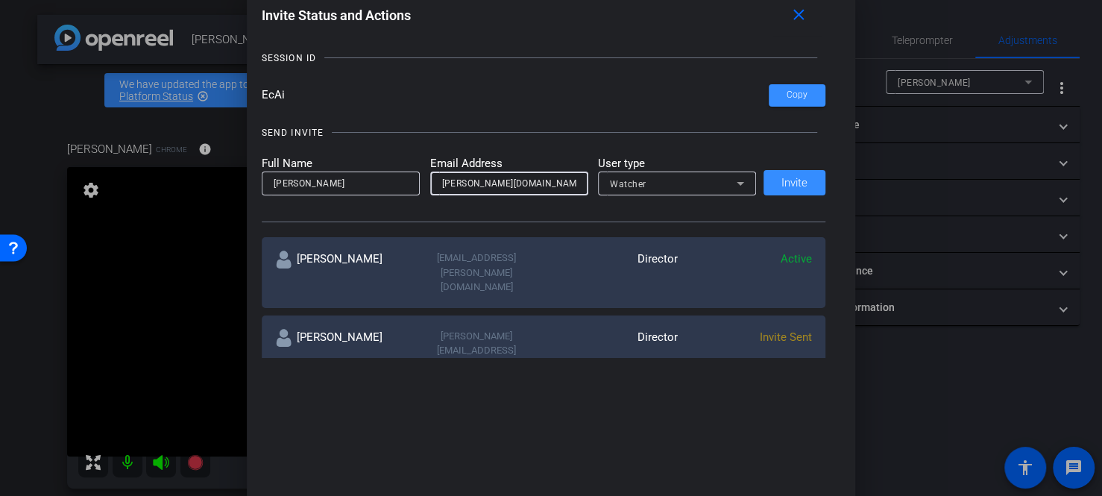
click at [499, 180] on input "robin.nalepa.thermofisher.com" at bounding box center [509, 184] width 134 height 18
drag, startPoint x: 547, startPoint y: 190, endPoint x: 404, endPoint y: 186, distance: 143.3
click at [404, 186] on form "Full Name Robin Email Address robin.nalepa.thermofisher.com User type Watcher" at bounding box center [509, 175] width 495 height 41
click at [365, 175] on input "Robin" at bounding box center [341, 184] width 134 height 18
type input "[PERSON_NAME]"
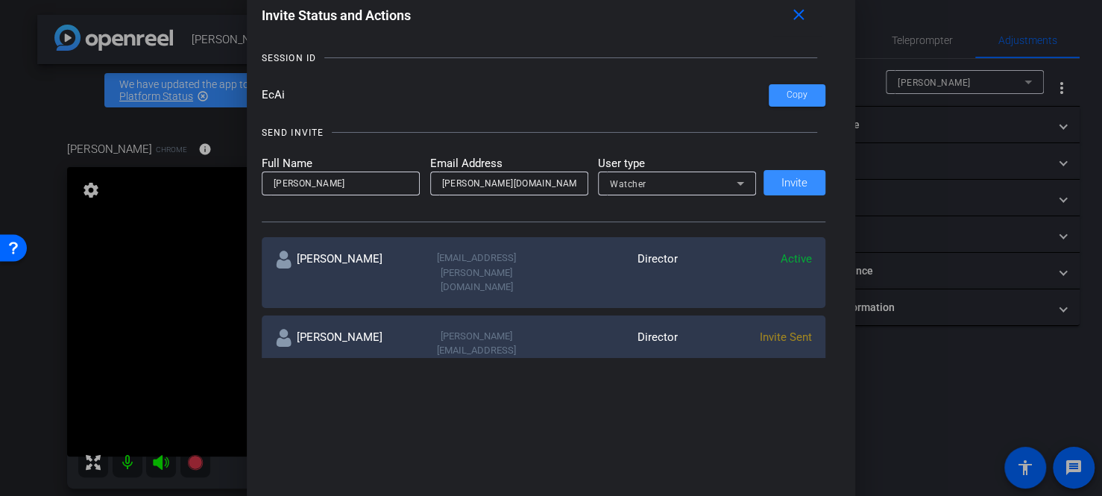
click at [793, 187] on div "Full Name Robin Nalepa Email Address robin.nalepa.thermofisher.com User type Wa…" at bounding box center [544, 175] width 565 height 41
click at [793, 180] on div "Full Name Robin Nalepa Email Address robin.nalepa.thermofisher.com User type Wa…" at bounding box center [544, 175] width 565 height 41
click at [791, 177] on div "Full Name Robin Nalepa Email Address robin.nalepa.thermofisher.com User type Wa…" at bounding box center [544, 175] width 565 height 41
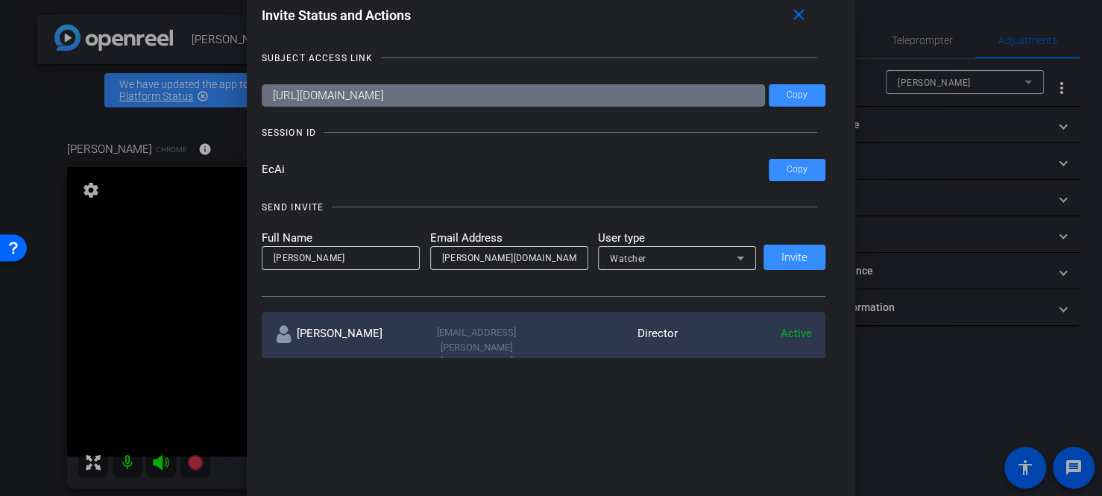
click at [779, 263] on div "Full Name Robin Nalepa Email Address robin.nalepa.thermofisher.com User type Wa…" at bounding box center [544, 250] width 565 height 41
click at [673, 256] on div "Watcher" at bounding box center [673, 258] width 127 height 19
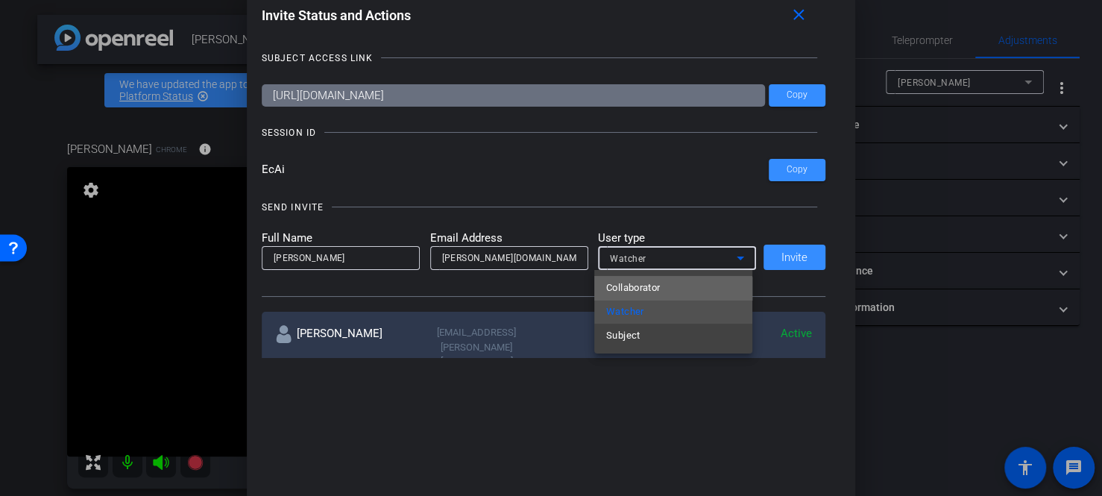
click at [630, 292] on span "Collaborator" at bounding box center [633, 288] width 54 height 18
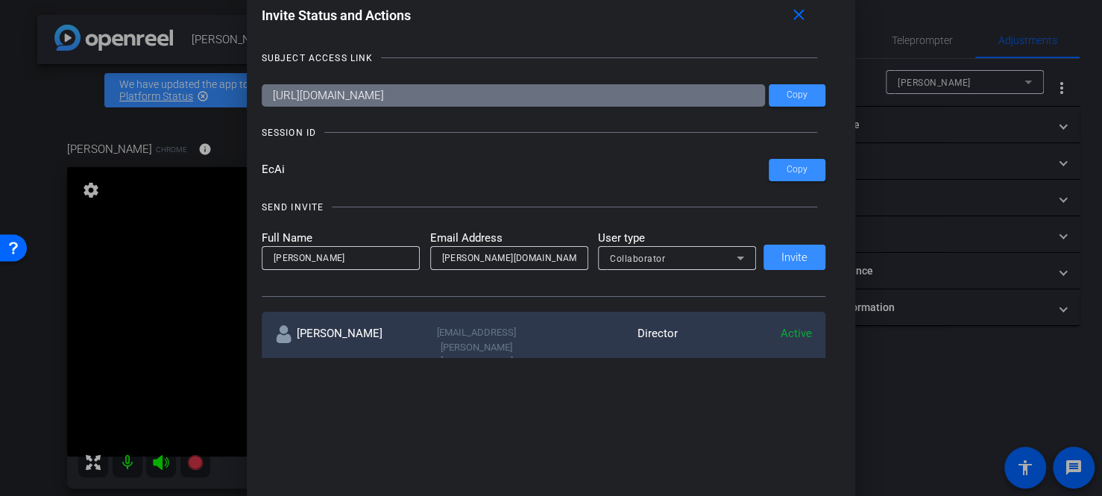
drag, startPoint x: 774, startPoint y: 252, endPoint x: 791, endPoint y: 257, distance: 17.9
click at [791, 257] on div "Full Name Robin Nalepa Email Address robin.nalepa.thermofisher.com User type Co…" at bounding box center [544, 250] width 565 height 41
click at [799, 16] on mat-icon "close" at bounding box center [799, 15] width 19 height 19
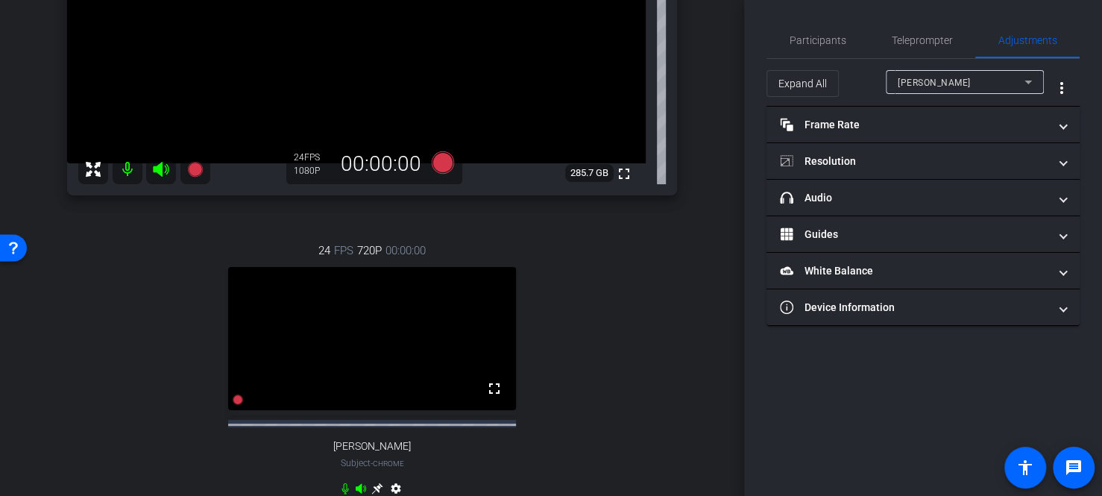
scroll to position [373, 0]
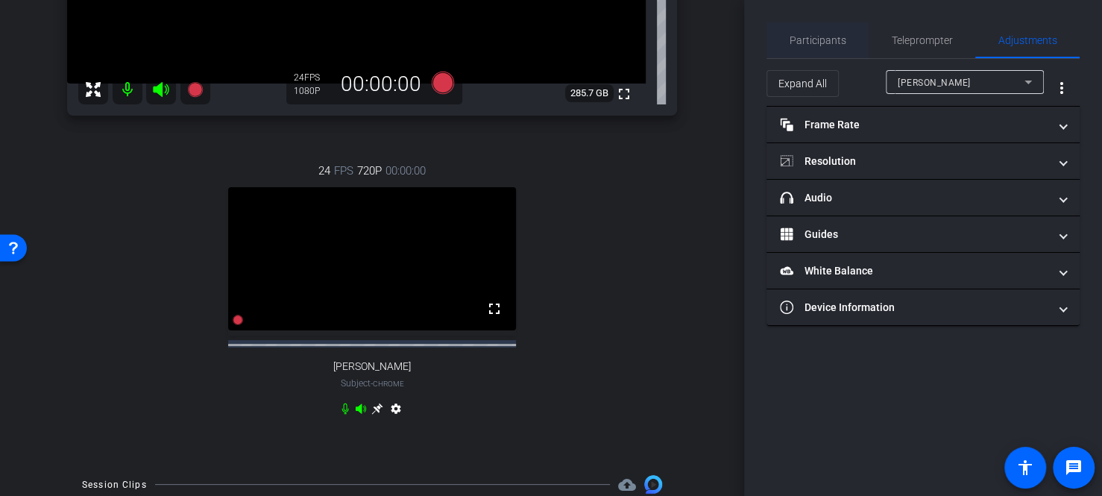
click at [837, 40] on span "Participants" at bounding box center [818, 40] width 57 height 10
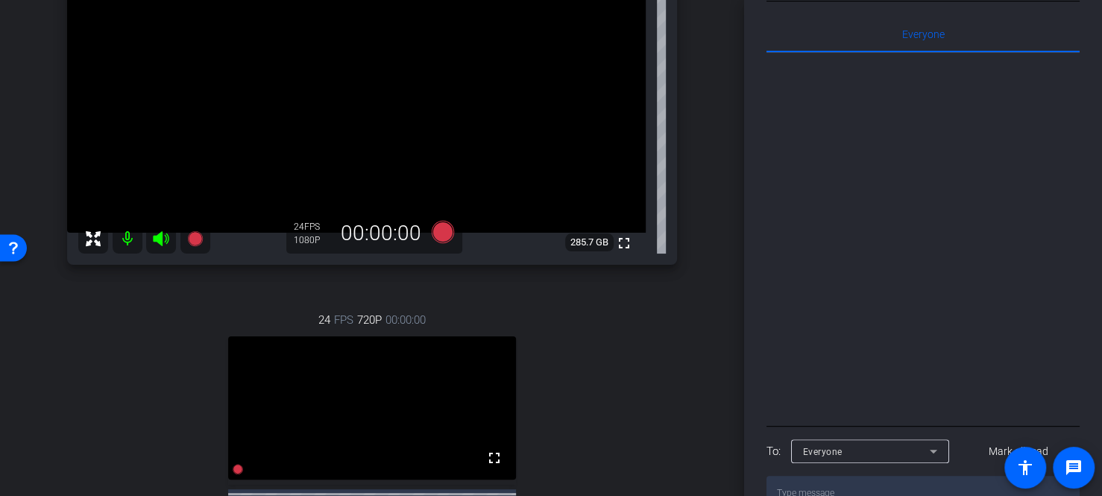
scroll to position [0, 0]
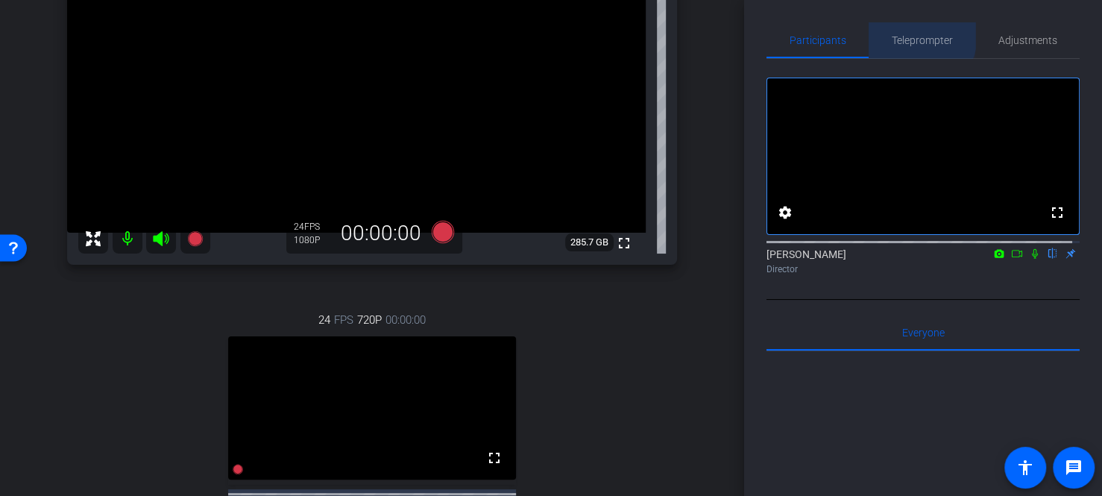
click at [901, 35] on span "Teleprompter" at bounding box center [922, 40] width 61 height 10
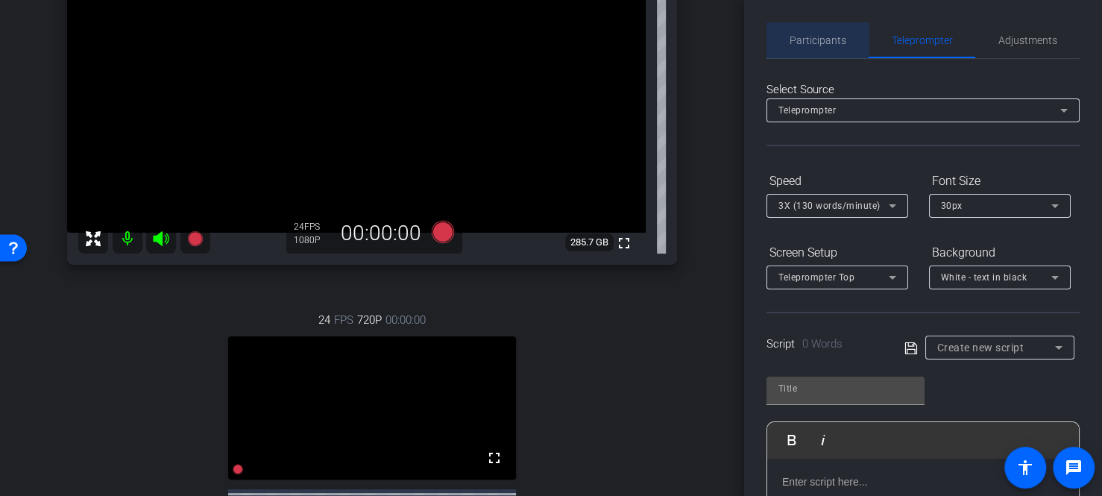
click at [838, 35] on span "Participants" at bounding box center [818, 40] width 57 height 10
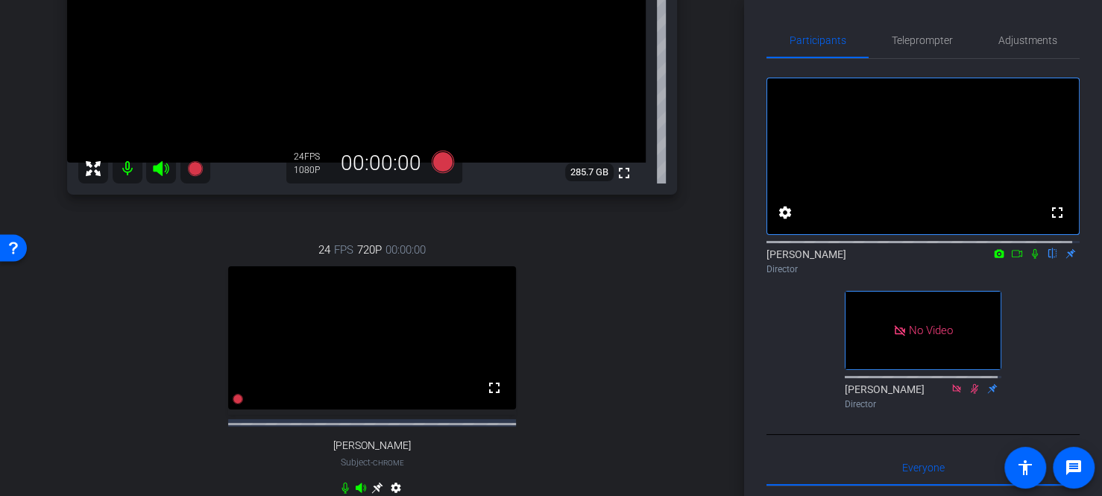
scroll to position [373, 0]
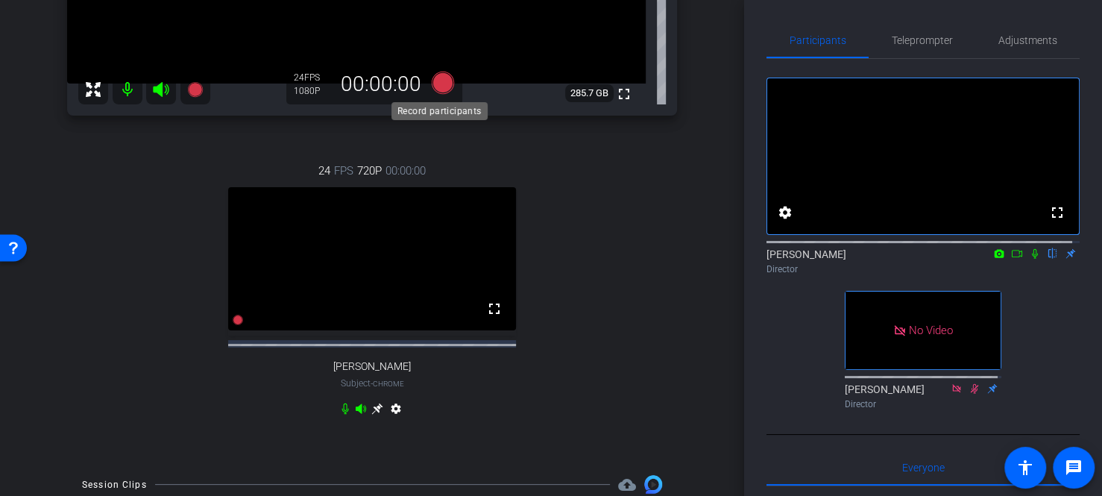
click at [437, 85] on icon at bounding box center [443, 82] width 22 height 22
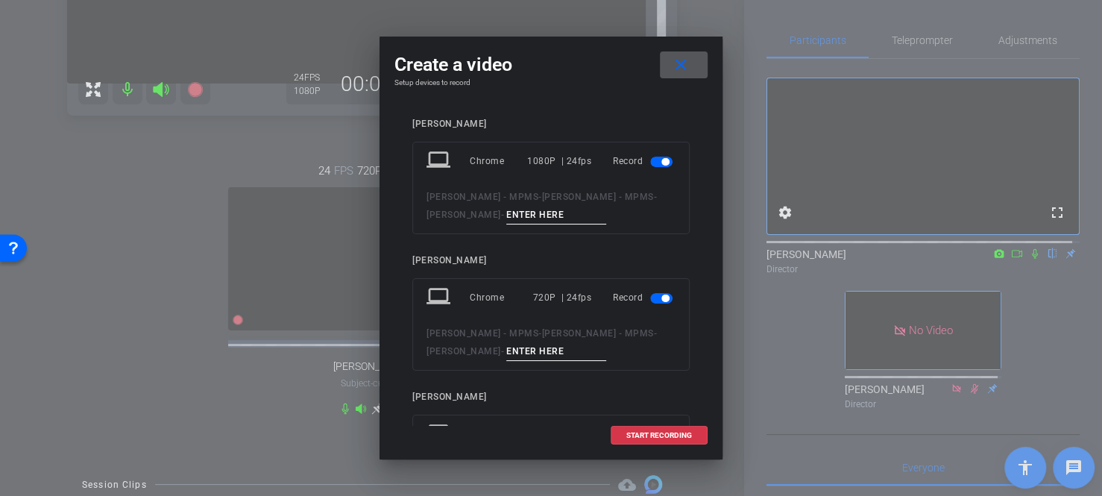
click at [528, 344] on input at bounding box center [556, 351] width 100 height 19
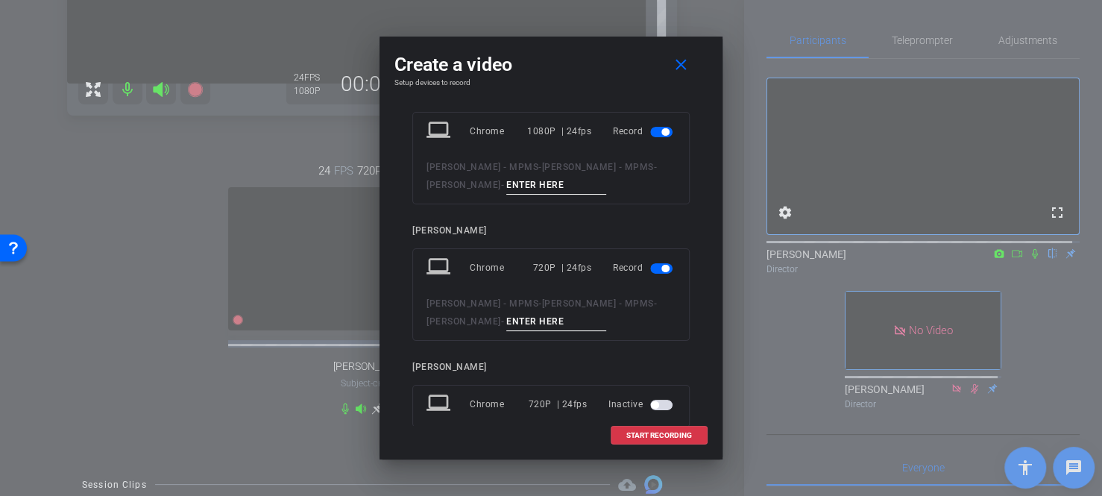
scroll to position [0, 0]
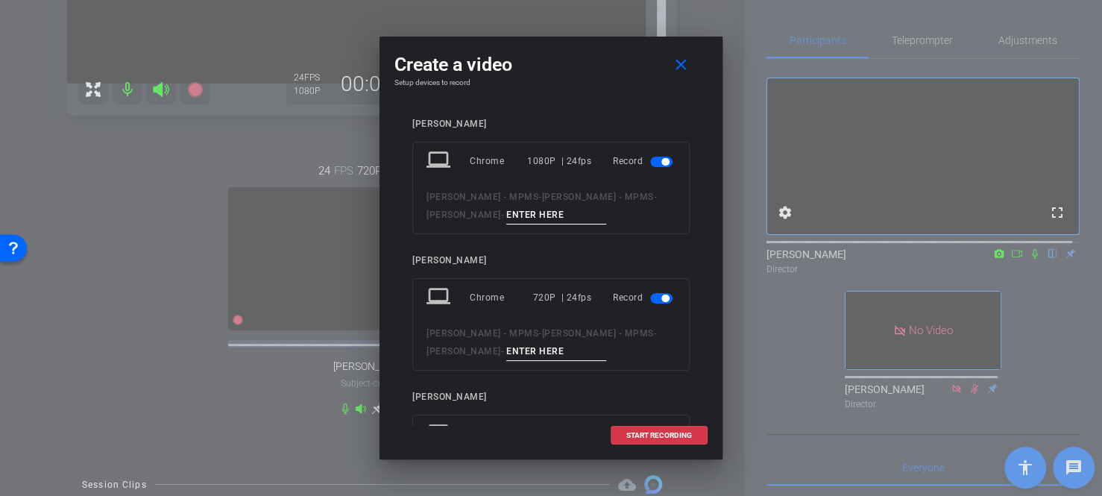
click at [484, 224] on div "laptop Chrome 1080P | 24fps Record Helen Neal - MPMS - Helen Heal - MPMS - Hele…" at bounding box center [550, 188] width 277 height 92
click at [506, 213] on input at bounding box center [556, 215] width 100 height 19
type input "Recording 1"
click at [644, 432] on span "START RECORDING" at bounding box center [659, 435] width 66 height 7
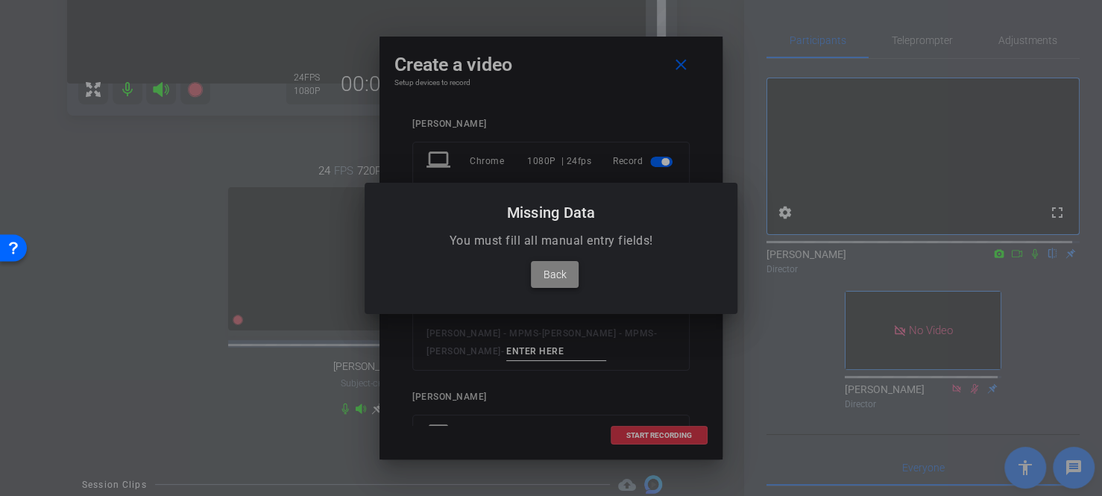
click at [559, 280] on span "Back" at bounding box center [555, 274] width 23 height 18
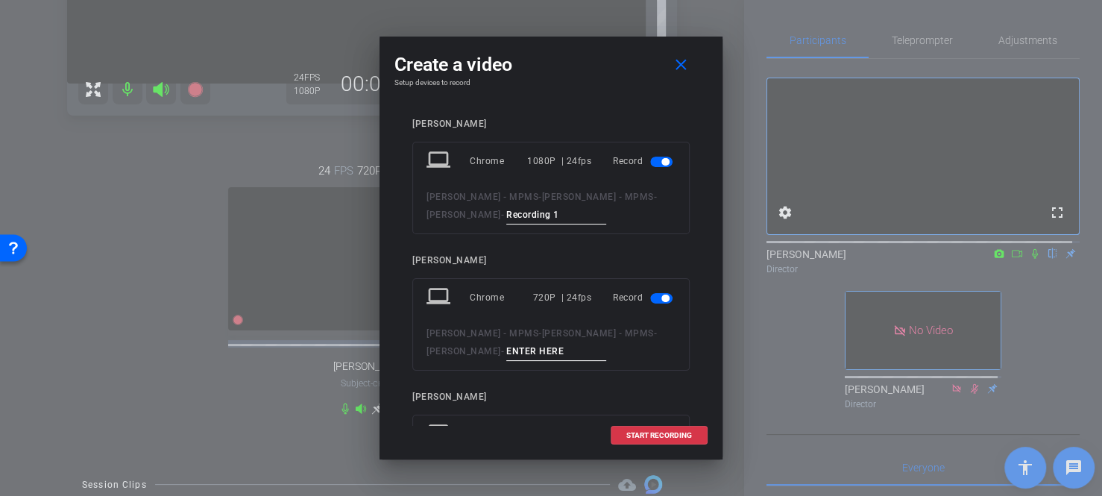
click at [519, 349] on input at bounding box center [556, 351] width 100 height 19
type input "O"
type input "Recording 1"
click at [650, 434] on span "START RECORDING" at bounding box center [659, 435] width 66 height 7
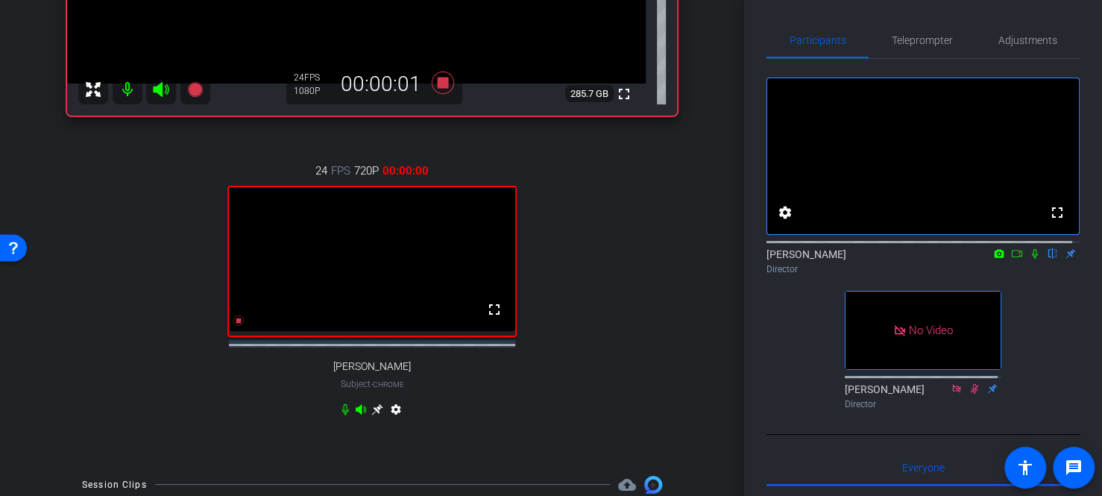
click at [1029, 259] on icon at bounding box center [1035, 253] width 12 height 10
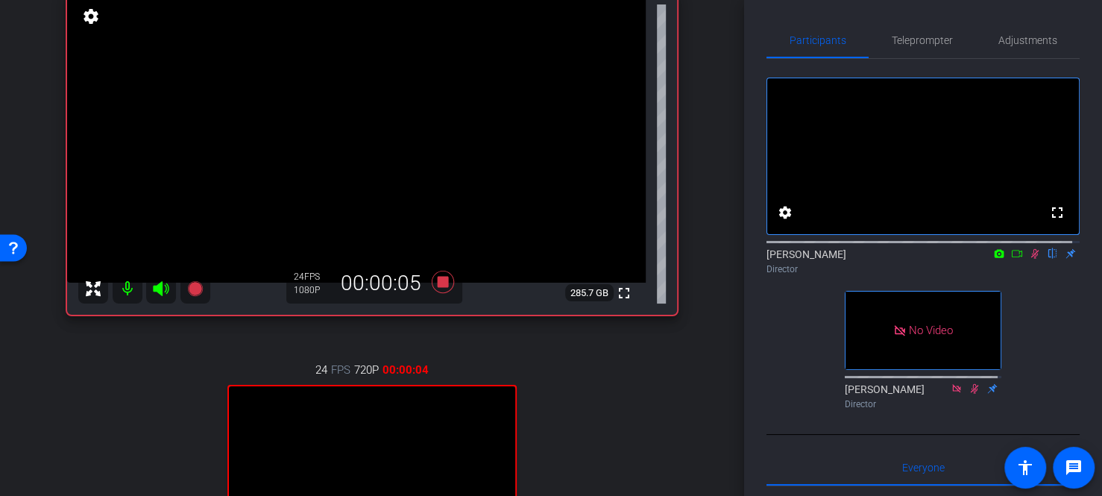
scroll to position [149, 0]
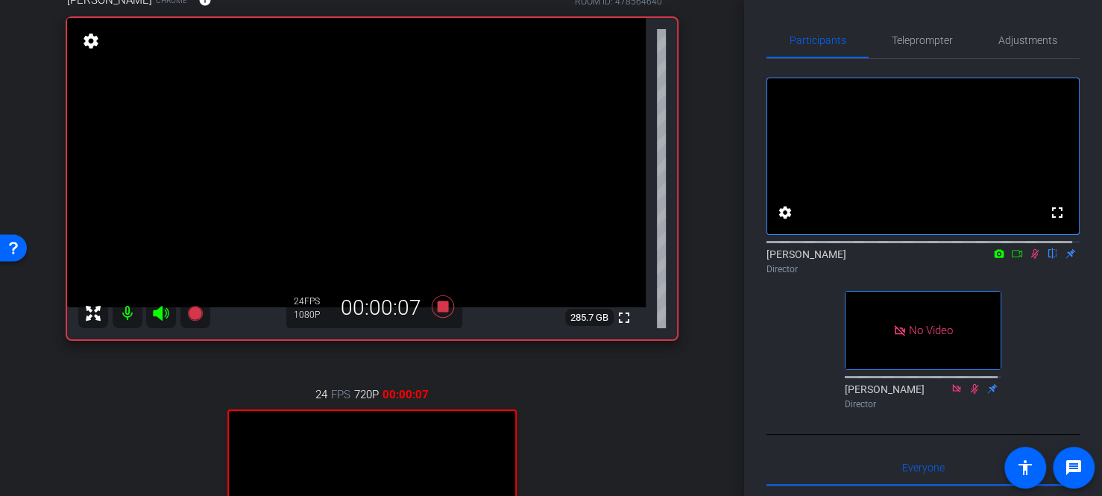
click at [1029, 259] on icon at bounding box center [1035, 253] width 12 height 10
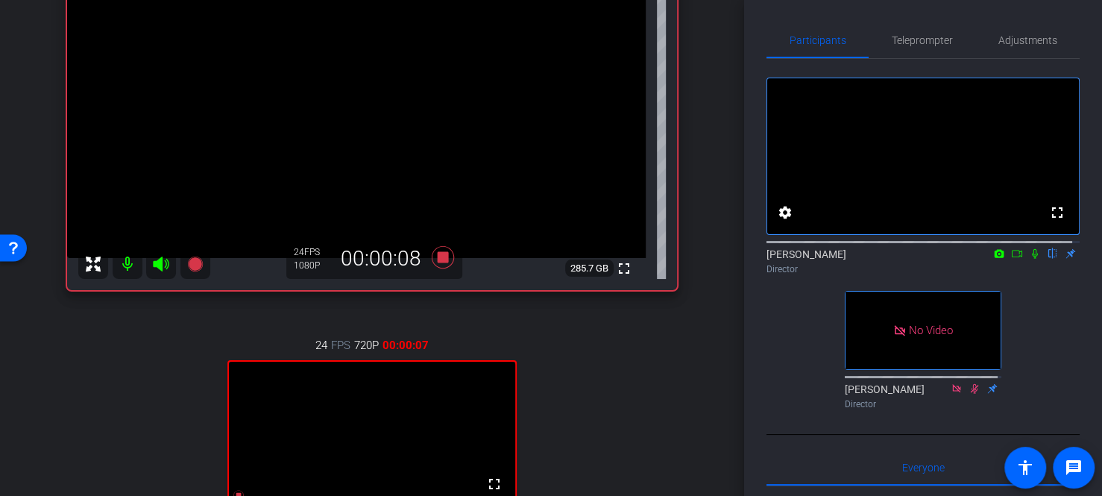
scroll to position [224, 0]
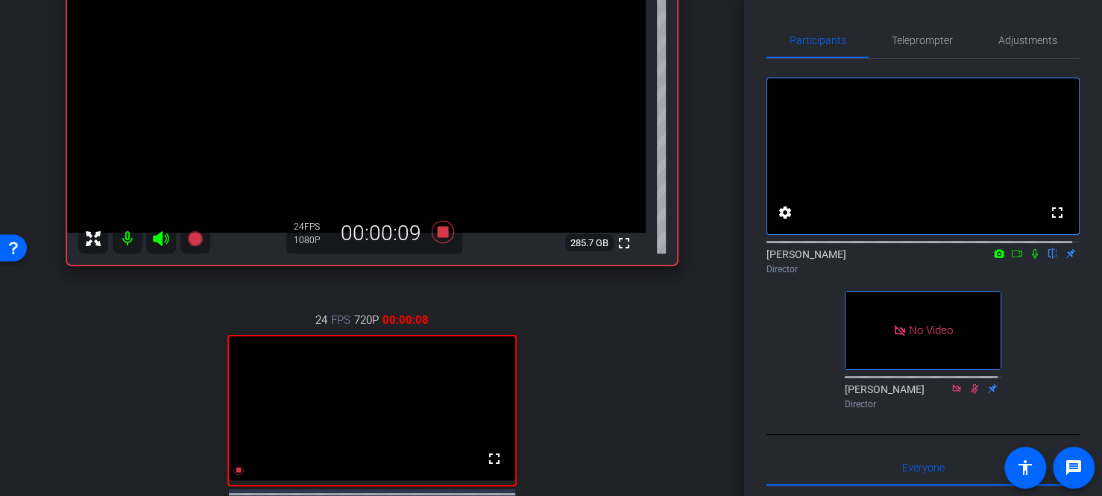
click at [1032, 259] on icon at bounding box center [1035, 254] width 6 height 10
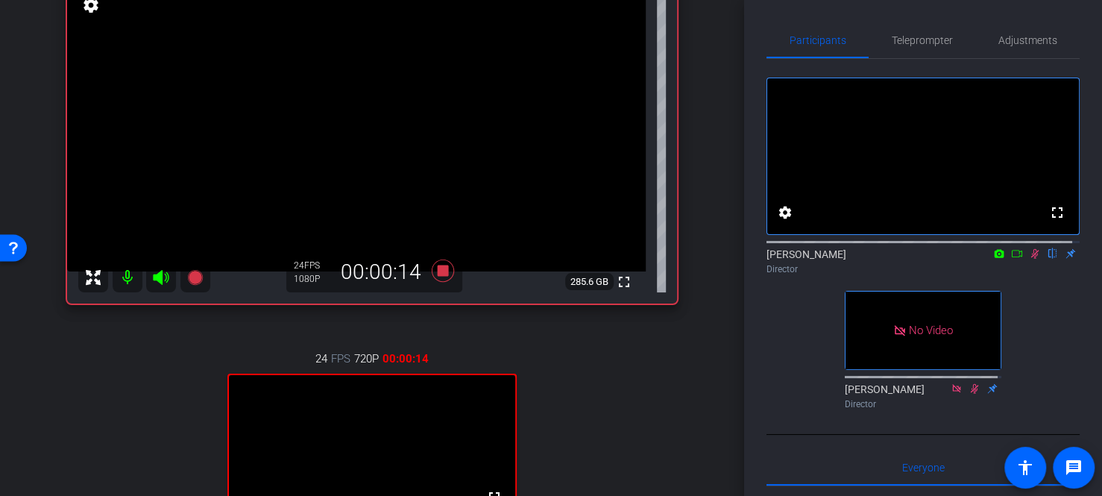
scroll to position [149, 0]
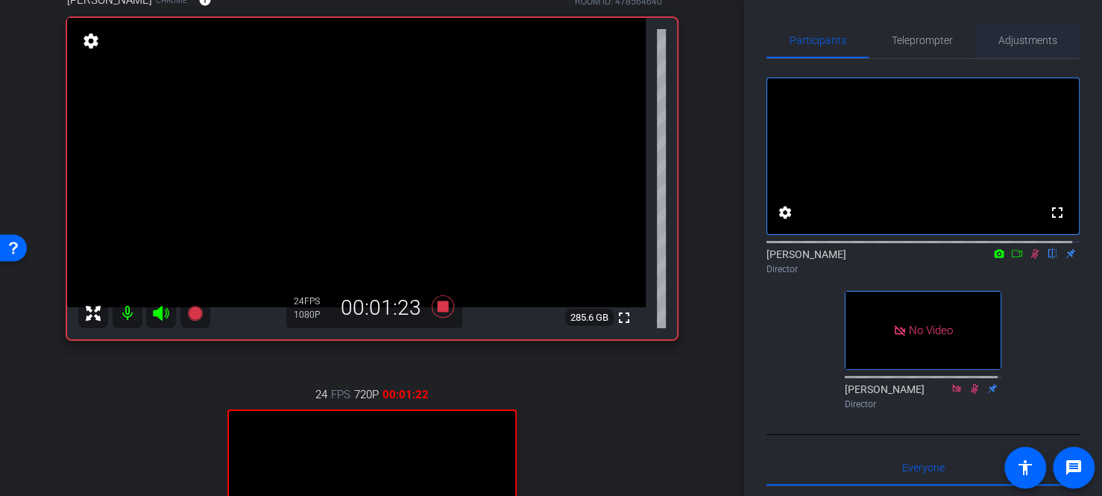
click at [1005, 45] on span "Adjustments" at bounding box center [1028, 40] width 59 height 10
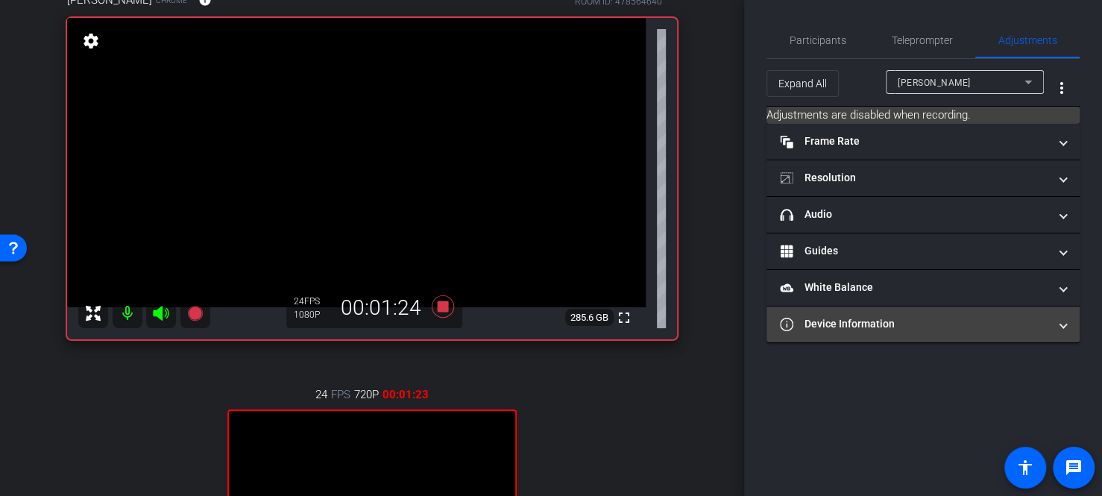
click at [895, 321] on mat-panel-title "Device Information" at bounding box center [914, 324] width 268 height 16
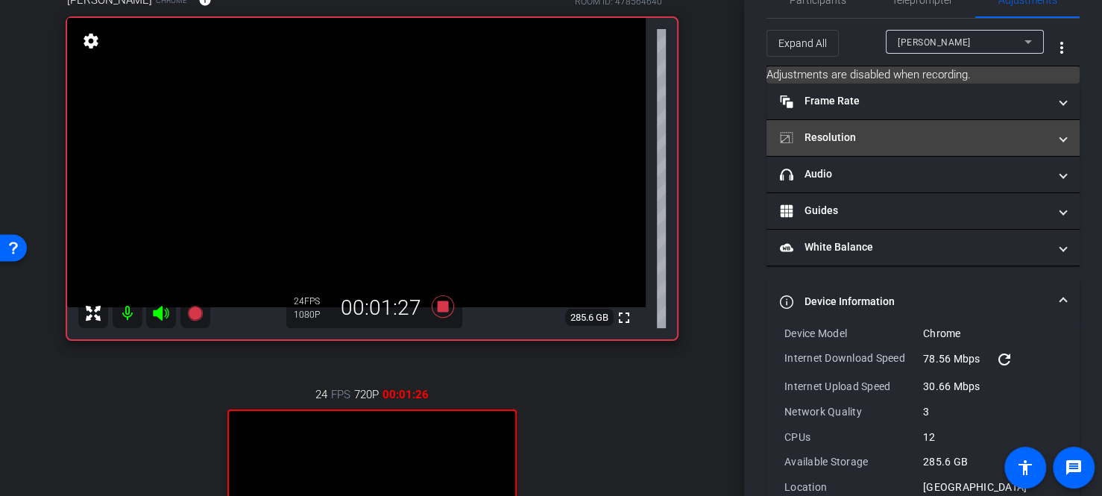
scroll to position [0, 0]
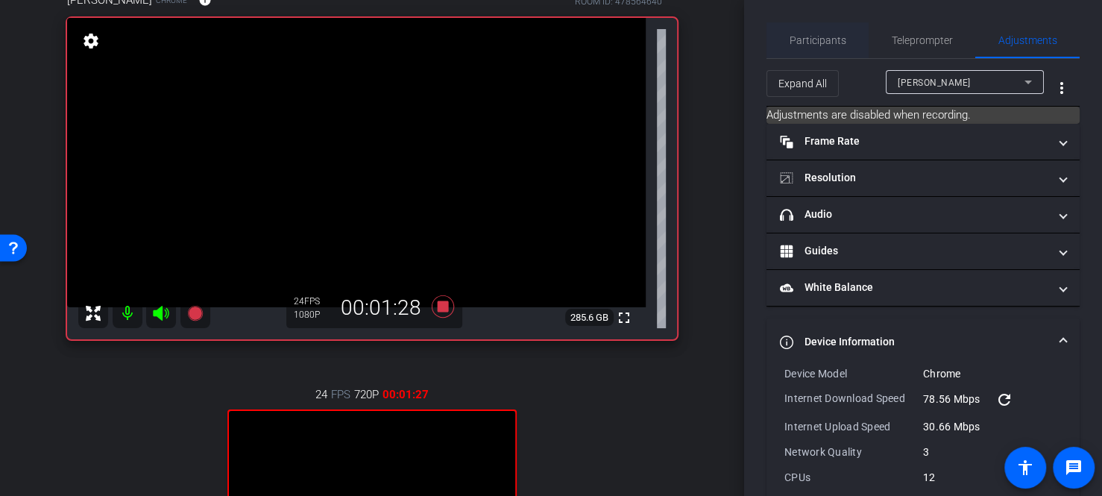
click at [813, 39] on span "Participants" at bounding box center [818, 40] width 57 height 10
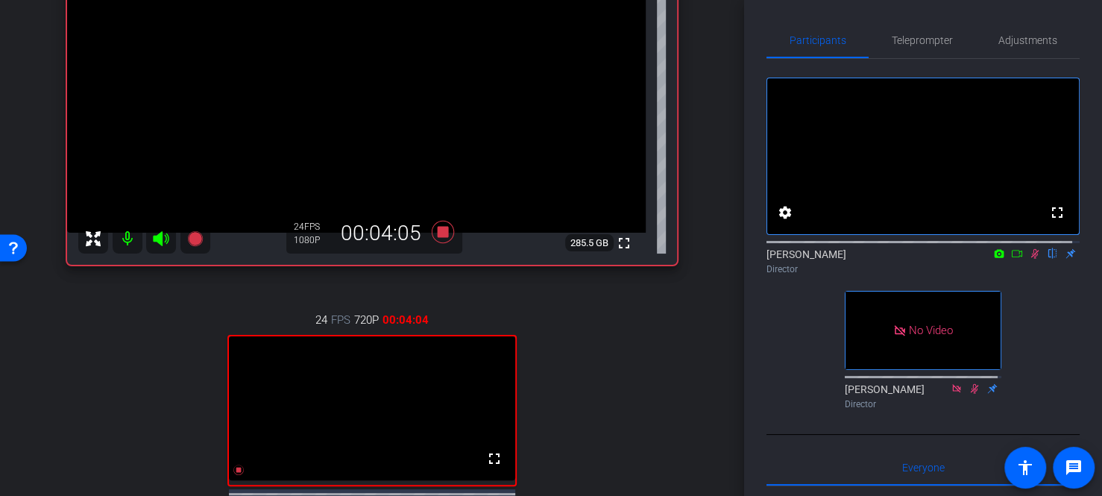
scroll to position [149, 0]
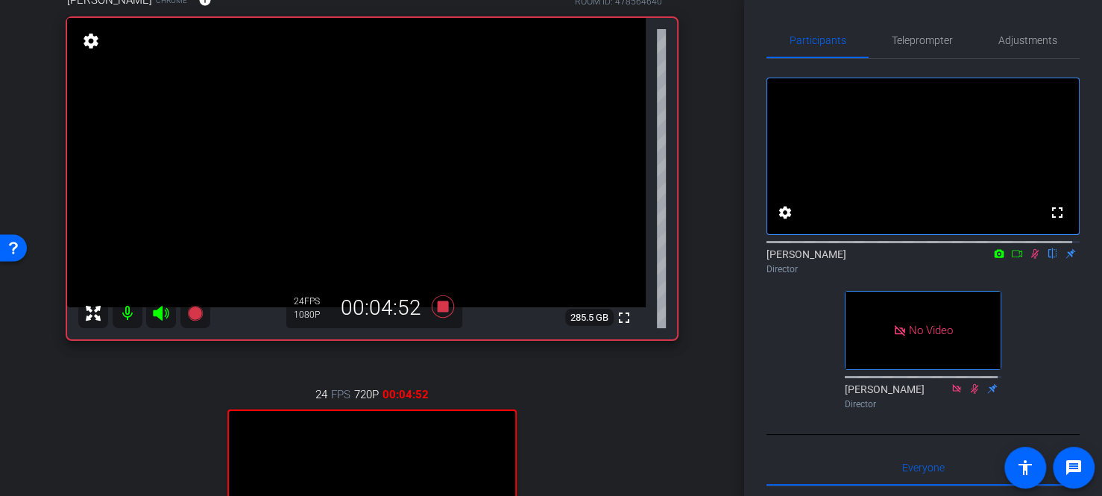
click at [1034, 260] on mat-icon at bounding box center [1035, 253] width 18 height 13
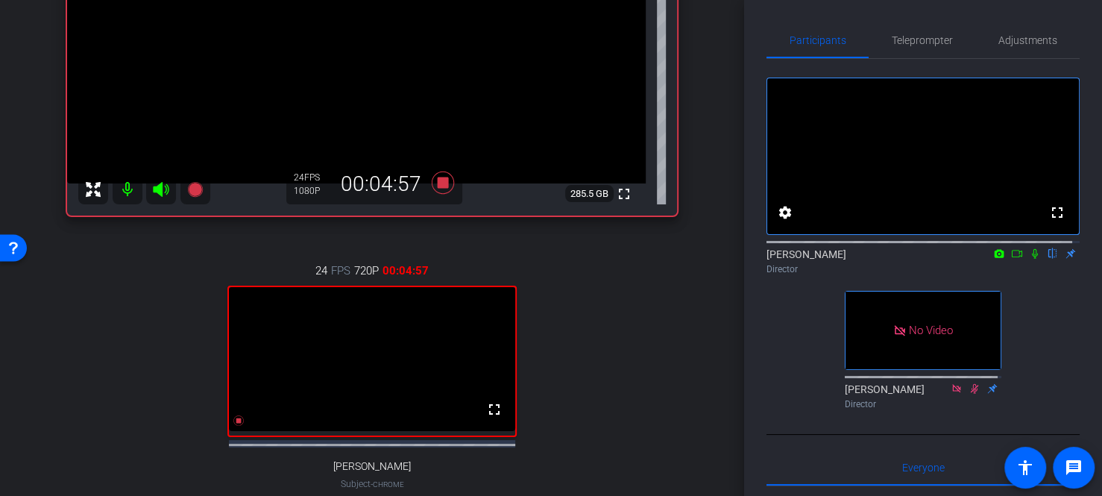
scroll to position [298, 0]
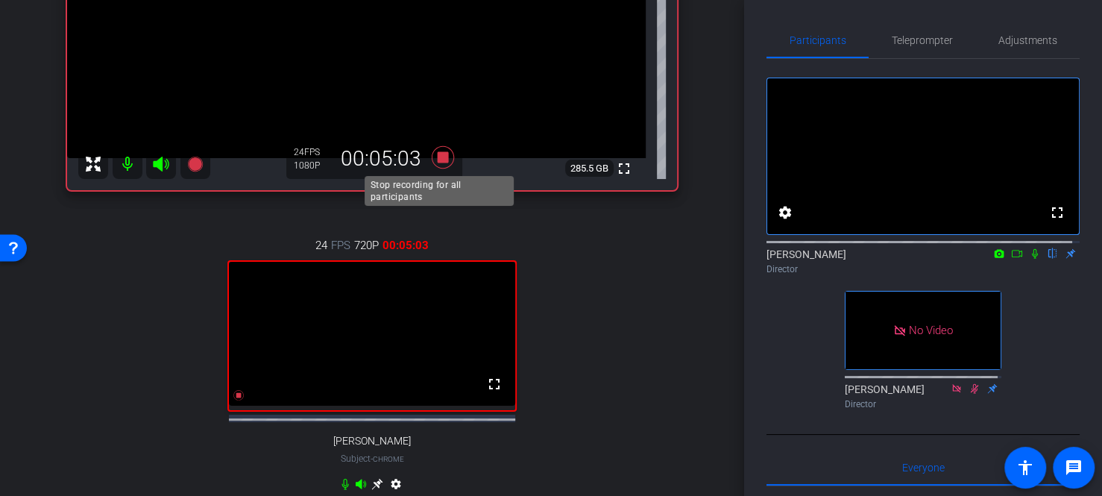
click at [437, 163] on icon at bounding box center [443, 157] width 36 height 27
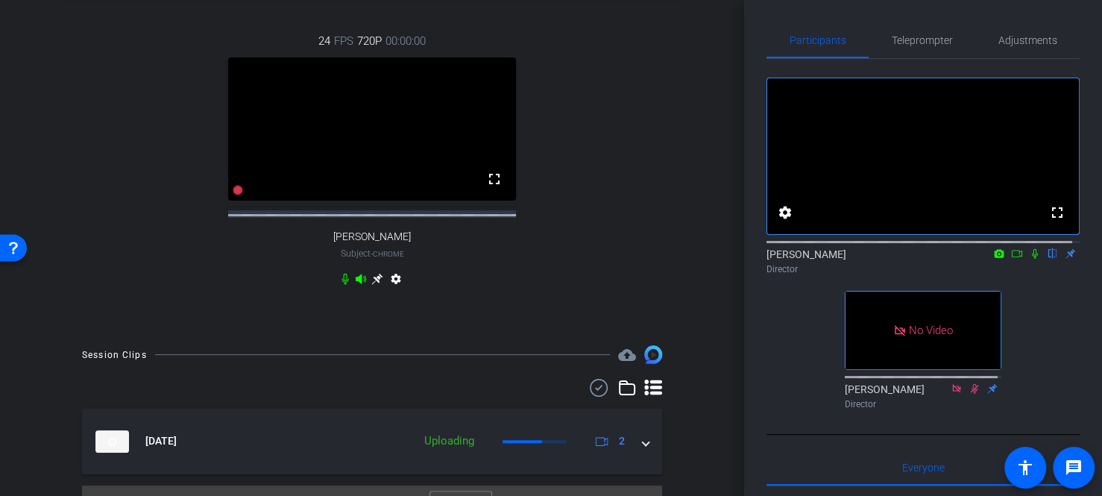
scroll to position [547, 0]
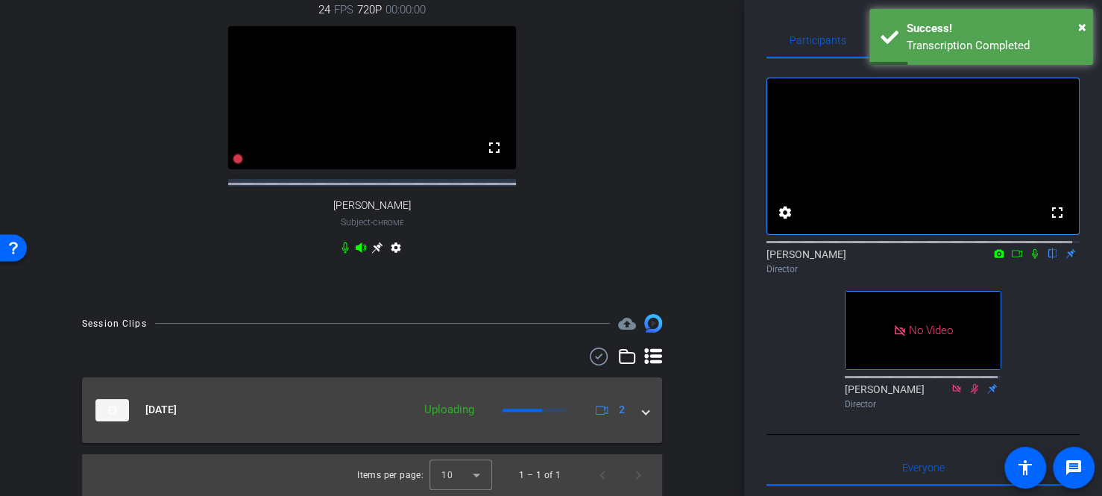
click at [631, 412] on div "Sep 4, 2025 Uploading 2" at bounding box center [368, 410] width 547 height 22
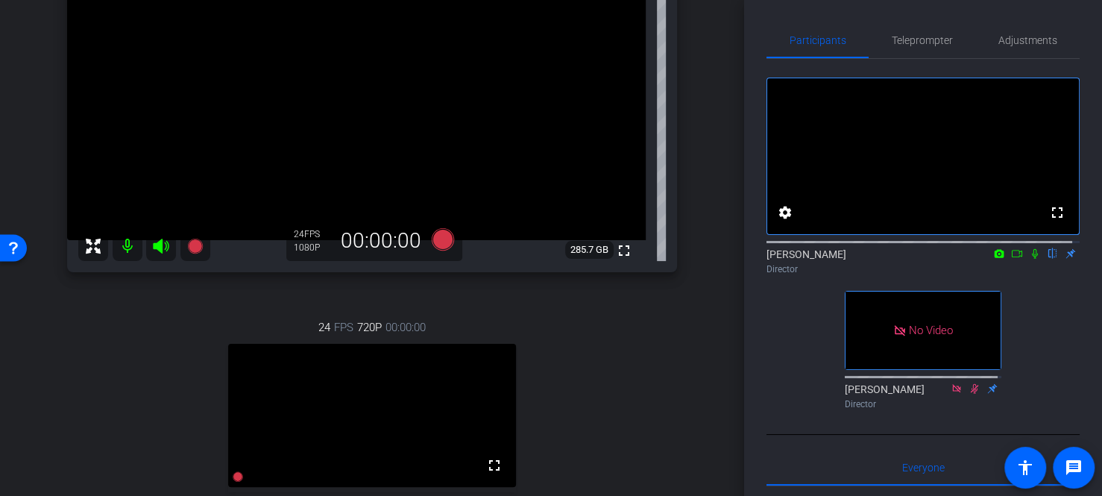
scroll to position [180, 0]
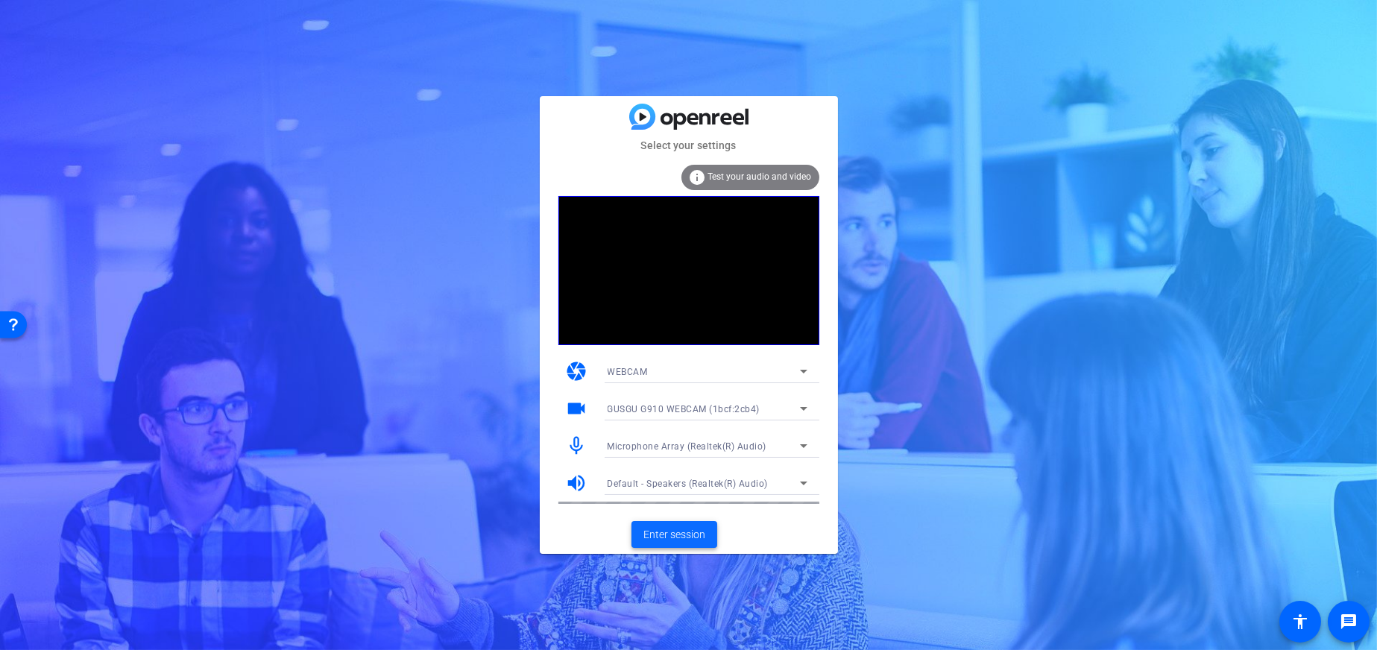
click at [668, 532] on span "Enter session" at bounding box center [675, 535] width 62 height 16
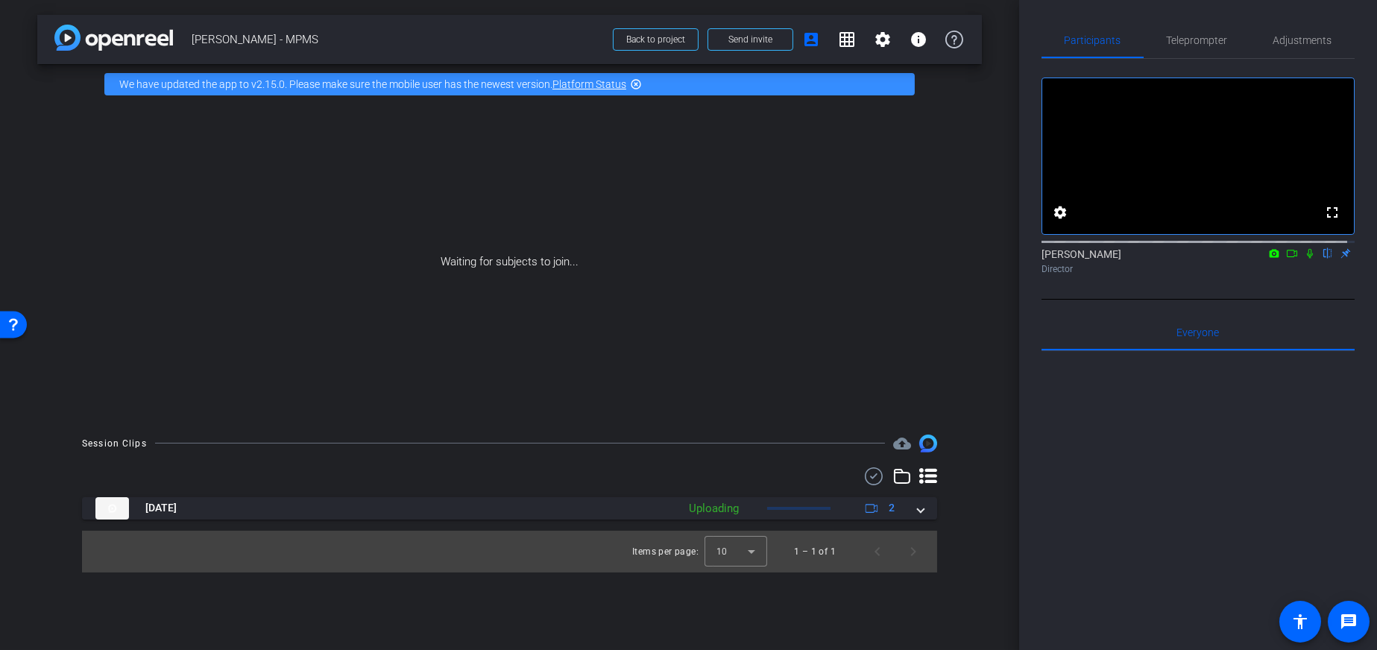
click at [1304, 259] on icon at bounding box center [1310, 253] width 12 height 10
click at [1286, 259] on icon at bounding box center [1292, 253] width 12 height 10
click at [917, 42] on mat-icon "info" at bounding box center [919, 40] width 18 height 18
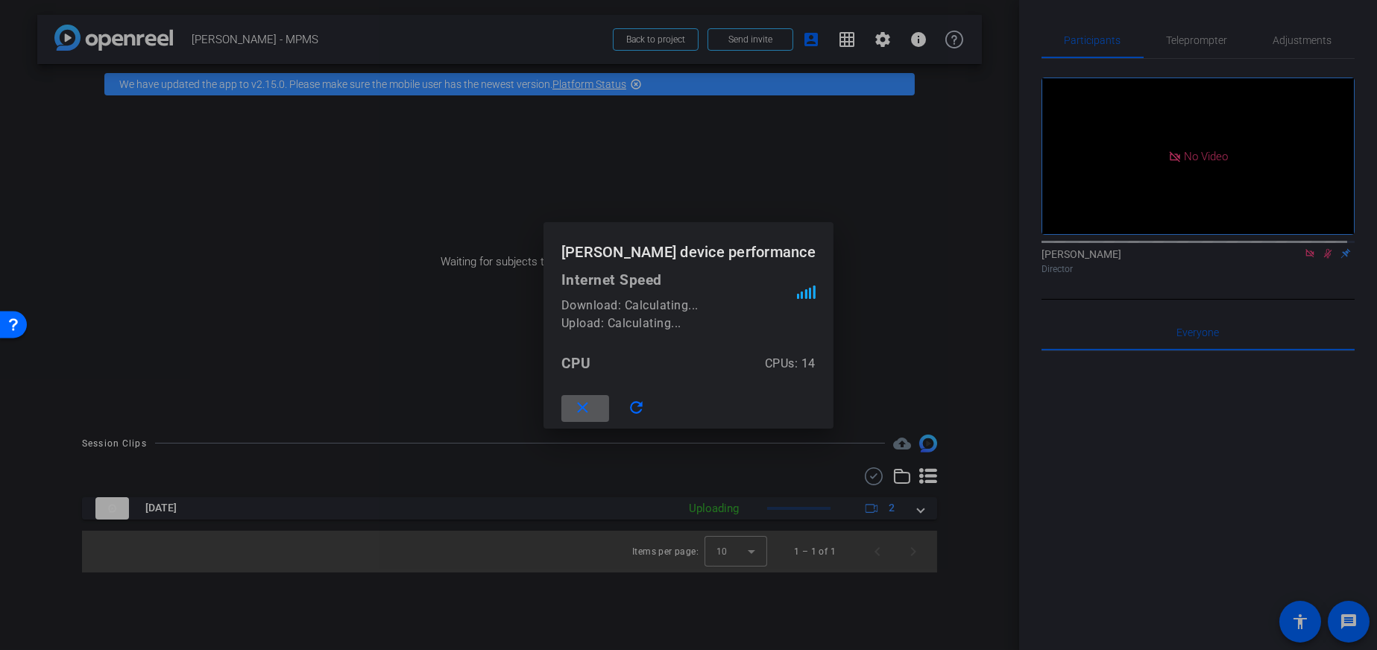
click at [592, 400] on mat-icon "close" at bounding box center [583, 408] width 19 height 19
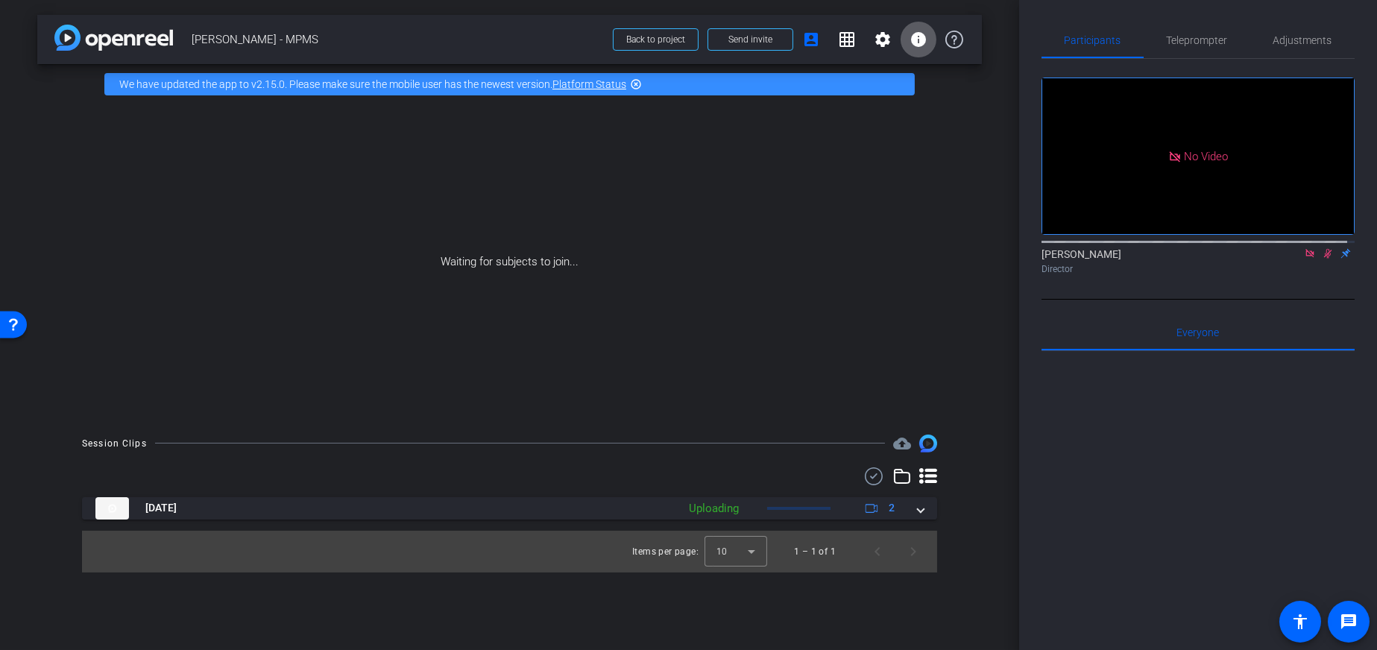
click at [855, 39] on mat-icon "grid_on" at bounding box center [847, 40] width 18 height 18
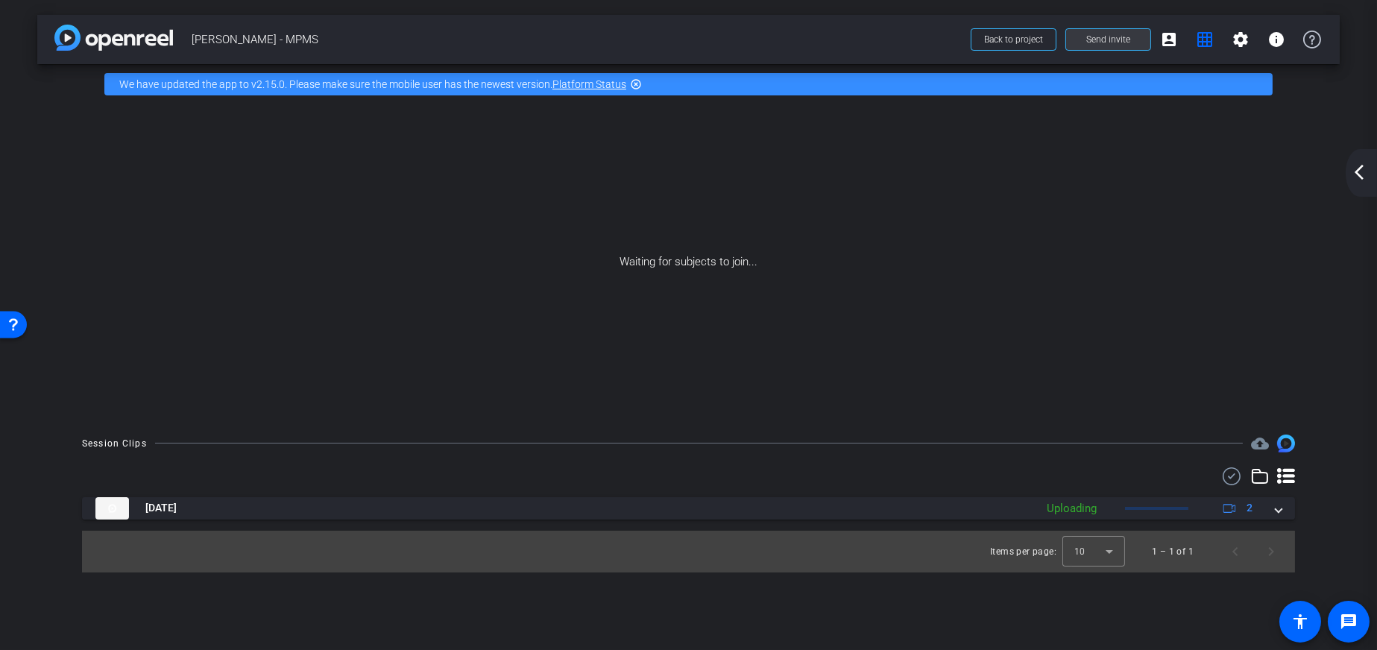
click at [1128, 31] on span at bounding box center [1108, 40] width 84 height 36
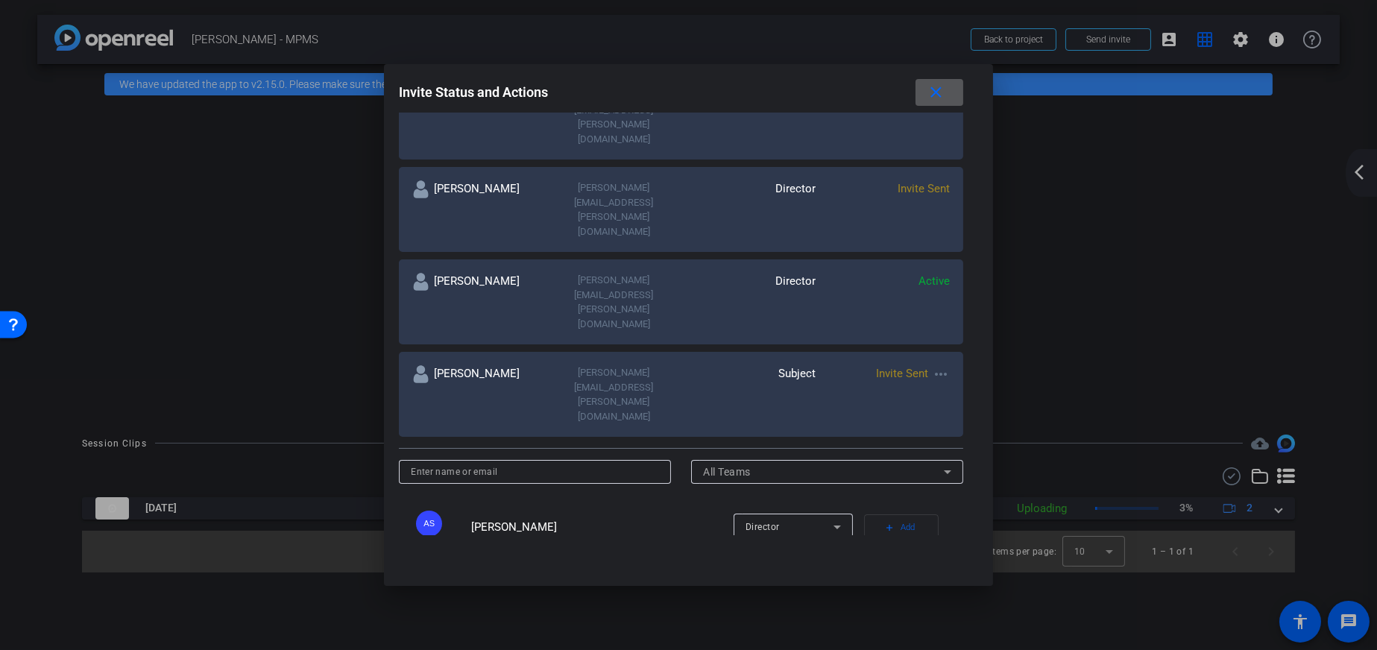
scroll to position [455, 0]
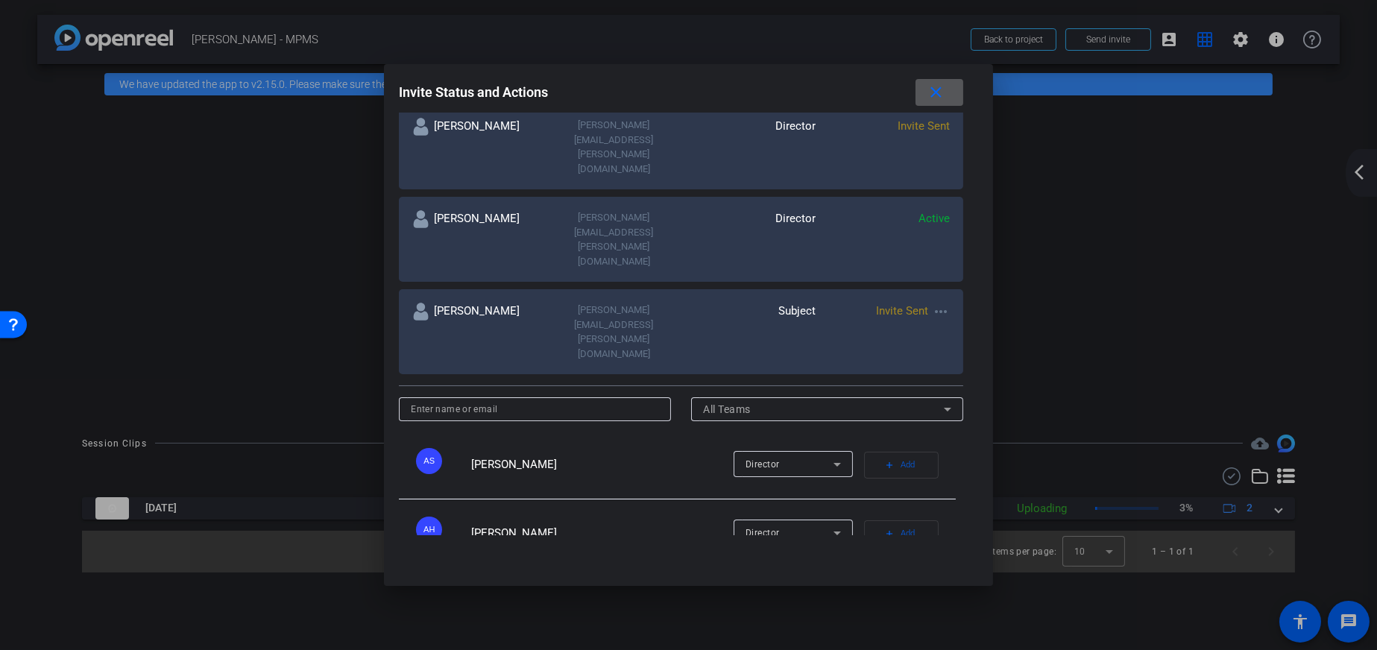
click at [521, 400] on input at bounding box center [535, 409] width 248 height 18
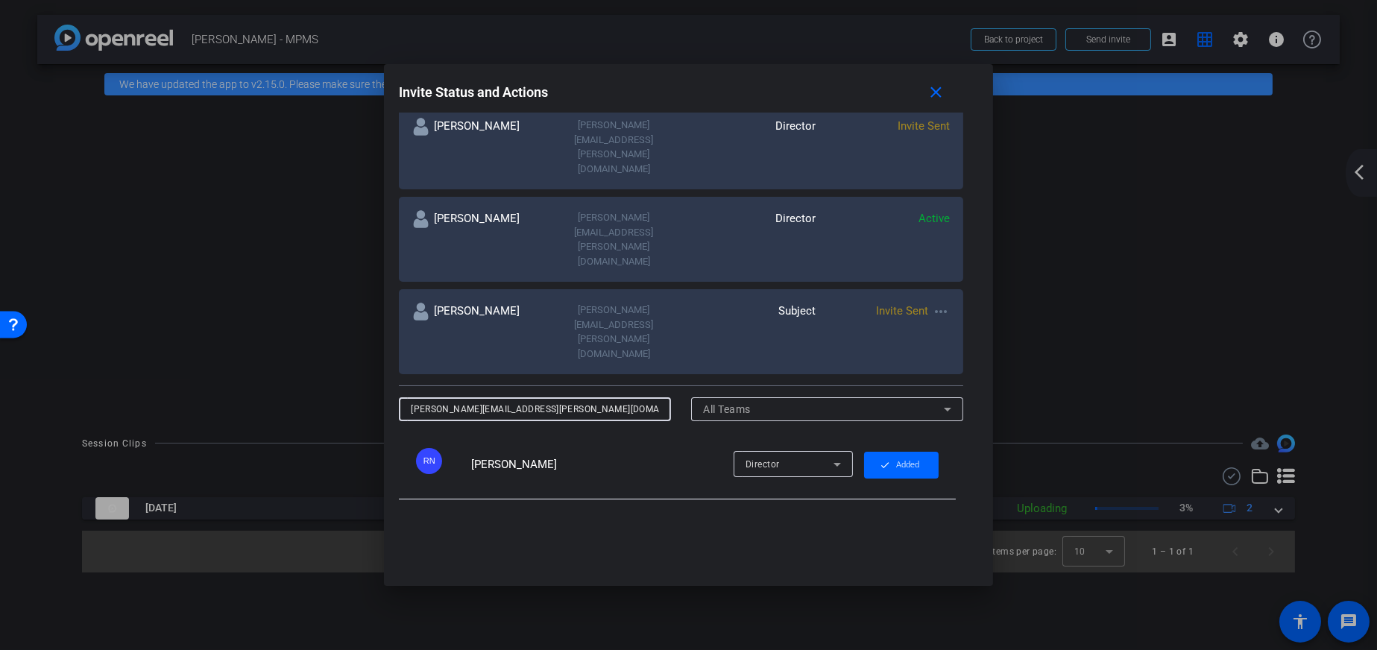
type input "[PERSON_NAME][EMAIL_ADDRESS][PERSON_NAME][DOMAIN_NAME]"
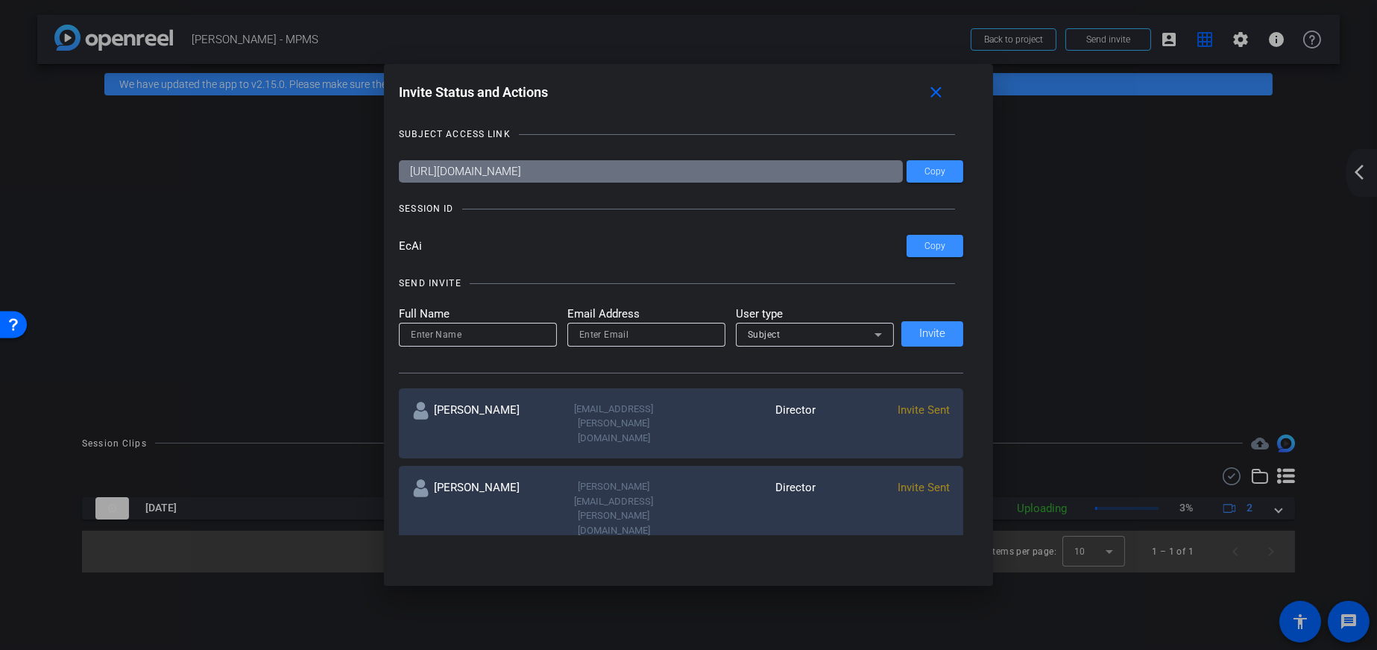
scroll to position [0, 0]
click at [946, 89] on mat-icon "close" at bounding box center [936, 93] width 19 height 19
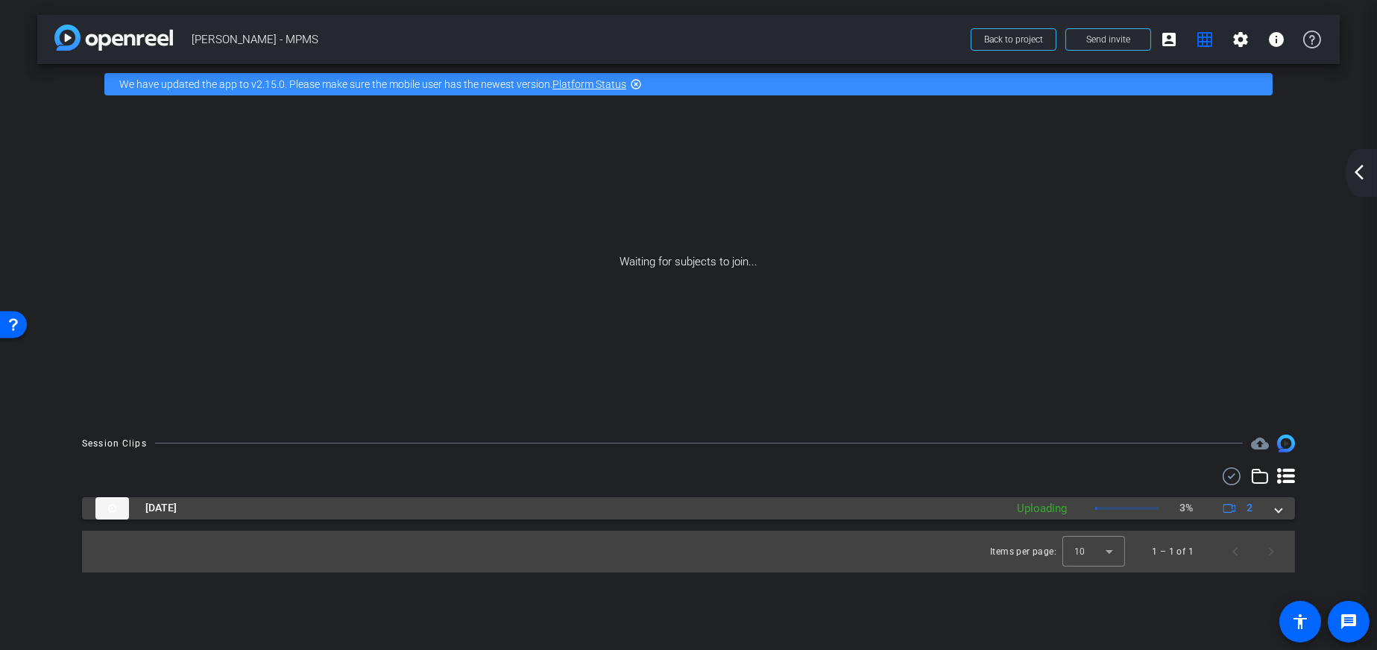
click at [1272, 507] on div "Sep 4, 2025 Uploading 3% 2" at bounding box center [685, 508] width 1181 height 22
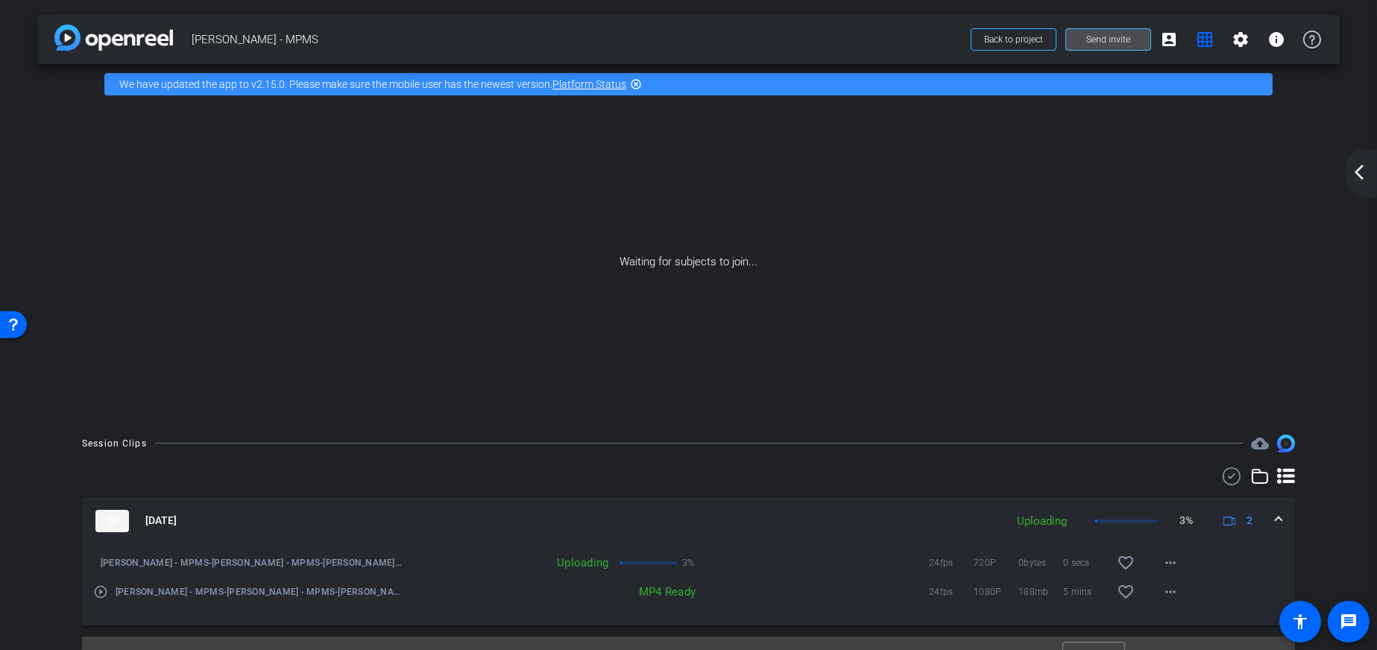
click at [1081, 46] on span at bounding box center [1108, 40] width 84 height 36
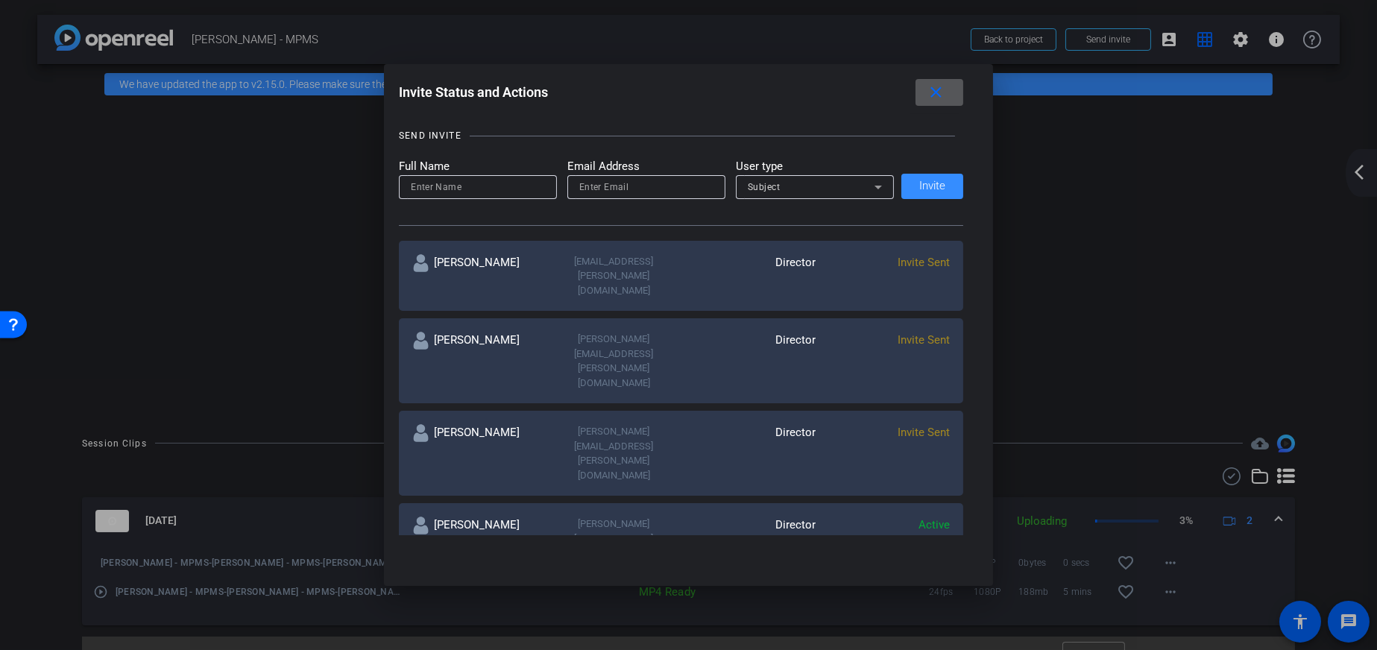
scroll to position [149, 0]
click at [927, 95] on span at bounding box center [940, 93] width 48 height 36
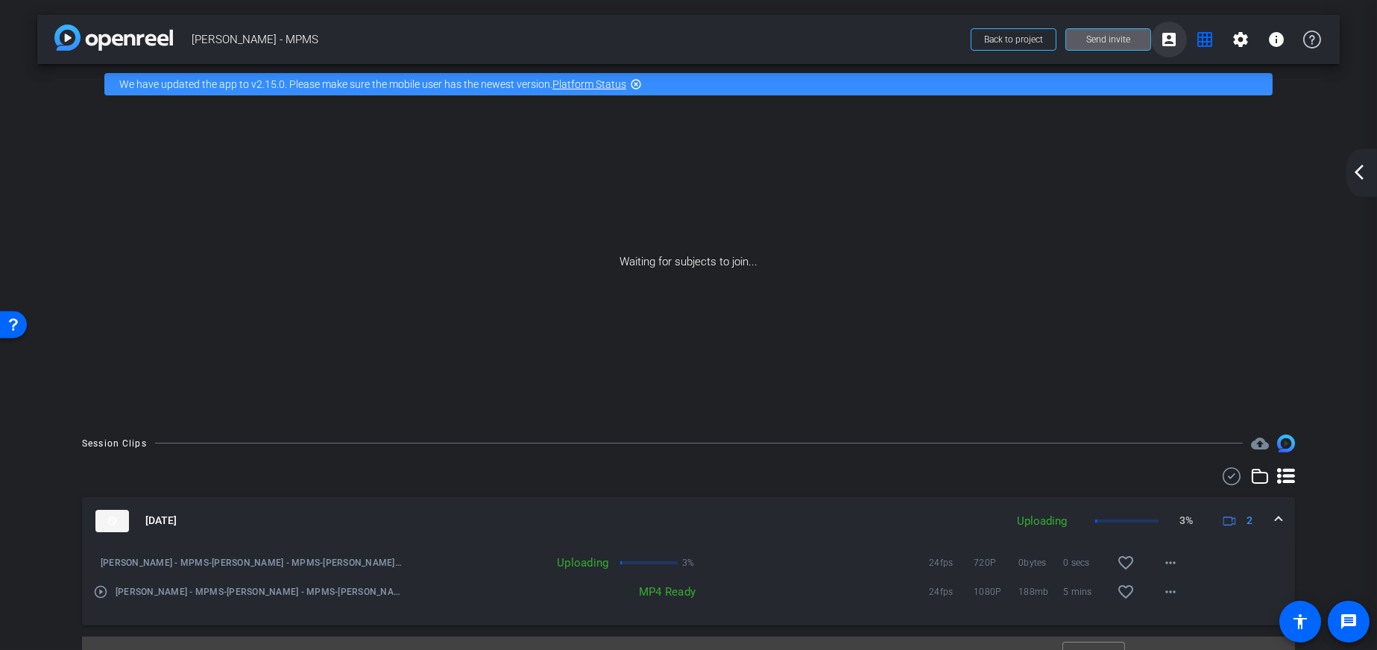
click at [1166, 40] on mat-icon "account_box" at bounding box center [1169, 40] width 18 height 18
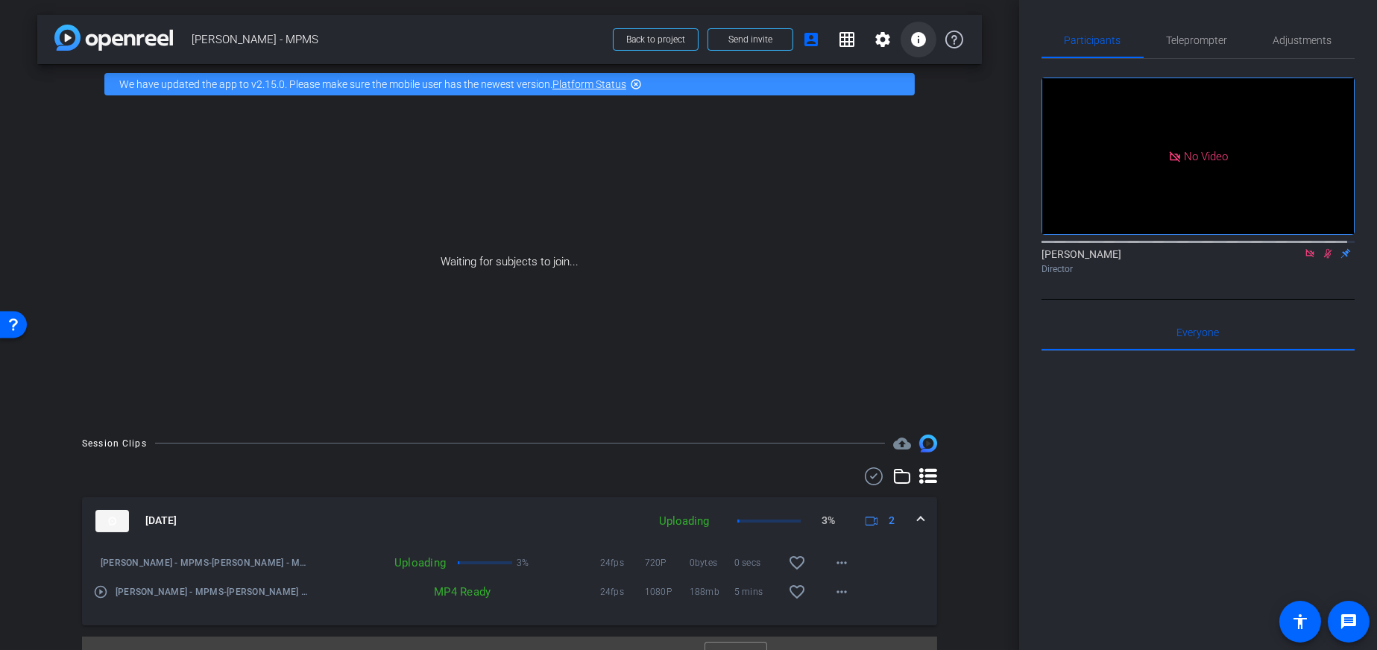
click at [920, 35] on button "info" at bounding box center [919, 40] width 36 height 36
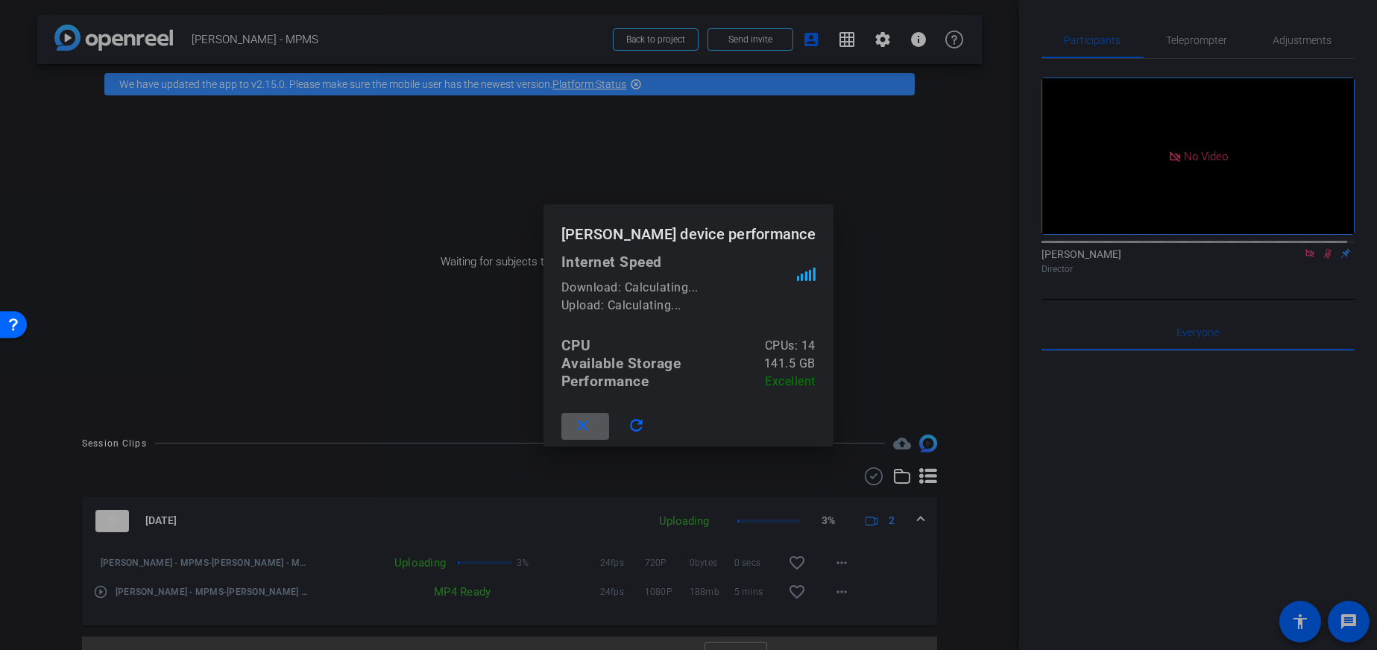
click at [592, 424] on mat-icon "close" at bounding box center [583, 426] width 19 height 19
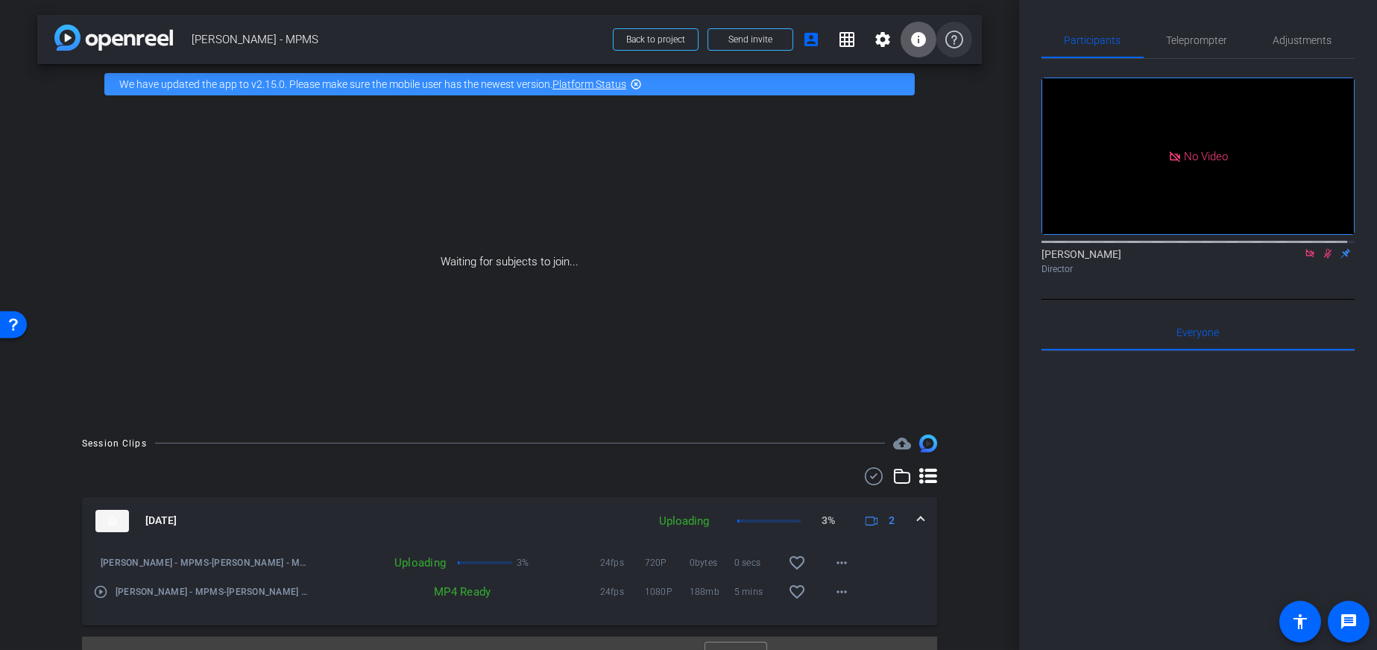
click at [946, 37] on icon at bounding box center [955, 40] width 18 height 18
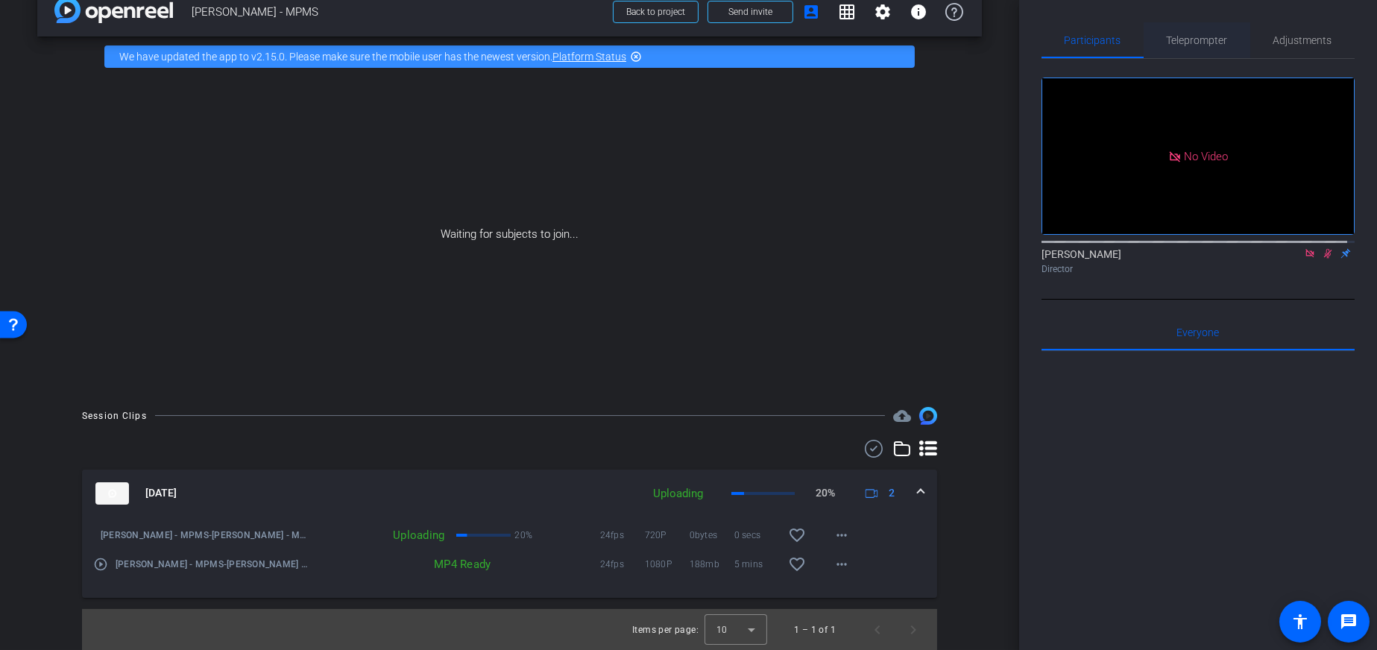
drag, startPoint x: 1194, startPoint y: 41, endPoint x: 1171, endPoint y: 40, distance: 23.2
click at [1193, 41] on span "Teleprompter" at bounding box center [1197, 40] width 61 height 10
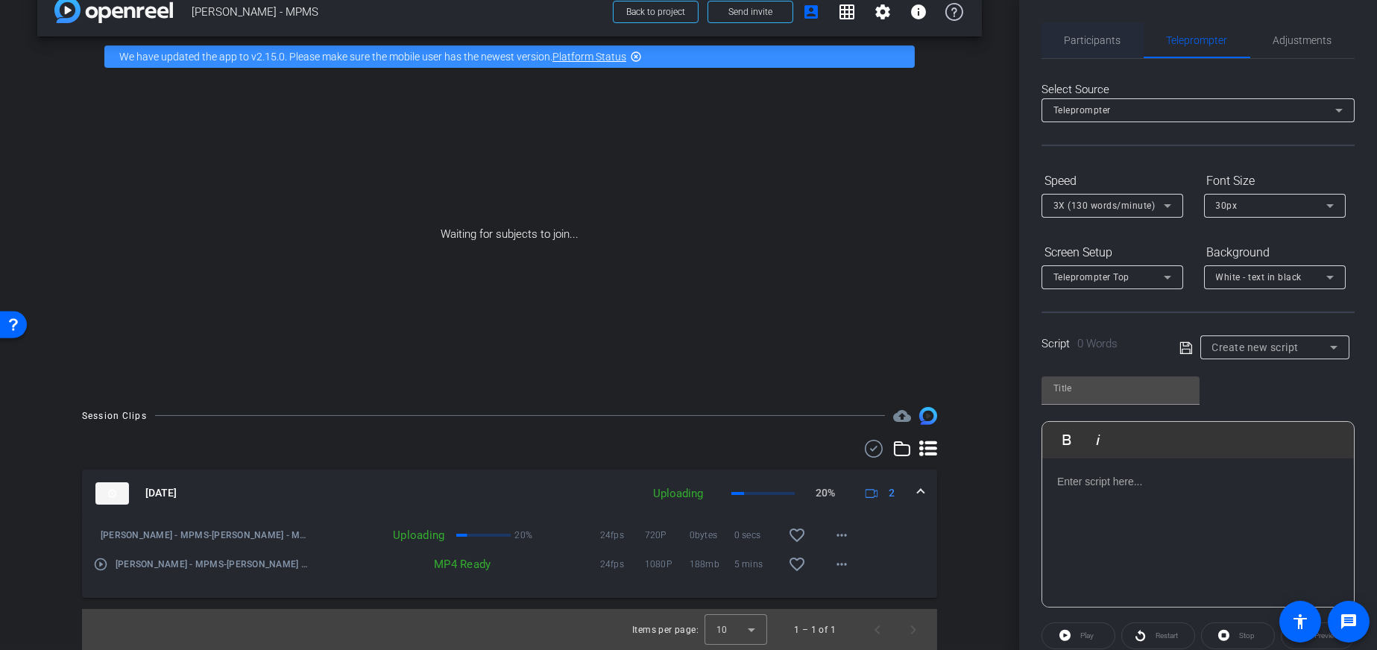
click at [1093, 35] on span "Participants" at bounding box center [1093, 40] width 57 height 10
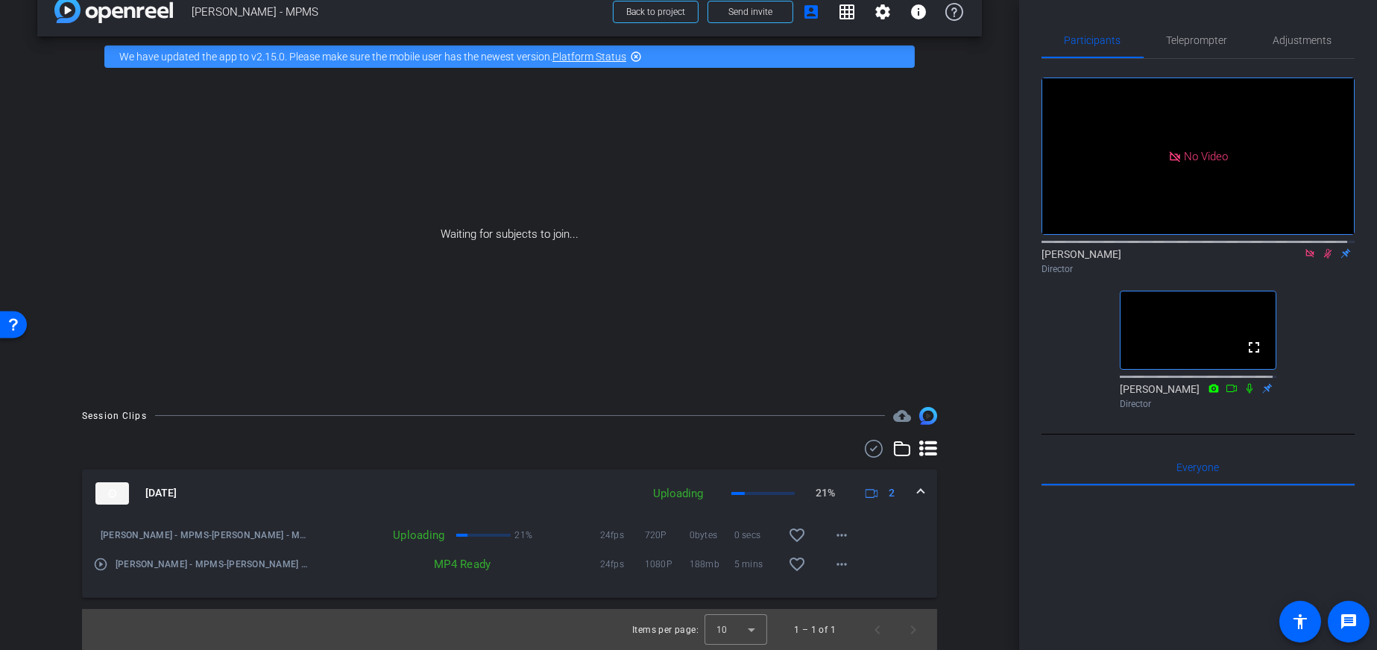
click at [1323, 248] on icon at bounding box center [1328, 253] width 12 height 10
click at [1293, 37] on span "Adjustments" at bounding box center [1303, 40] width 59 height 10
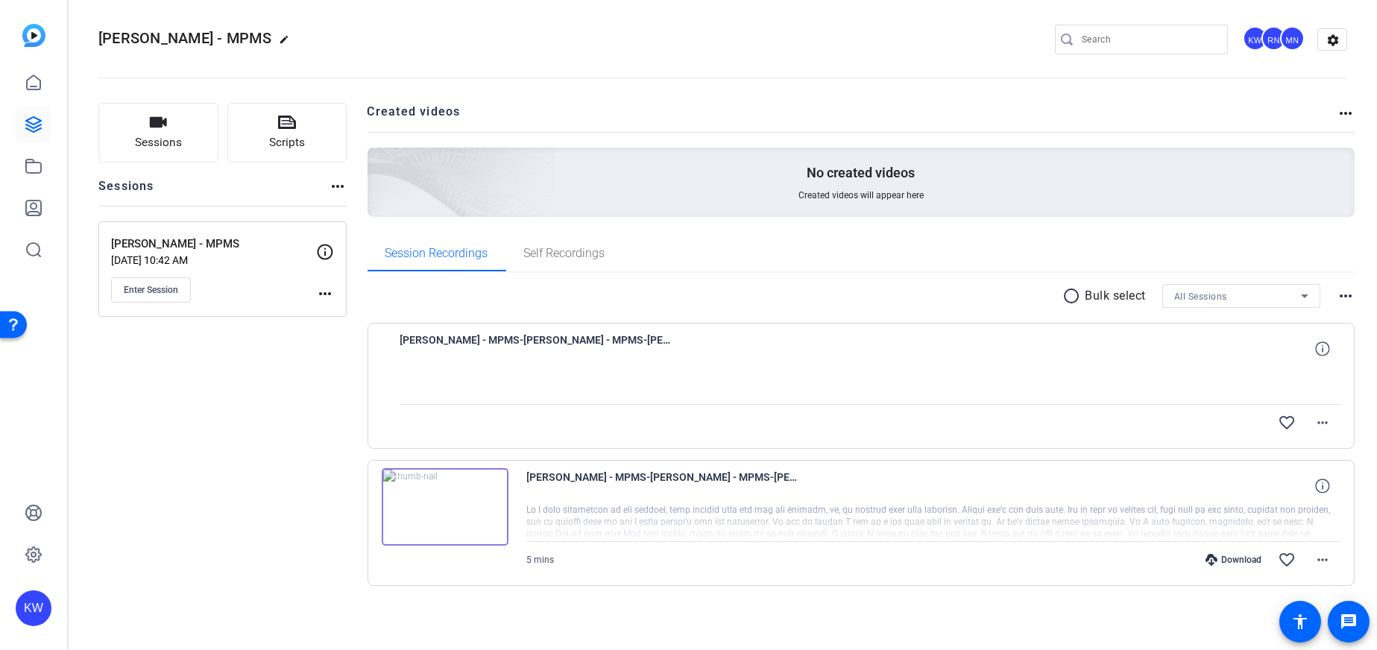
scroll to position [7, 0]
click at [441, 504] on img at bounding box center [445, 506] width 127 height 78
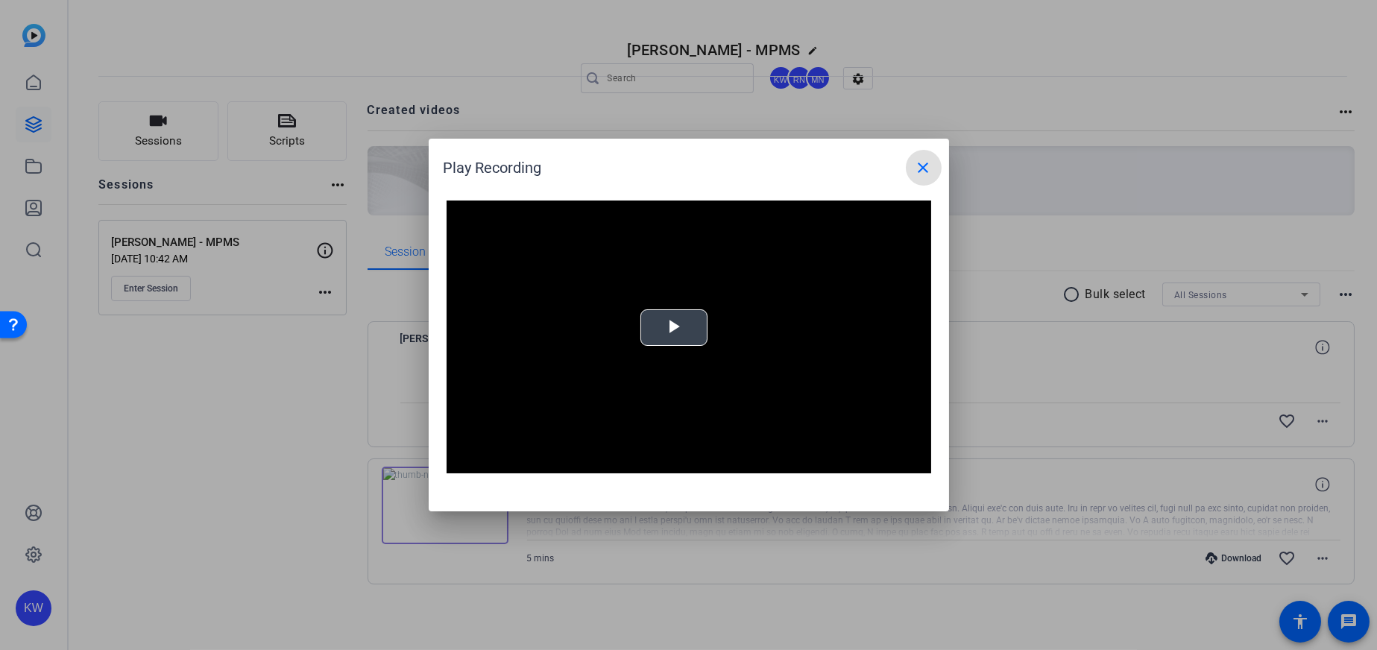
click at [674, 328] on span "Video Player" at bounding box center [674, 328] width 0 height 0
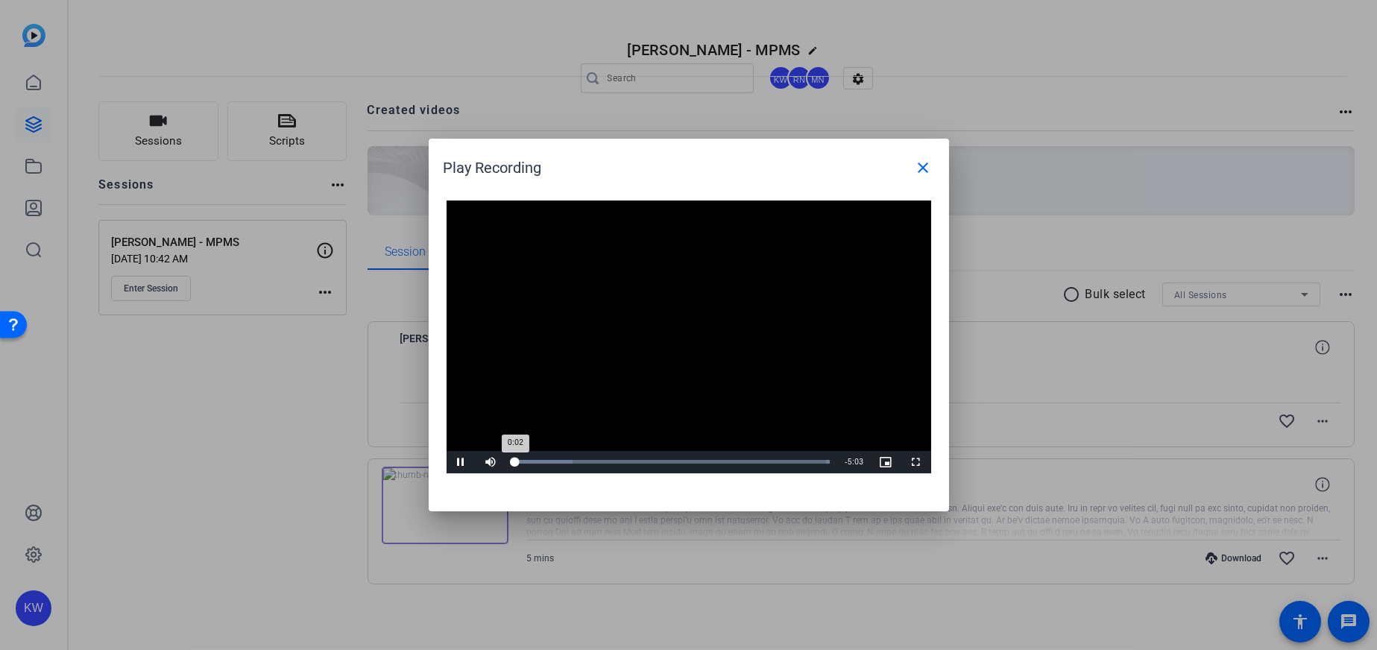
click at [515, 460] on div "Progress Bar" at bounding box center [514, 462] width 1 height 4
click at [543, 457] on div "Loaded : 100.00% 0:28 0:15" at bounding box center [672, 462] width 332 height 22
click at [574, 458] on div "Loaded : 100.00% 0:58 0:36" at bounding box center [672, 462] width 332 height 22
click at [604, 461] on div "1:25" at bounding box center [603, 462] width 1 height 4
click at [633, 456] on div "Loaded : 100.00% 1:54 1:29" at bounding box center [672, 462] width 332 height 22
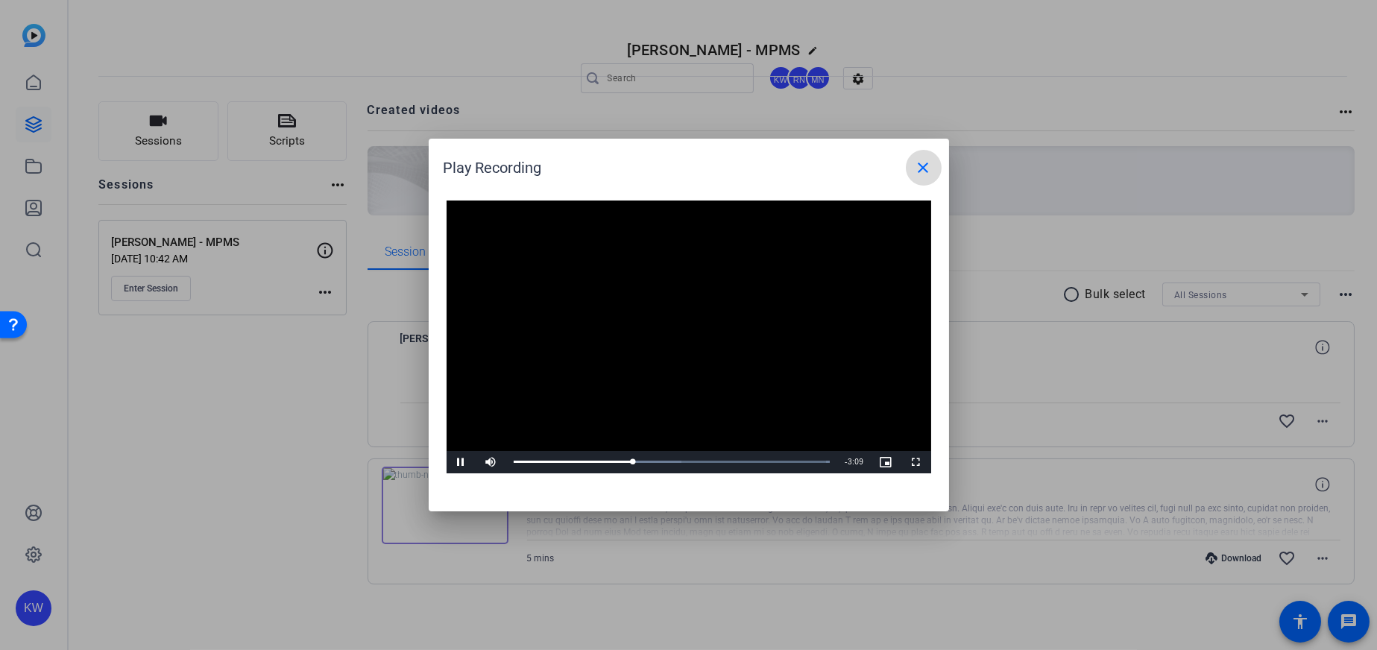
click at [921, 175] on mat-icon "close" at bounding box center [924, 168] width 18 height 18
